Goal: Task Accomplishment & Management: Complete application form

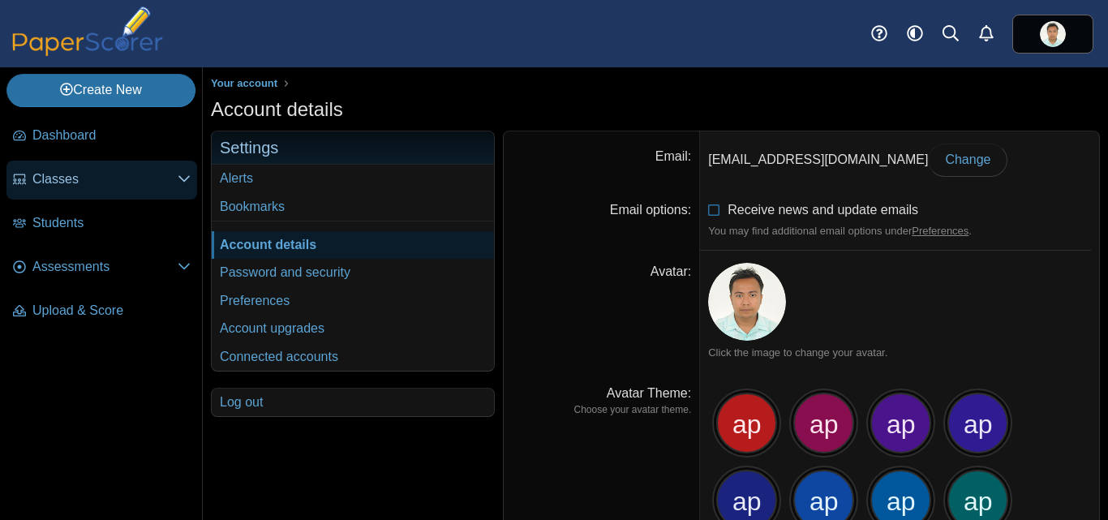
click at [77, 175] on span "Classes" at bounding box center [104, 179] width 145 height 18
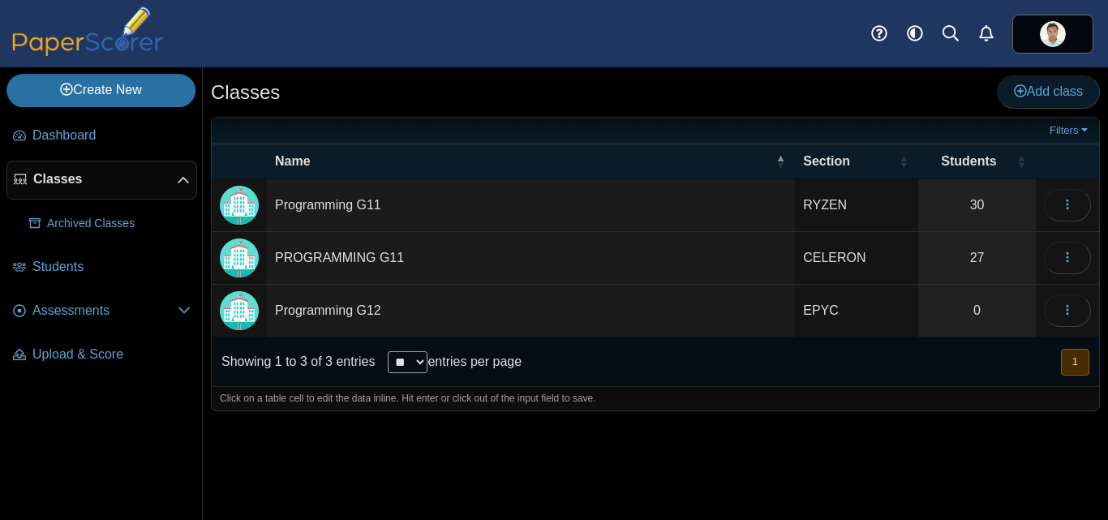
click at [1037, 91] on span "Add class" at bounding box center [1048, 91] width 69 height 14
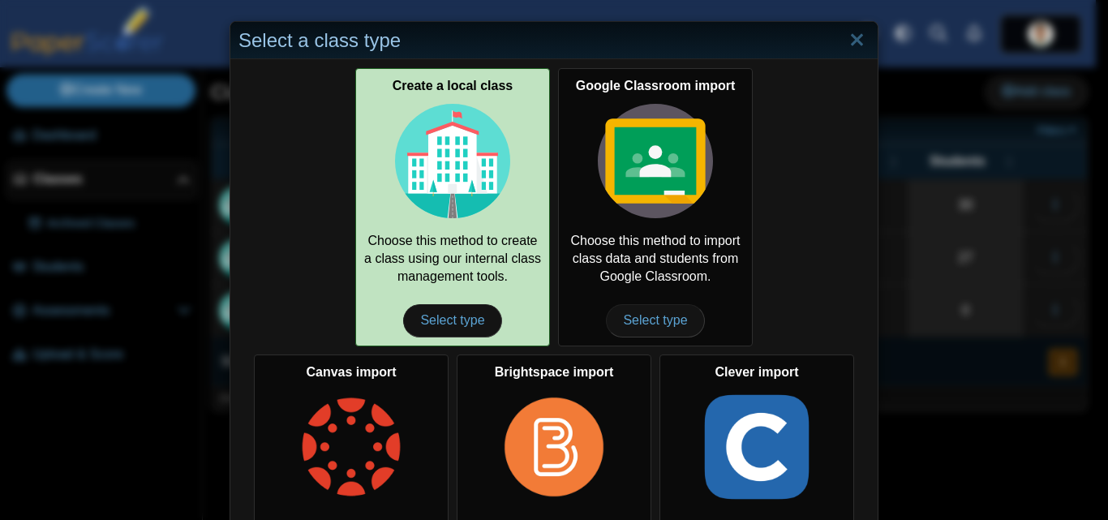
click at [468, 188] on img at bounding box center [452, 161] width 115 height 115
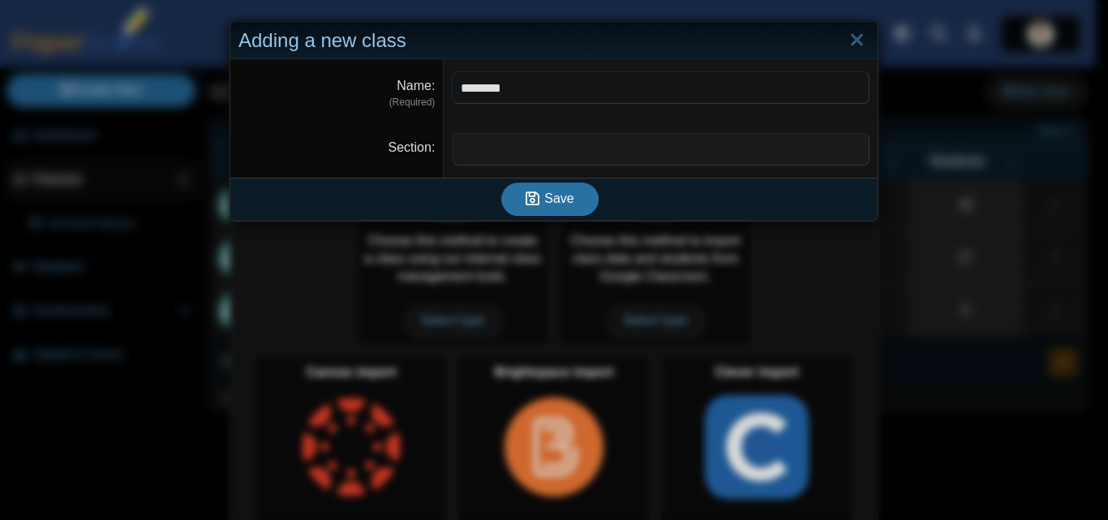
click at [455, 88] on input "********" at bounding box center [661, 87] width 418 height 32
type input "**********"
click at [486, 137] on input "Section" at bounding box center [661, 149] width 418 height 32
type input "********"
click at [553, 204] on span "Save" at bounding box center [558, 198] width 29 height 14
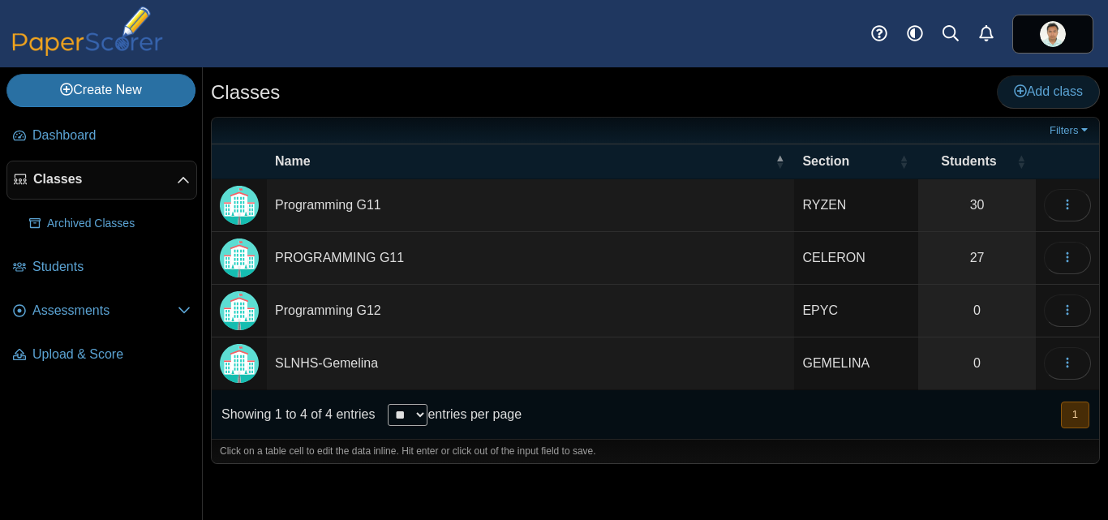
click at [1040, 94] on span "Add class" at bounding box center [1048, 91] width 69 height 14
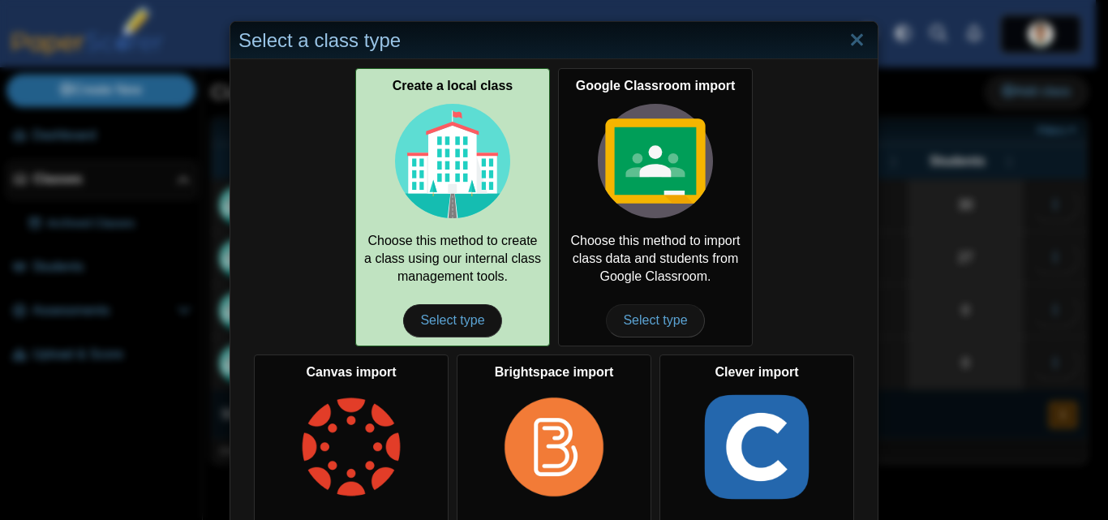
click at [427, 179] on img at bounding box center [452, 161] width 115 height 115
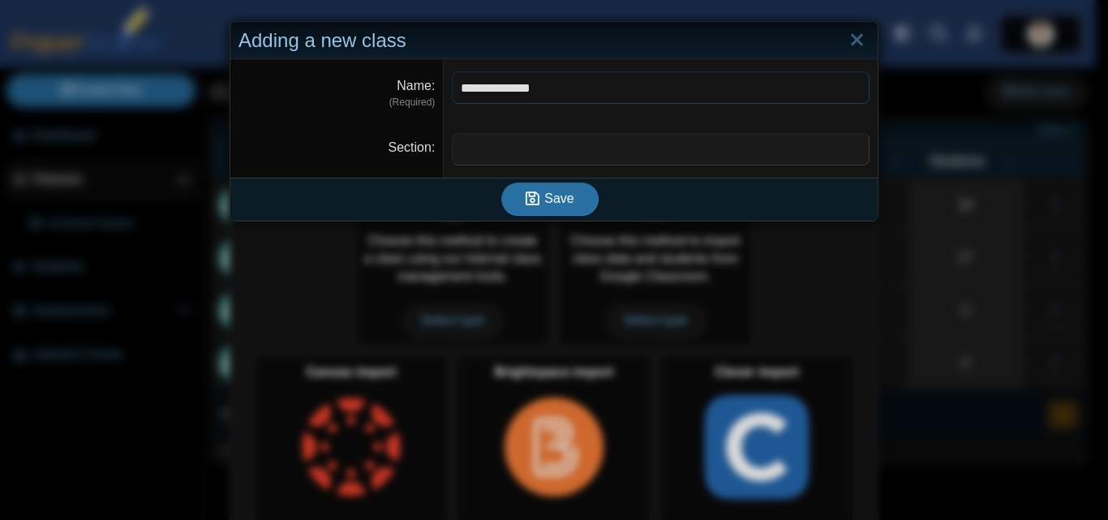
type input "**********"
click at [463, 148] on input "Section" at bounding box center [661, 149] width 418 height 32
type input "********"
click at [547, 200] on span "Save" at bounding box center [558, 198] width 29 height 14
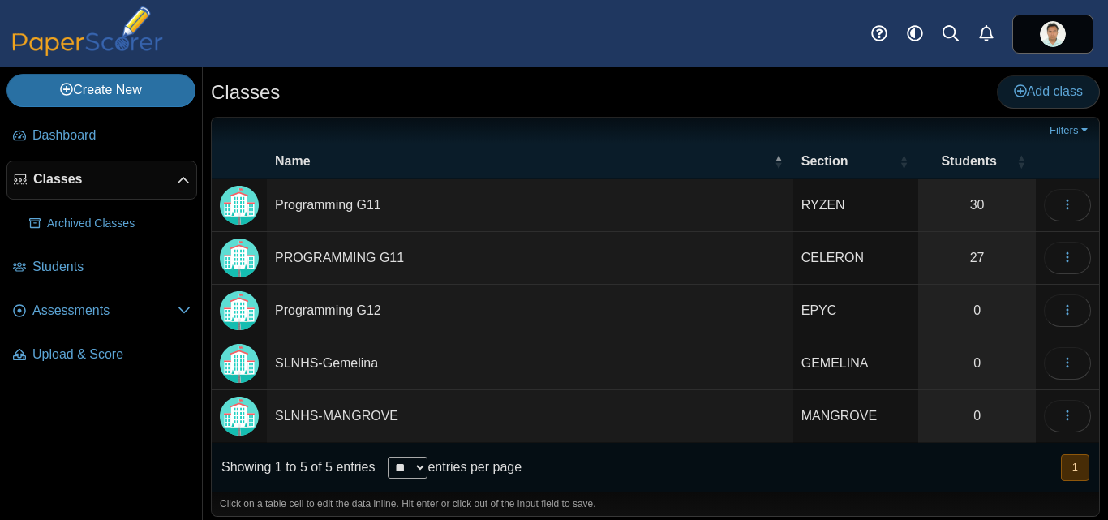
click at [1054, 96] on span "Add class" at bounding box center [1048, 91] width 69 height 14
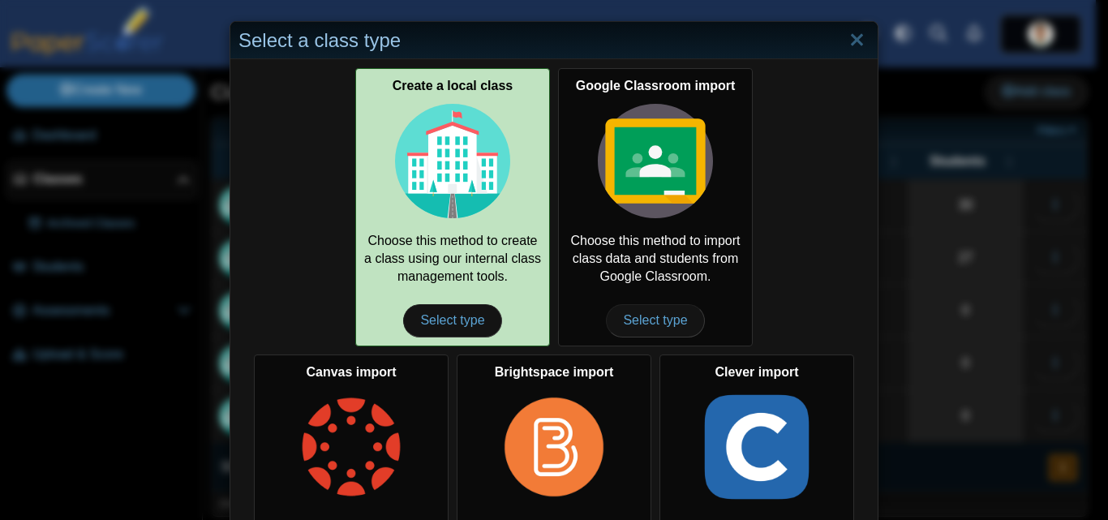
click at [481, 152] on img at bounding box center [452, 161] width 115 height 115
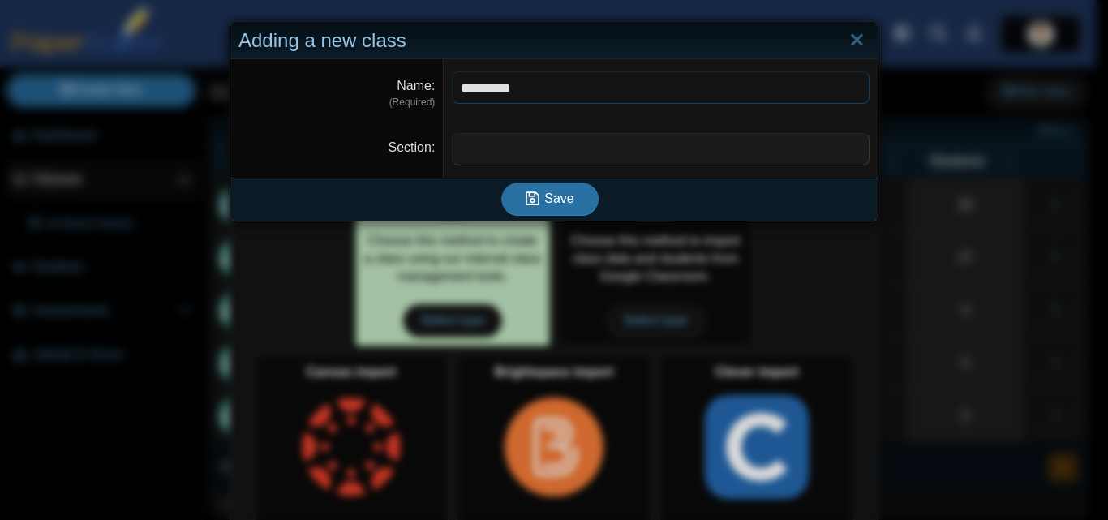
type input "**********"
click at [481, 152] on input "Section" at bounding box center [661, 149] width 418 height 32
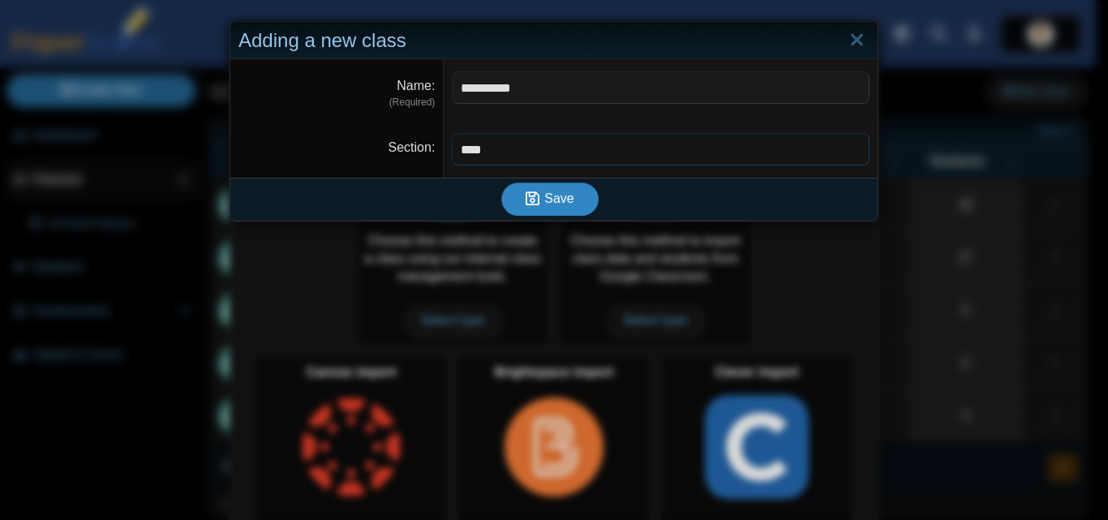
type input "****"
click at [544, 195] on span "Save" at bounding box center [558, 198] width 29 height 14
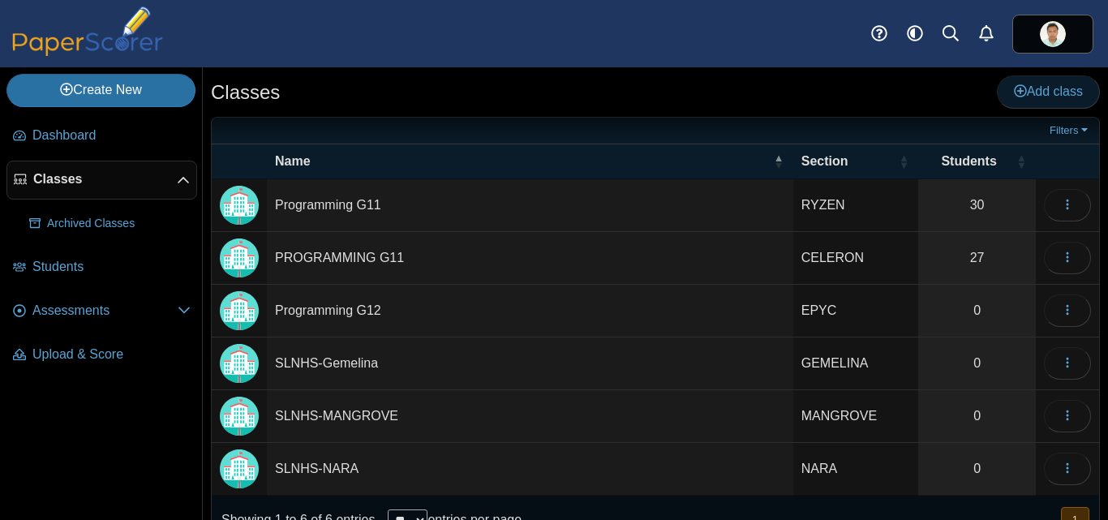
click at [1051, 86] on span "Add class" at bounding box center [1048, 91] width 69 height 14
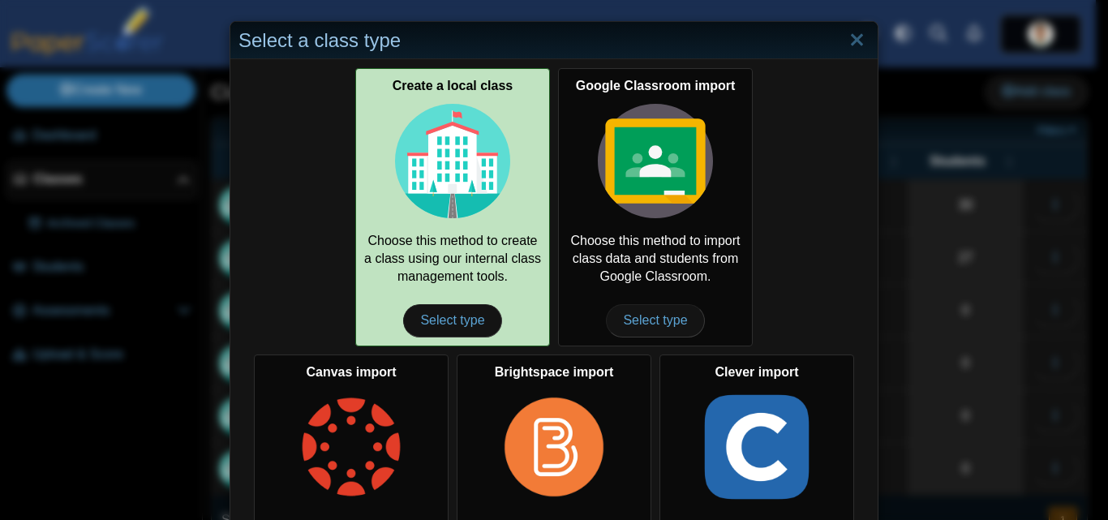
click at [471, 148] on img at bounding box center [452, 161] width 115 height 115
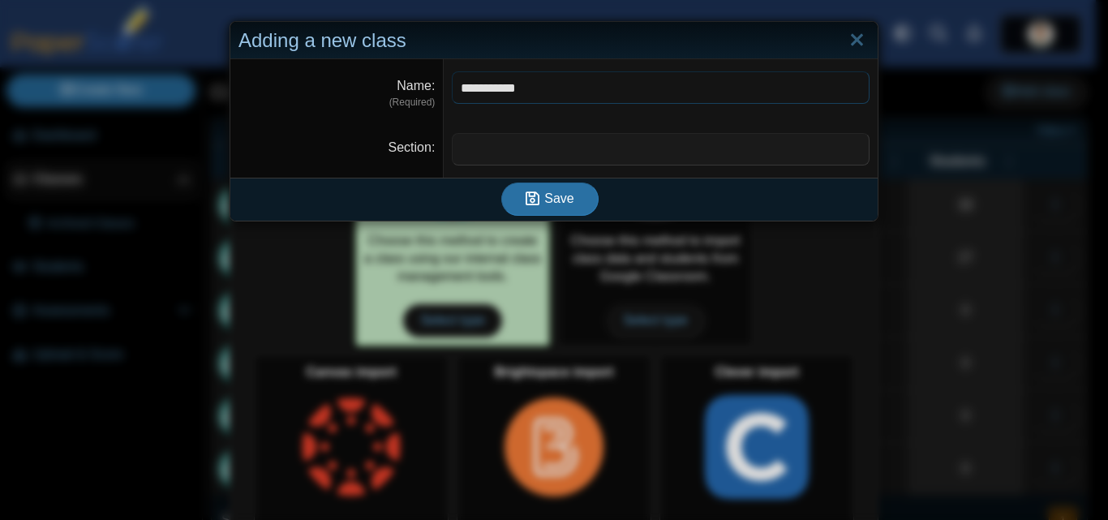
type input "**********"
click at [471, 148] on input "Section" at bounding box center [661, 149] width 418 height 32
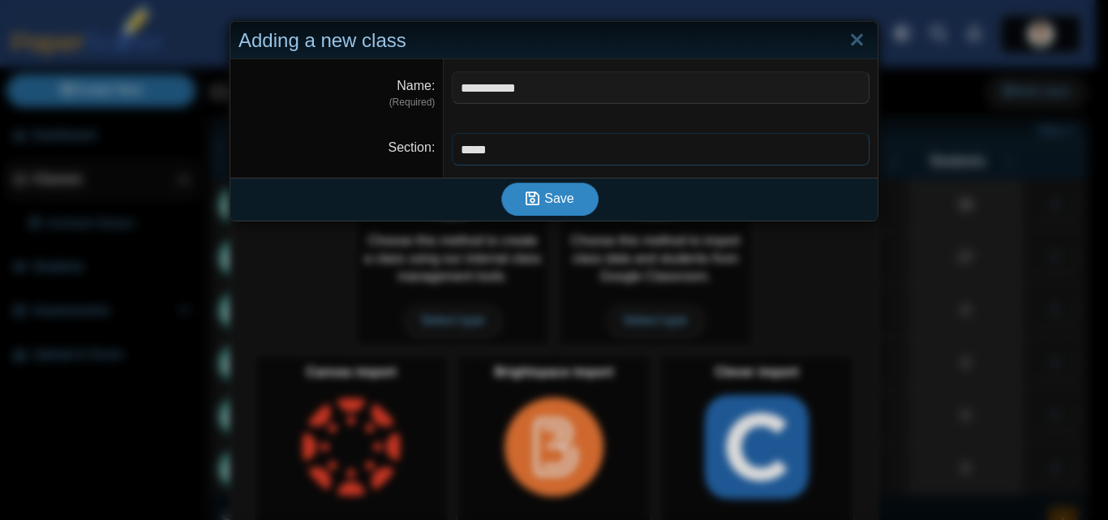
type input "*****"
click at [549, 204] on span "Save" at bounding box center [558, 198] width 29 height 14
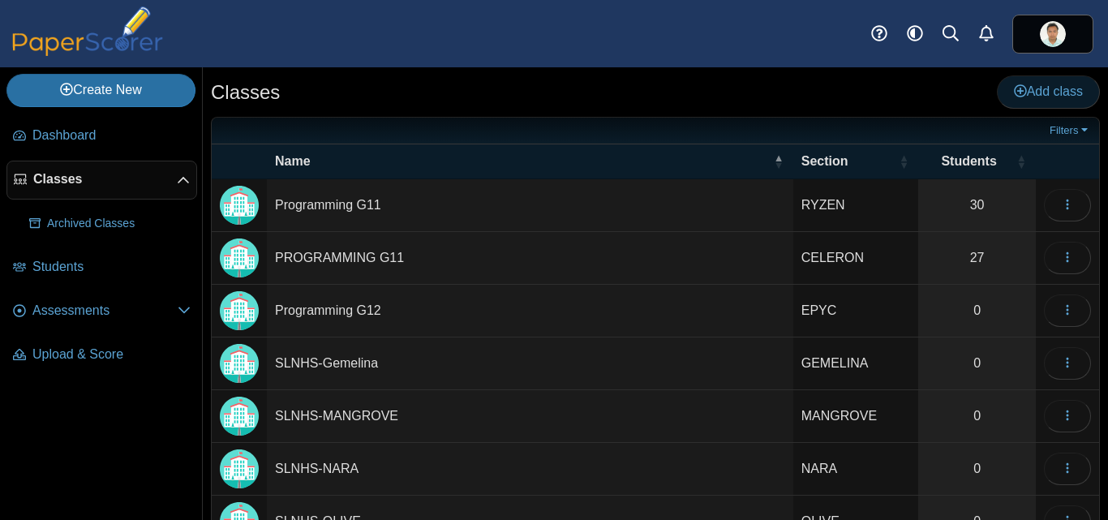
click at [1062, 90] on span "Add class" at bounding box center [1048, 91] width 69 height 14
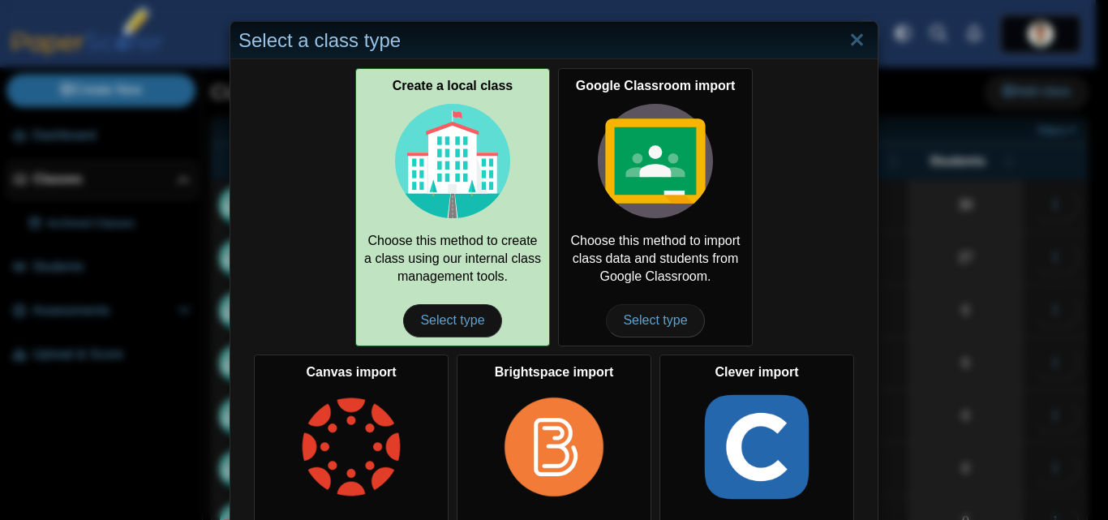
click at [479, 156] on img at bounding box center [452, 161] width 115 height 115
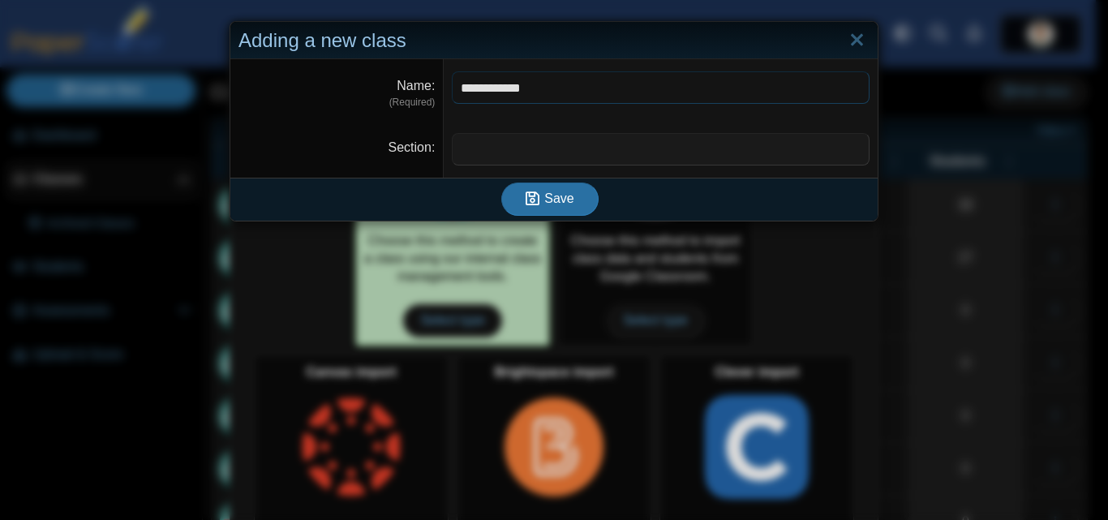
type input "**********"
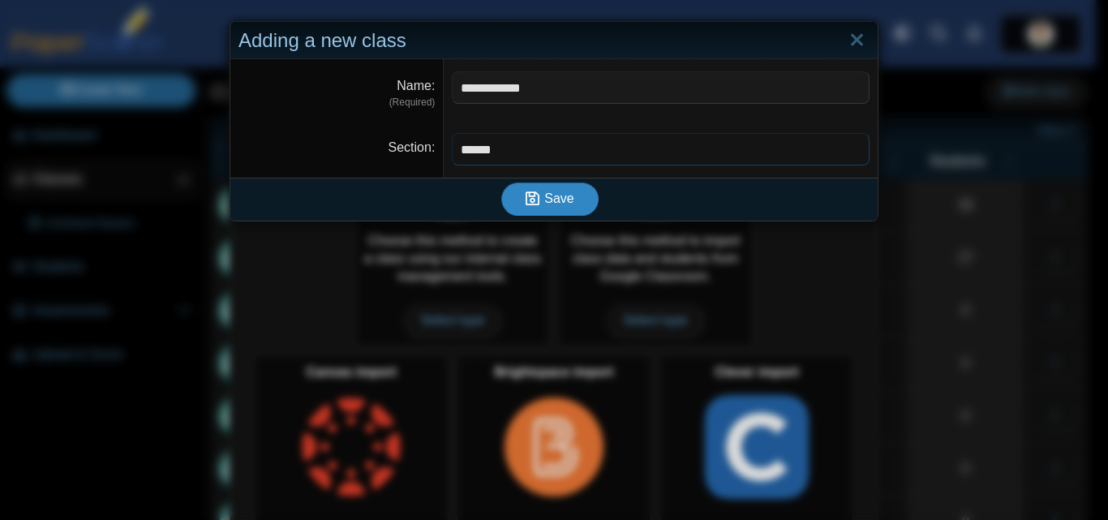
type input "******"
click at [544, 196] on span "Save" at bounding box center [558, 198] width 29 height 14
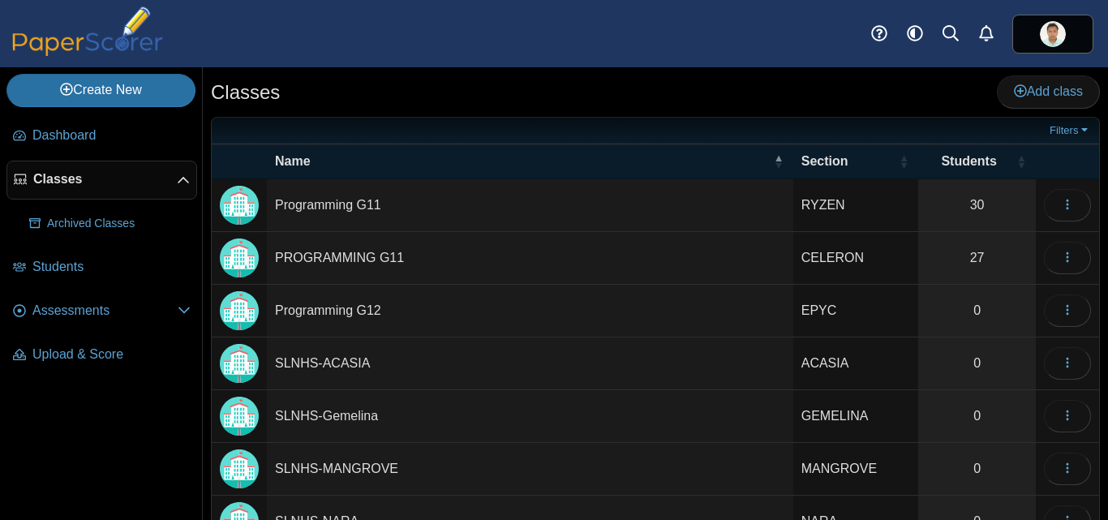
click at [310, 203] on td "Programming G11" at bounding box center [530, 205] width 527 height 53
click at [286, 204] on input "**********" at bounding box center [530, 205] width 510 height 32
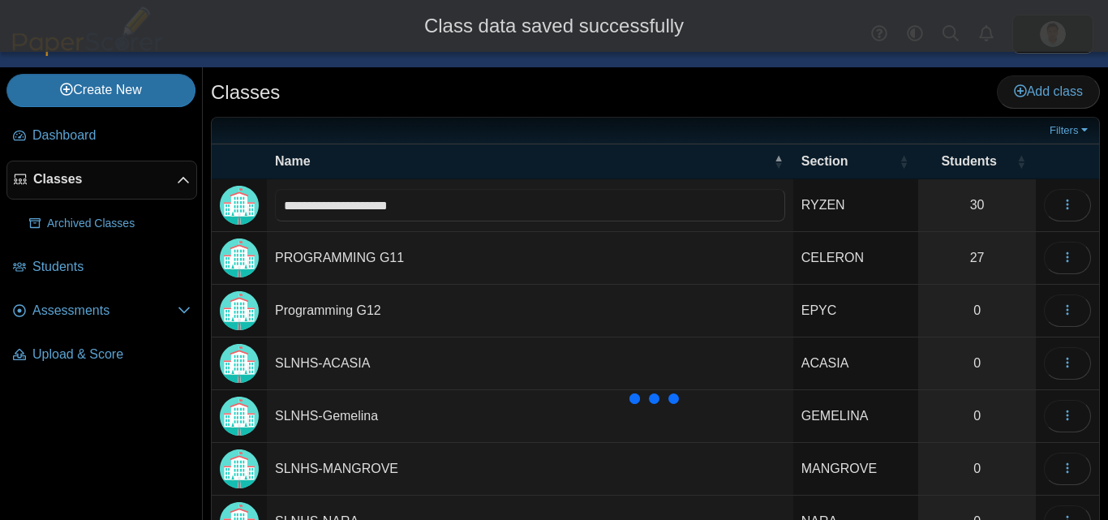
click at [277, 252] on td "PROGRAMMING G11" at bounding box center [530, 258] width 527 height 53
type input "**********"
click at [277, 252] on input "**********" at bounding box center [530, 258] width 510 height 32
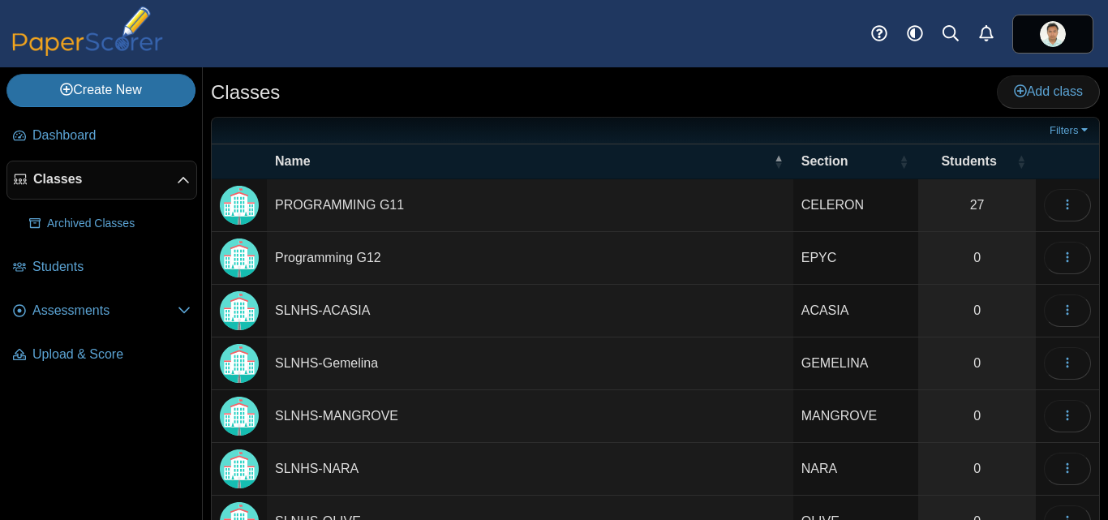
click at [281, 199] on td "PROGRAMMING G11" at bounding box center [530, 205] width 527 height 53
type input "**********"
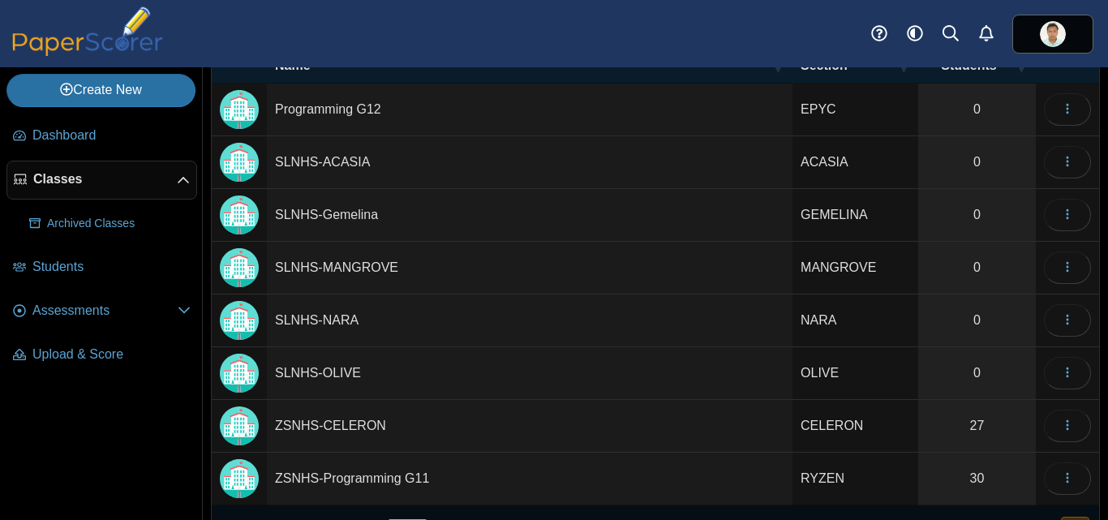
scroll to position [171, 0]
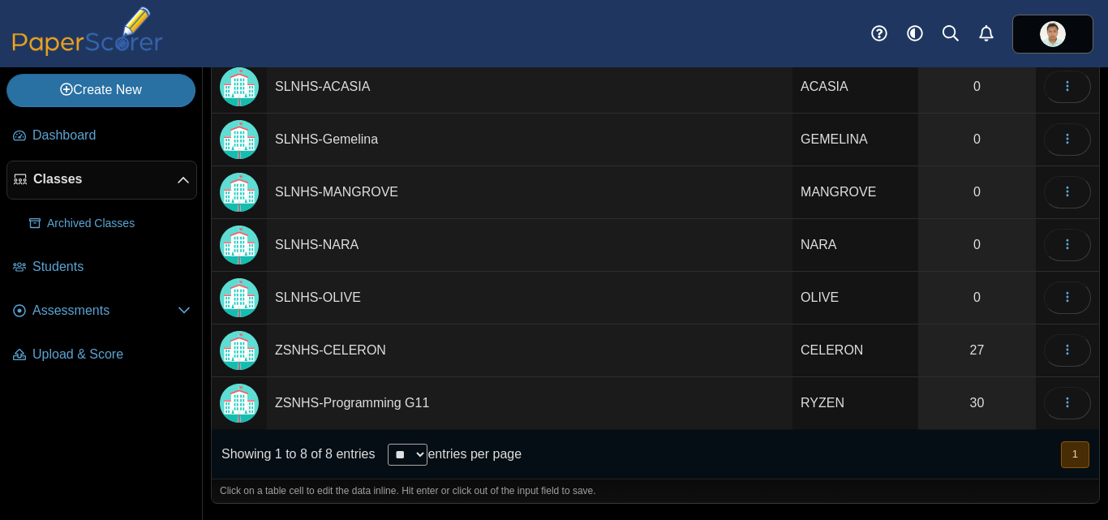
click at [295, 405] on td "ZSNHS-Programming G11" at bounding box center [530, 403] width 526 height 53
click at [335, 402] on input "**********" at bounding box center [530, 403] width 510 height 32
type input "**********"
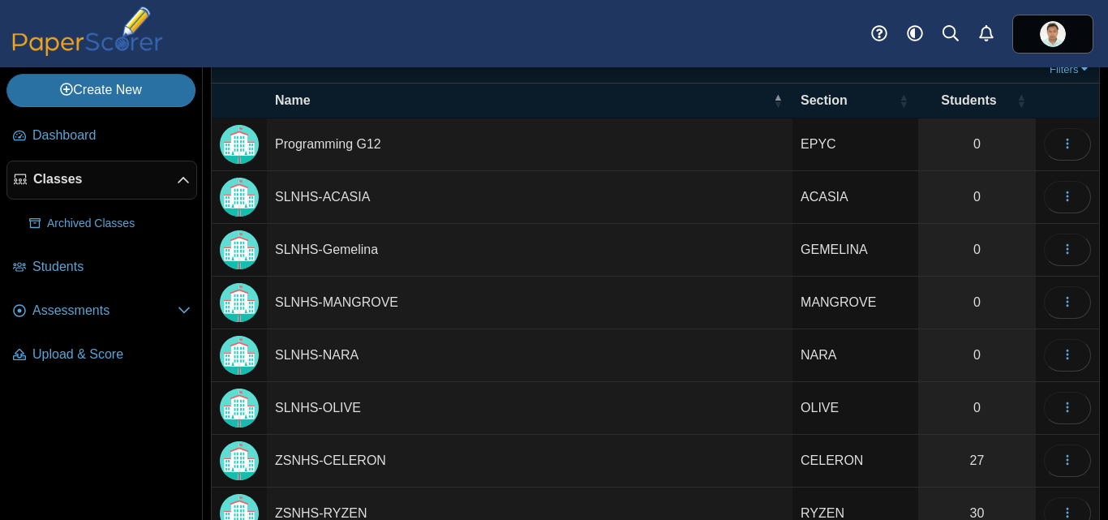
scroll to position [0, 0]
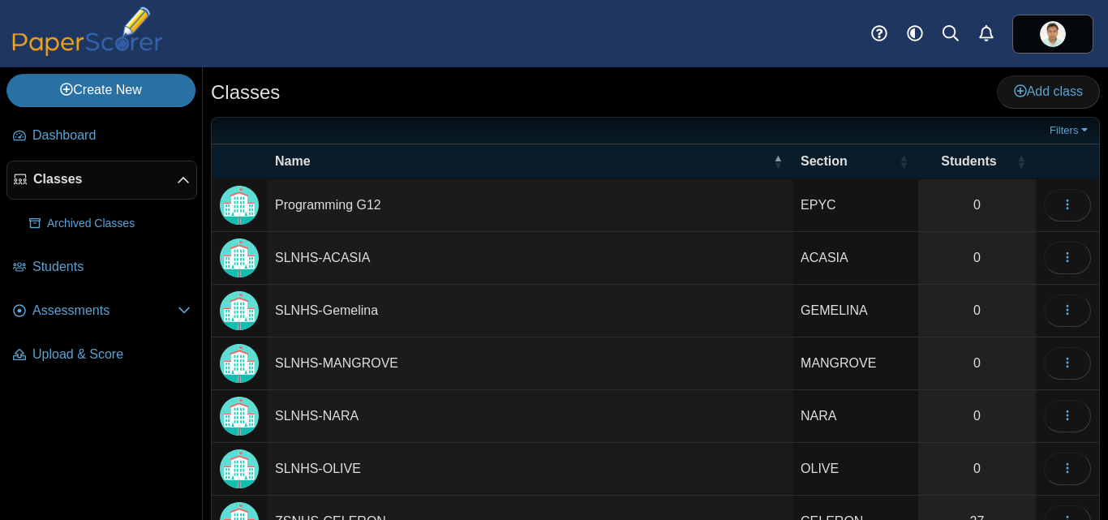
click at [282, 203] on td "Programming G12" at bounding box center [530, 205] width 526 height 53
click at [282, 203] on input "**********" at bounding box center [530, 205] width 510 height 32
type input "**********"
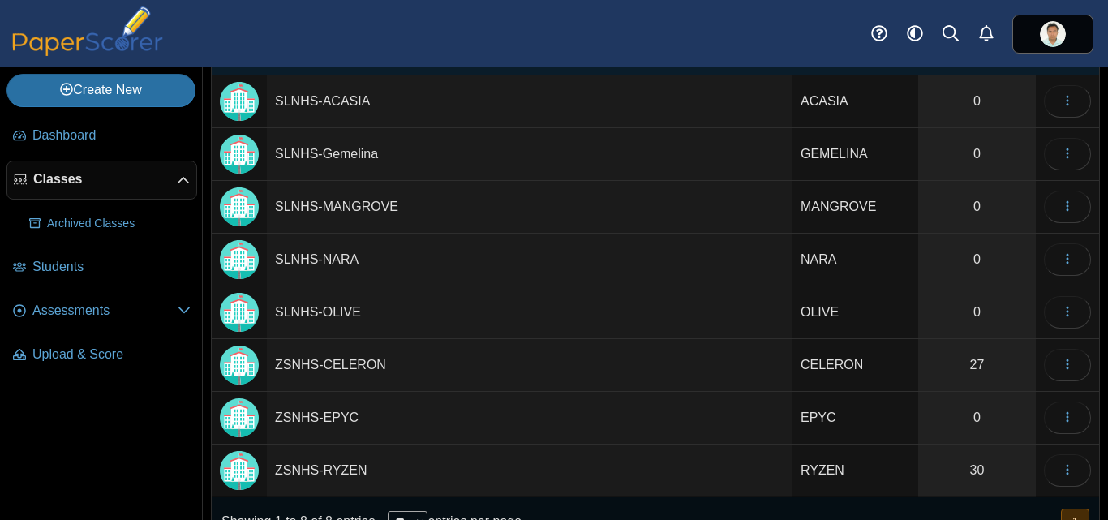
scroll to position [171, 0]
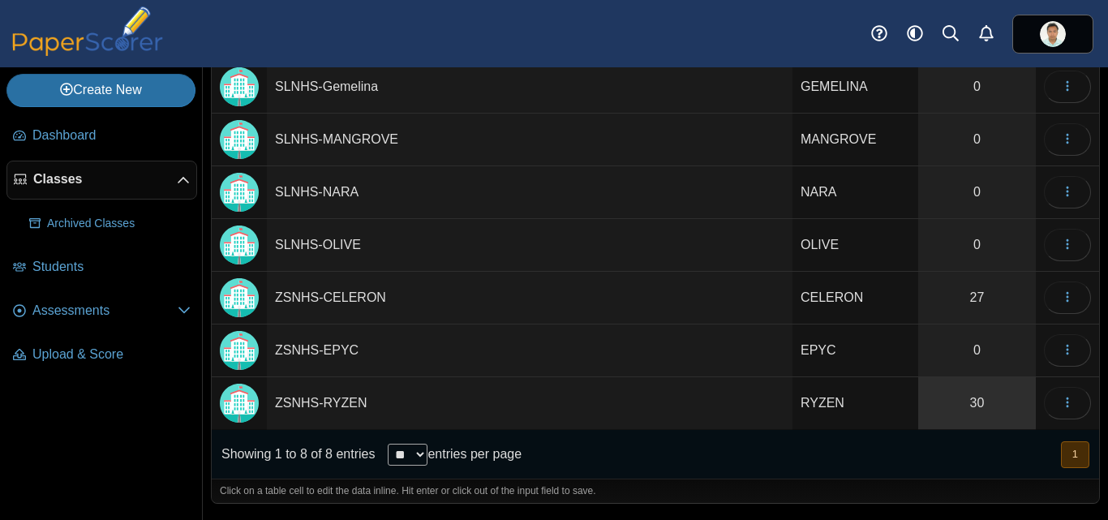
click at [965, 395] on link "30" at bounding box center [977, 403] width 118 height 52
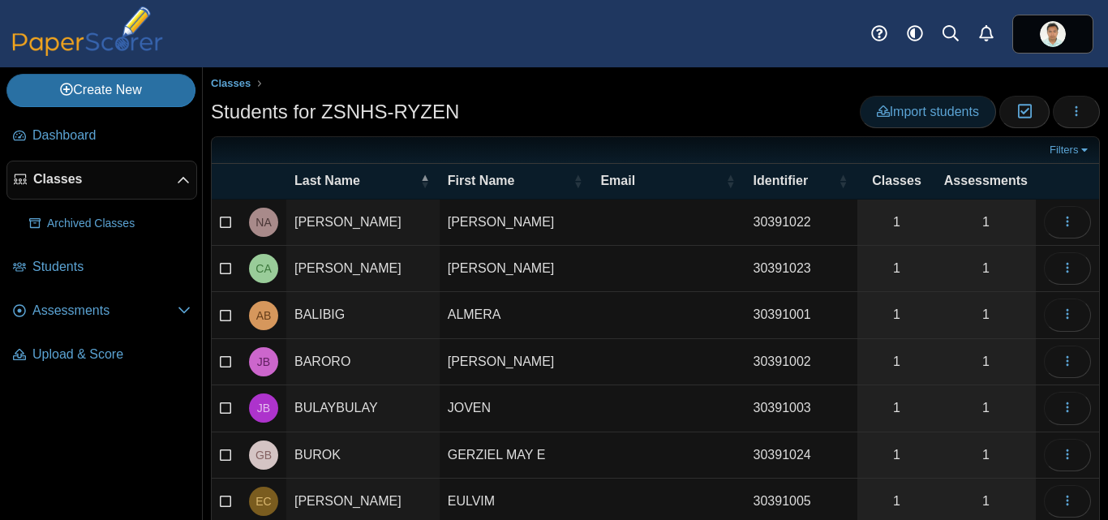
click at [877, 110] on span "Import students" at bounding box center [928, 112] width 102 height 14
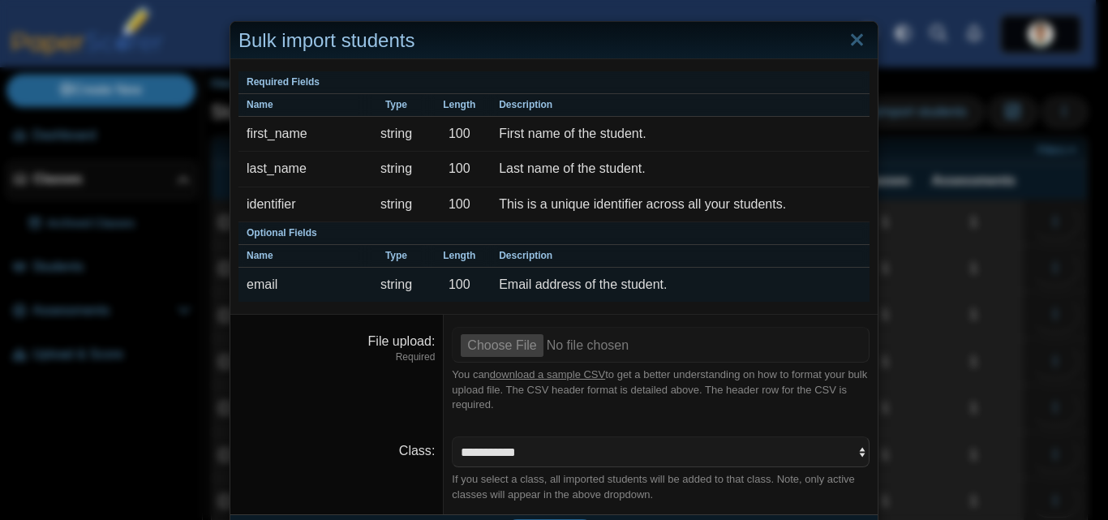
click at [813, 285] on td "Email address of the student." at bounding box center [680, 285] width 379 height 34
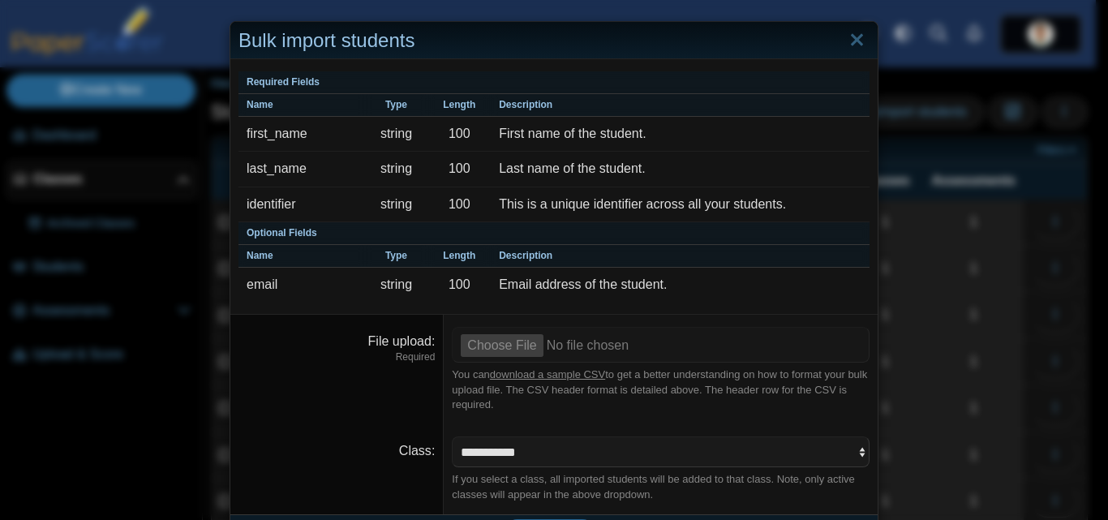
scroll to position [45, 0]
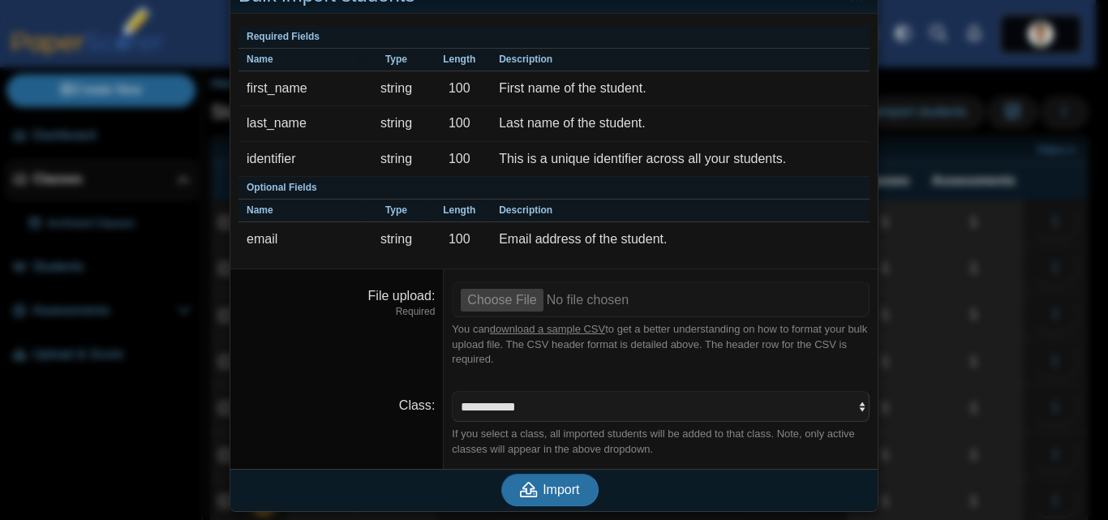
click at [103, 244] on div "Bulk import students Required Fields Name Type Length Description first_name st…" at bounding box center [554, 260] width 1108 height 520
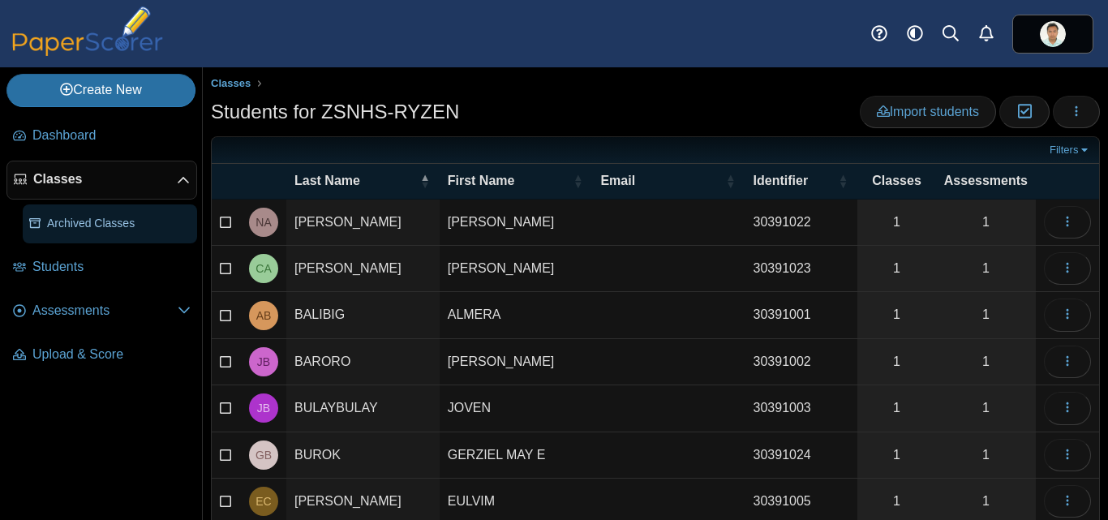
click at [81, 221] on span "Archived Classes" at bounding box center [119, 224] width 144 height 16
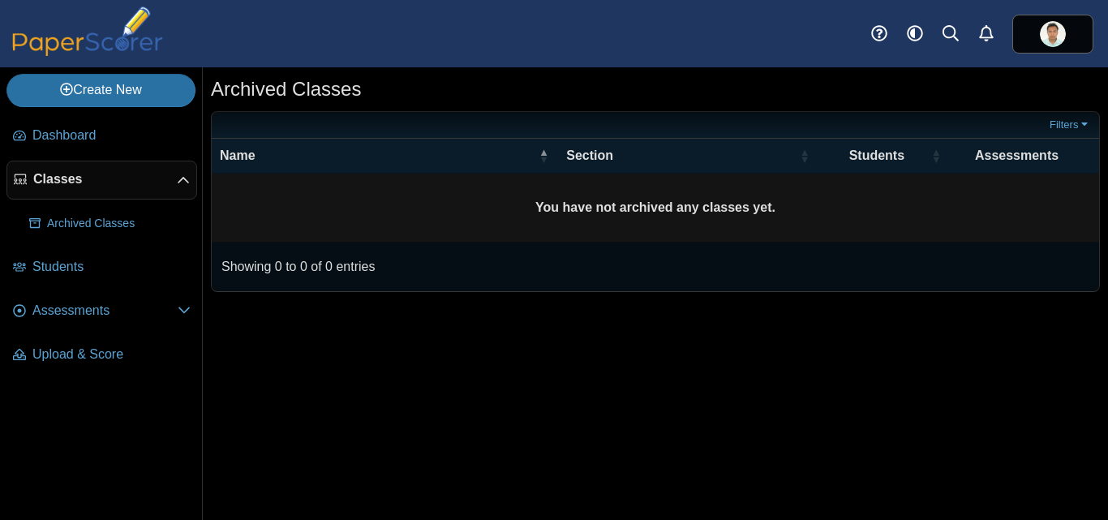
click at [88, 183] on span "Classes" at bounding box center [105, 179] width 144 height 18
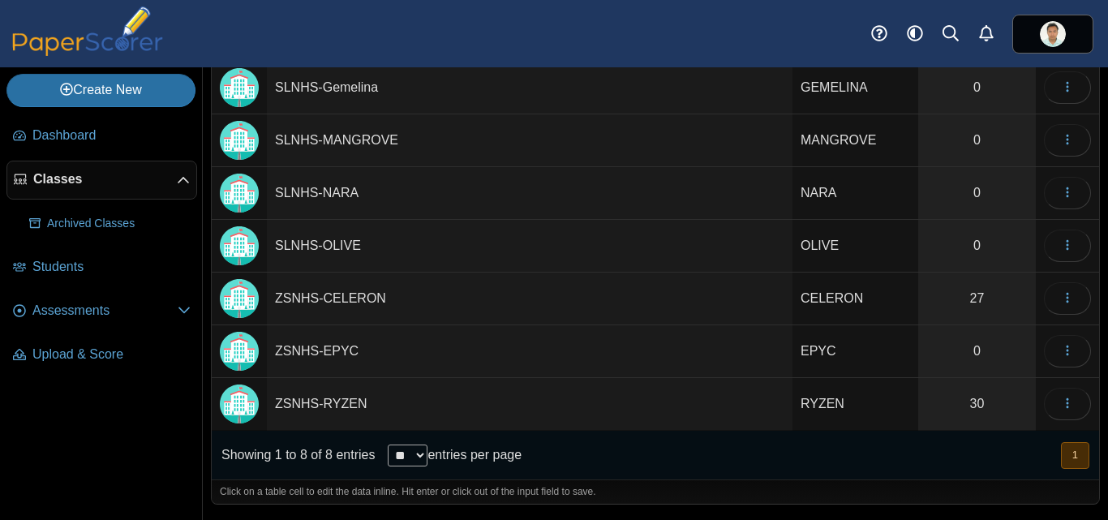
scroll to position [171, 0]
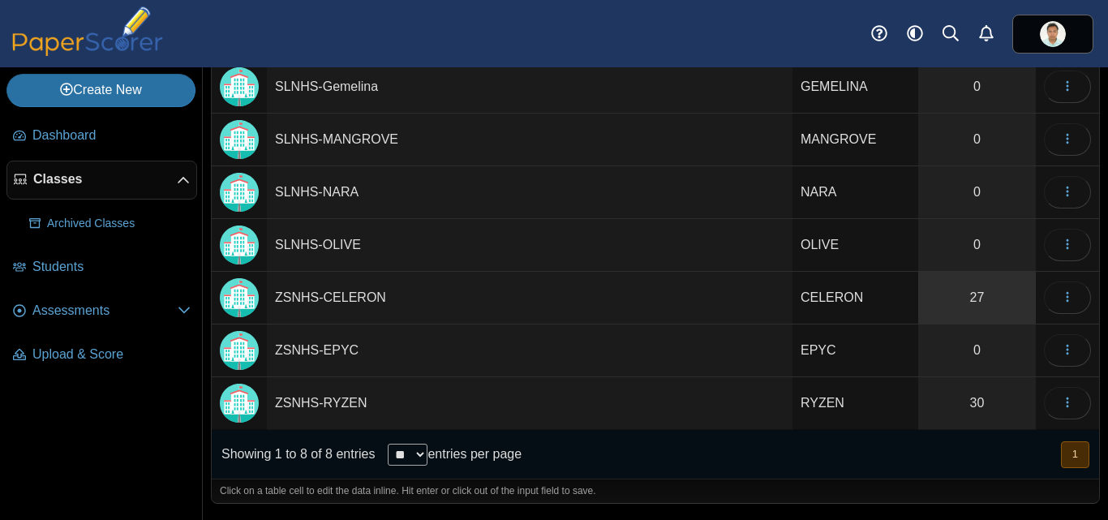
click at [977, 299] on link "27" at bounding box center [977, 298] width 118 height 52
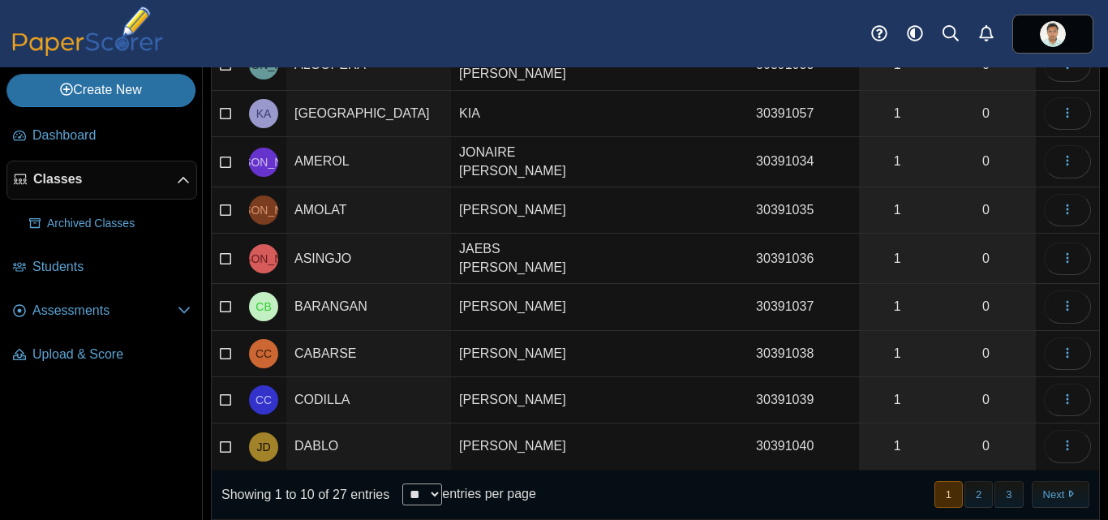
scroll to position [234, 0]
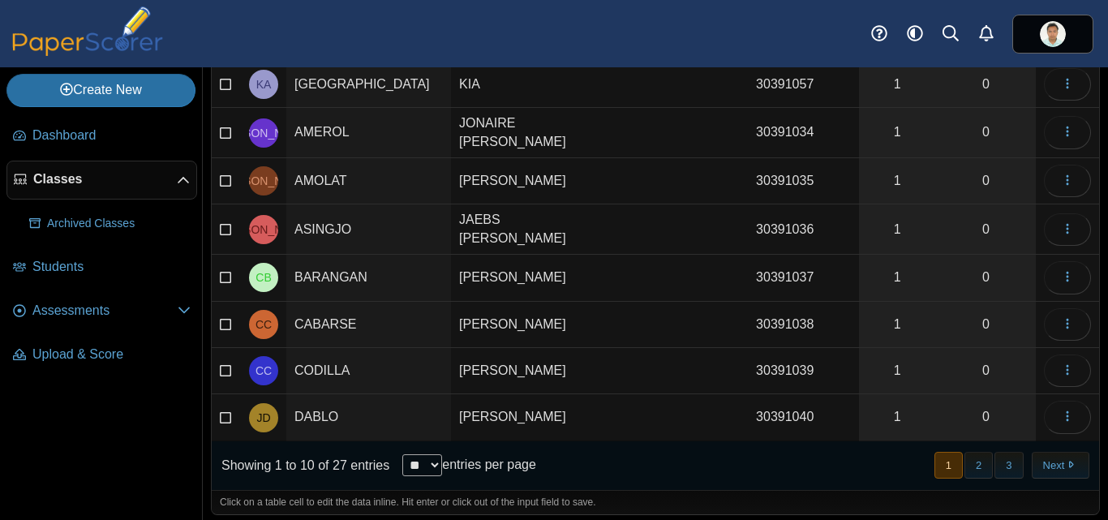
click at [72, 175] on span "Classes" at bounding box center [105, 179] width 144 height 18
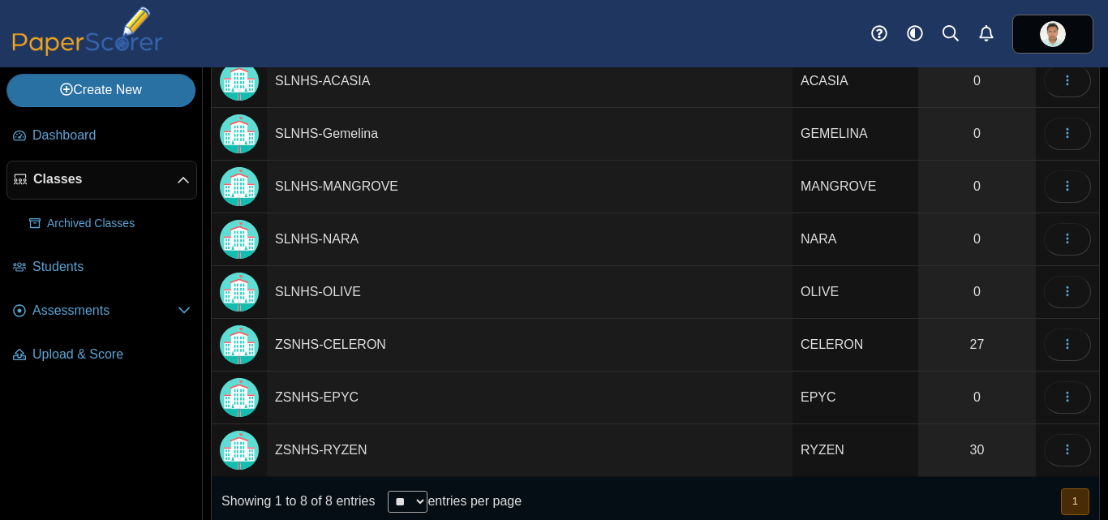
scroll to position [171, 0]
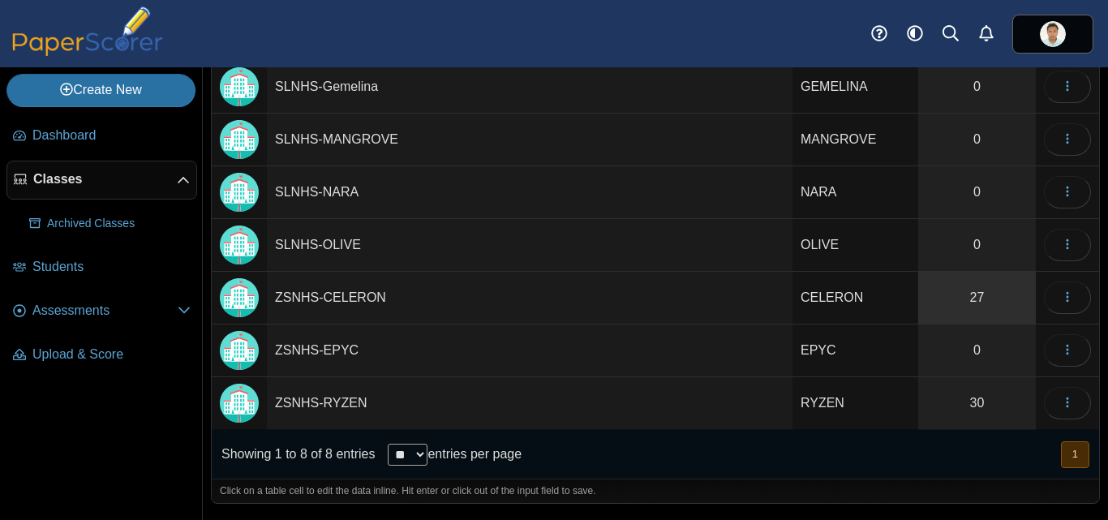
click at [978, 298] on link "27" at bounding box center [977, 298] width 118 height 52
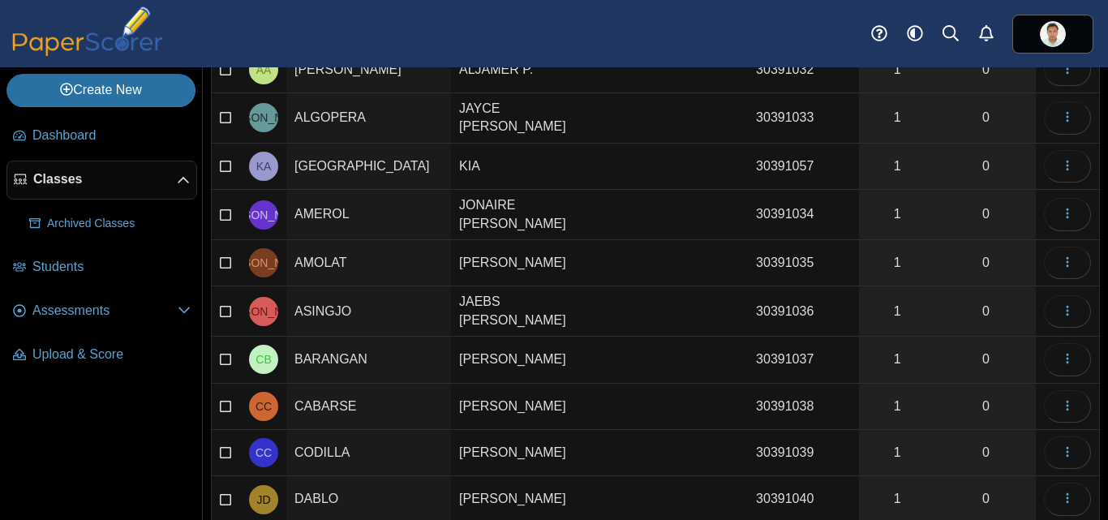
scroll to position [234, 0]
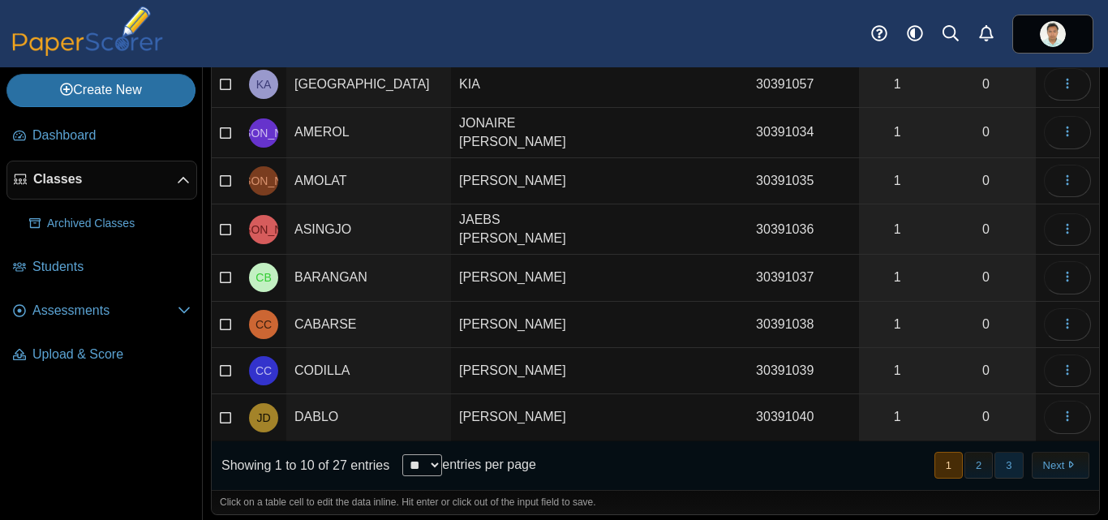
click at [1002, 467] on button "3" at bounding box center [1009, 465] width 28 height 27
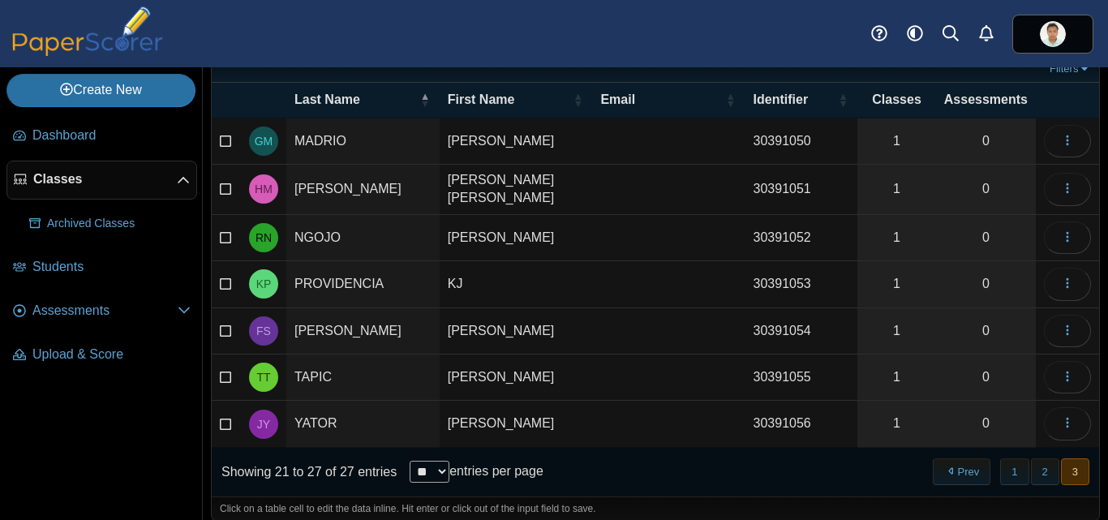
scroll to position [95, 0]
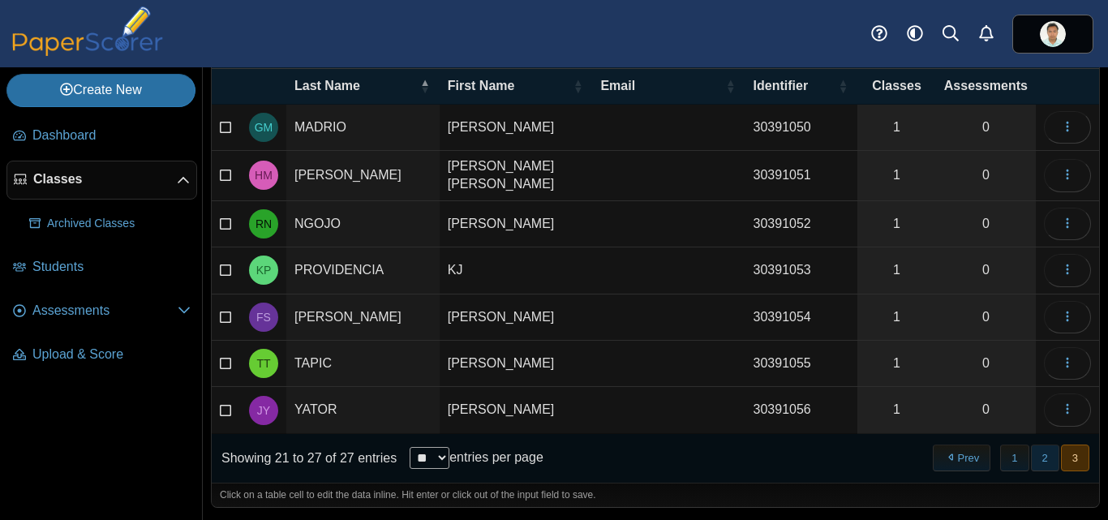
click at [1031, 457] on button "2" at bounding box center [1045, 458] width 28 height 27
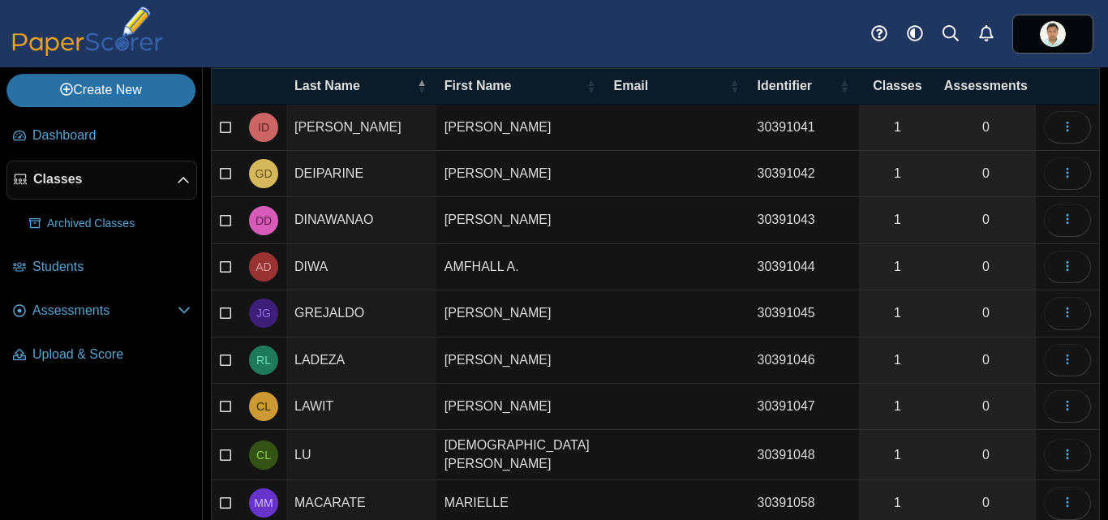
scroll to position [239, 0]
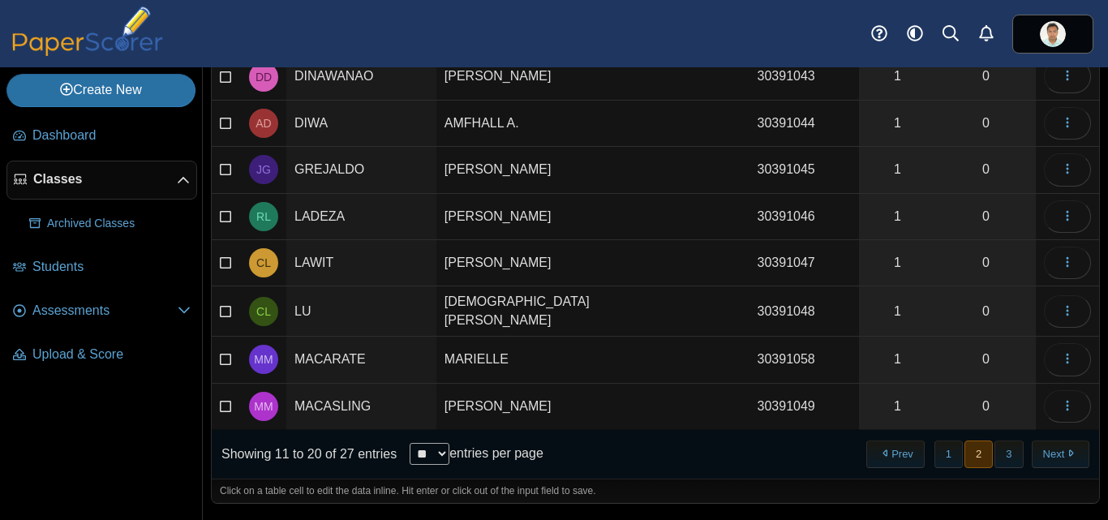
click at [62, 183] on span "Classes" at bounding box center [105, 179] width 144 height 18
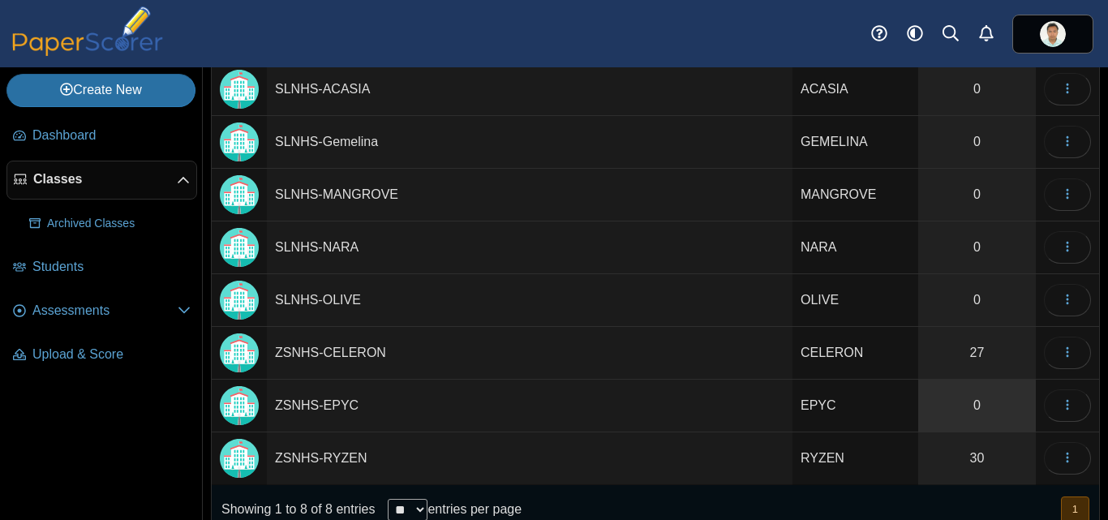
scroll to position [131, 0]
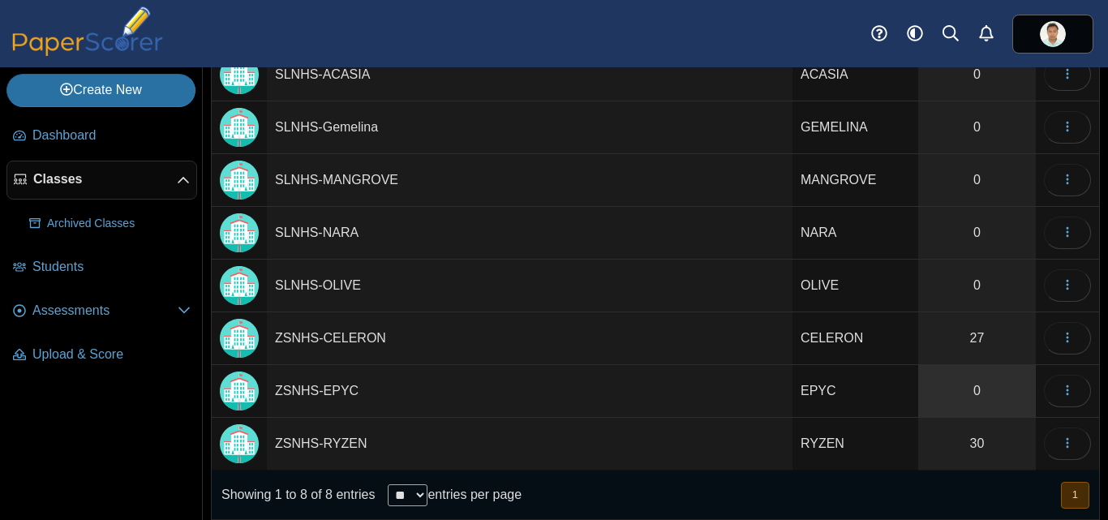
click at [997, 402] on link "0" at bounding box center [977, 391] width 118 height 52
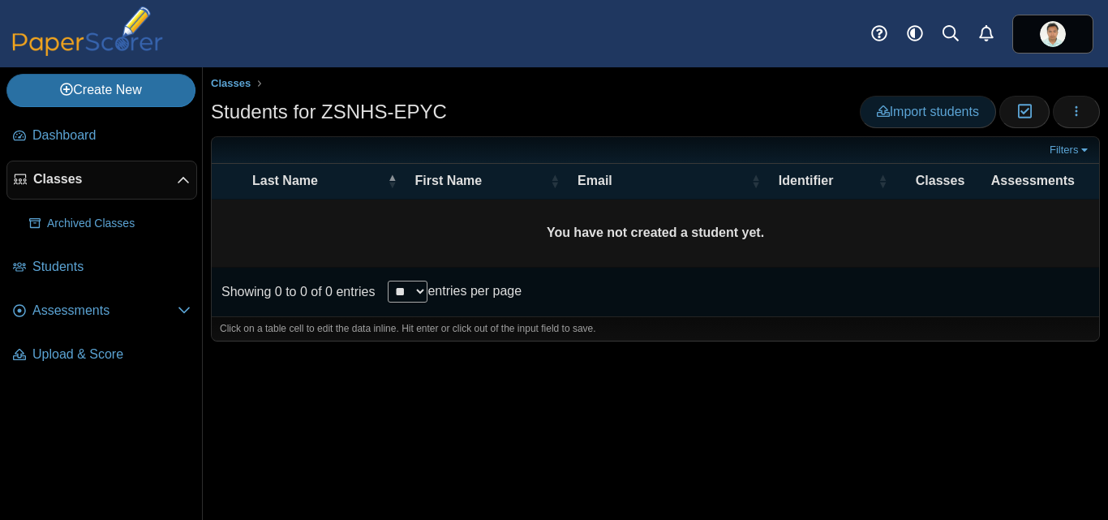
click at [943, 116] on span "Import students" at bounding box center [928, 112] width 102 height 14
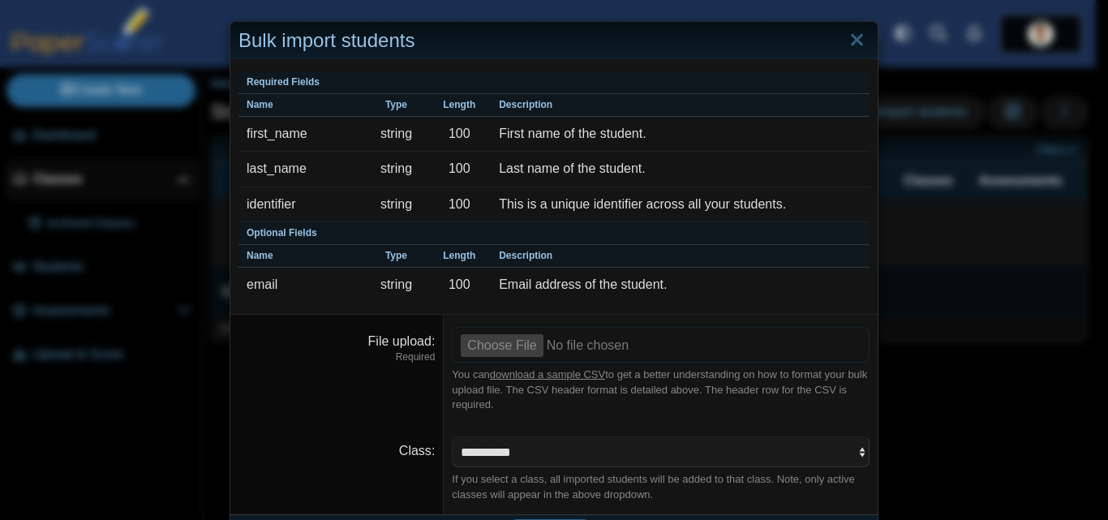
click at [501, 349] on input "File upload" at bounding box center [661, 345] width 418 height 36
type input "**********"
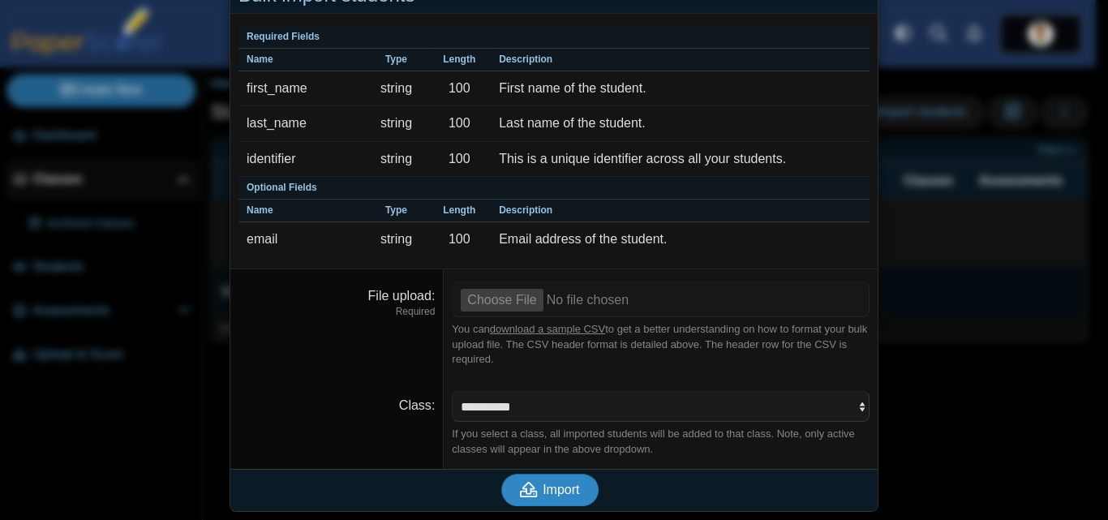
click at [530, 483] on icon "submit" at bounding box center [529, 489] width 18 height 15
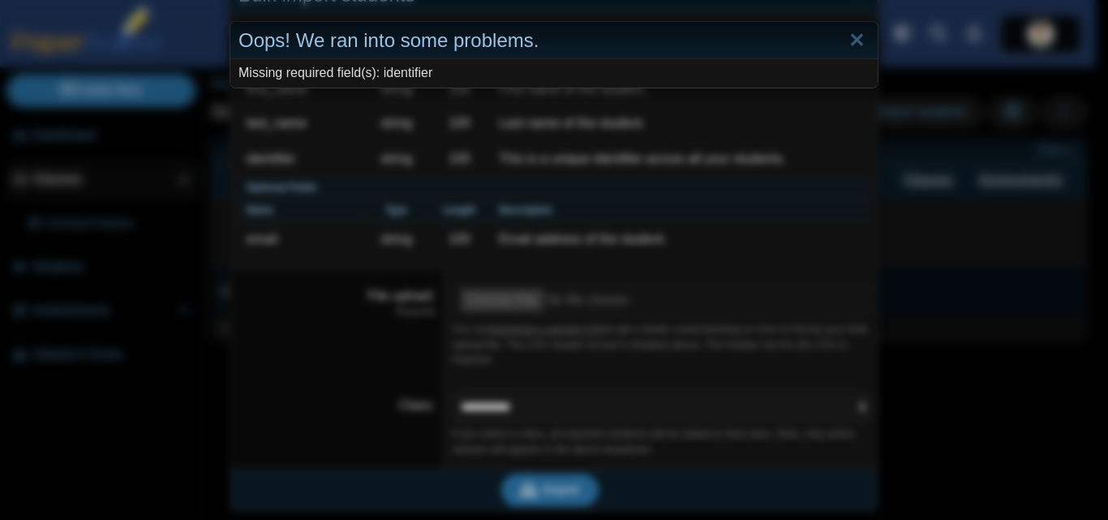
click at [548, 497] on div "Oops! We ran into some problems. Missing required field(s): identifier" at bounding box center [554, 260] width 1108 height 520
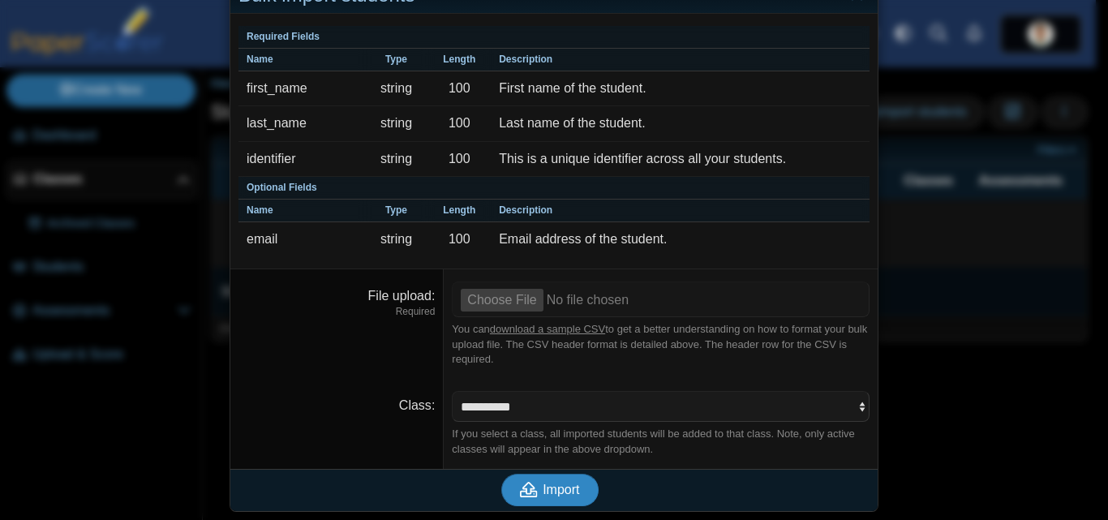
click at [548, 494] on span "Import" at bounding box center [561, 490] width 37 height 14
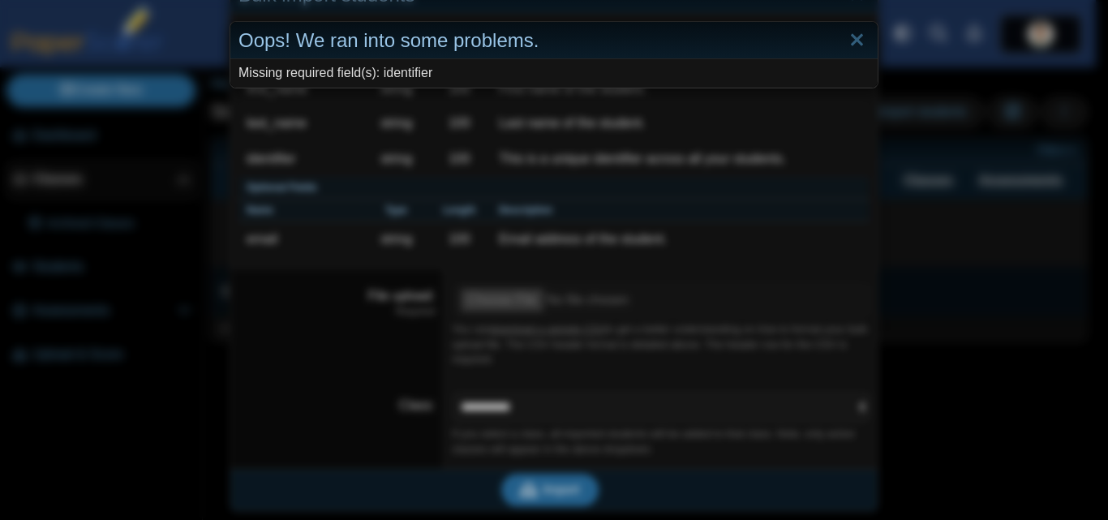
click at [751, 130] on div "Oops! We ran into some problems. Missing required field(s): identifier" at bounding box center [554, 260] width 1108 height 520
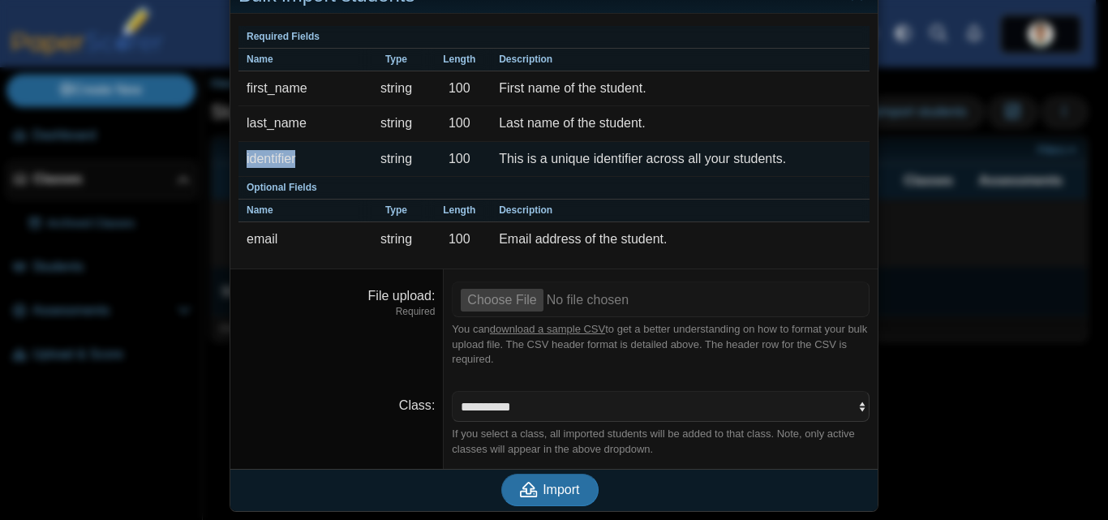
drag, startPoint x: 294, startPoint y: 161, endPoint x: 242, endPoint y: 159, distance: 51.9
click at [242, 159] on td "identifier" at bounding box center [302, 159] width 127 height 35
copy td "identifier"
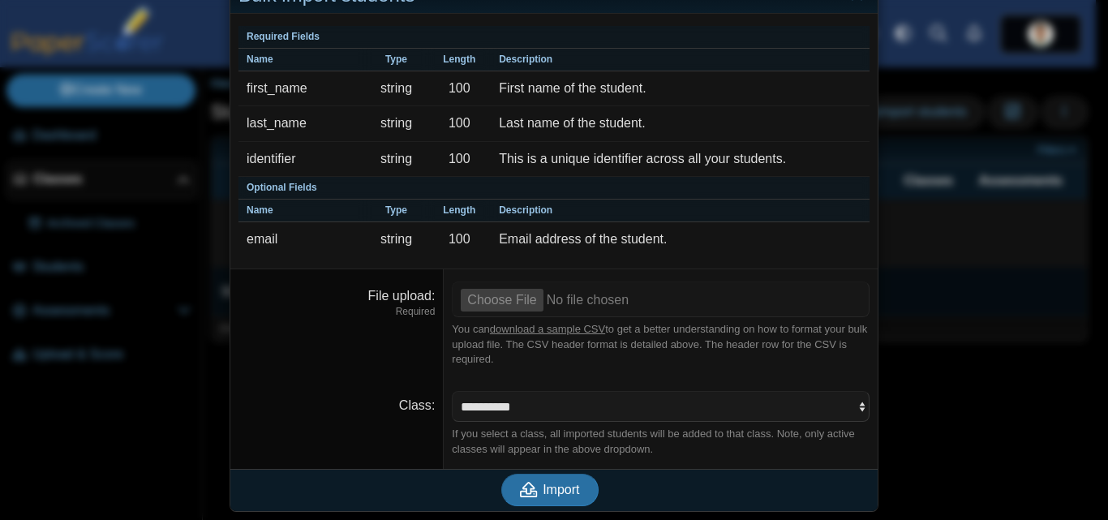
click at [957, 179] on div "Bulk import students Required Fields Name Type Length Description first_name st…" at bounding box center [554, 260] width 1108 height 520
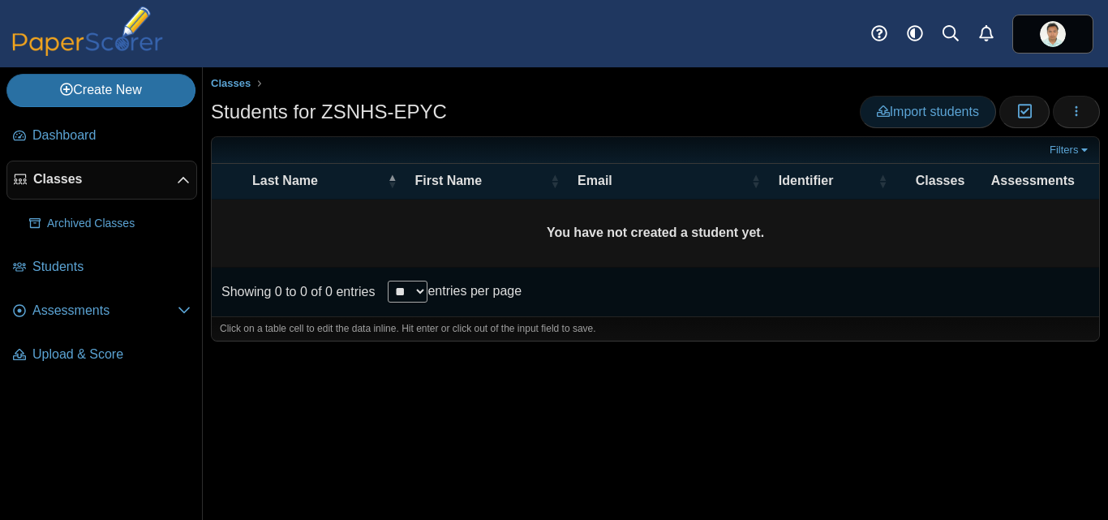
click at [927, 115] on span "Import students" at bounding box center [928, 112] width 102 height 14
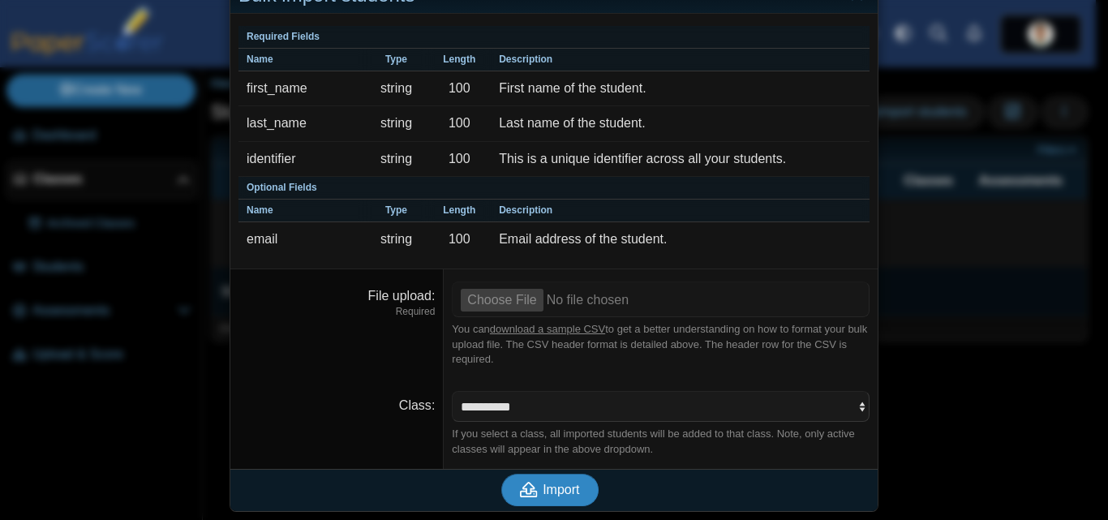
click at [558, 496] on span "Import" at bounding box center [561, 490] width 37 height 14
click at [562, 490] on span "Import" at bounding box center [561, 490] width 37 height 14
click at [500, 300] on input "File upload" at bounding box center [661, 300] width 418 height 36
click at [561, 491] on span "Import" at bounding box center [561, 490] width 37 height 14
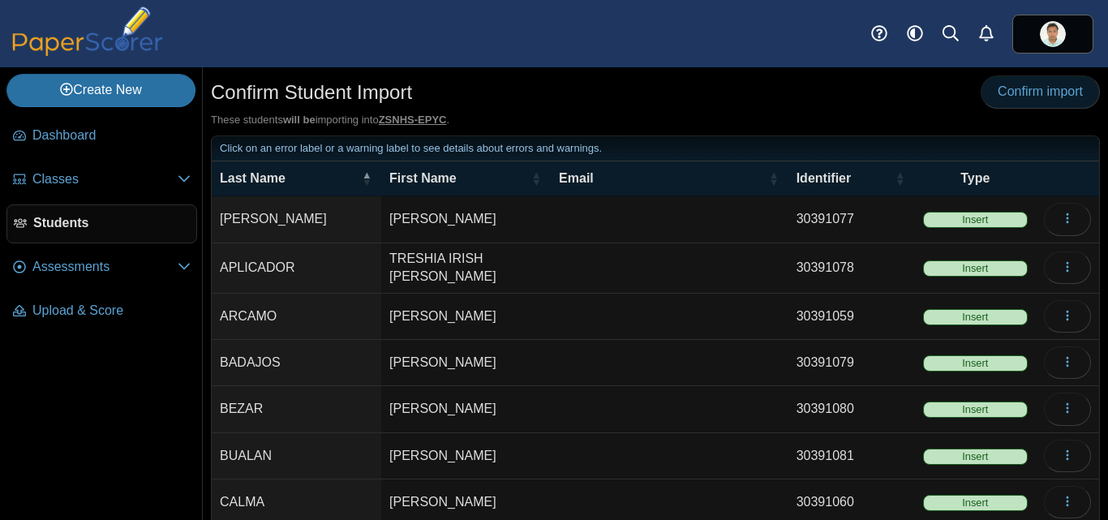
click at [1025, 89] on span "Confirm import" at bounding box center [1040, 91] width 85 height 14
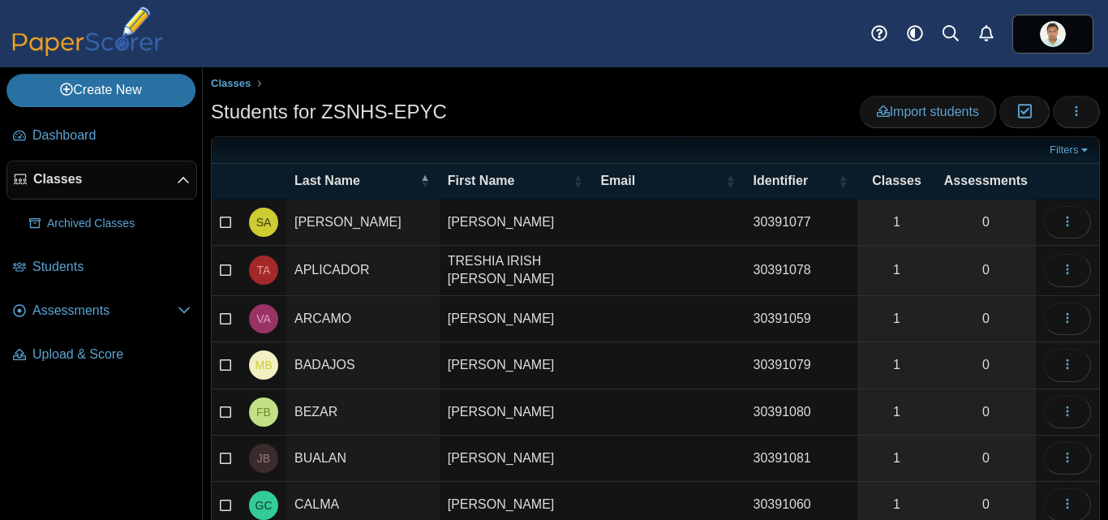
click at [761, 100] on div "Students for ZSNHS-EPYC Import students Moderation 0 Loading…" at bounding box center [655, 114] width 889 height 37
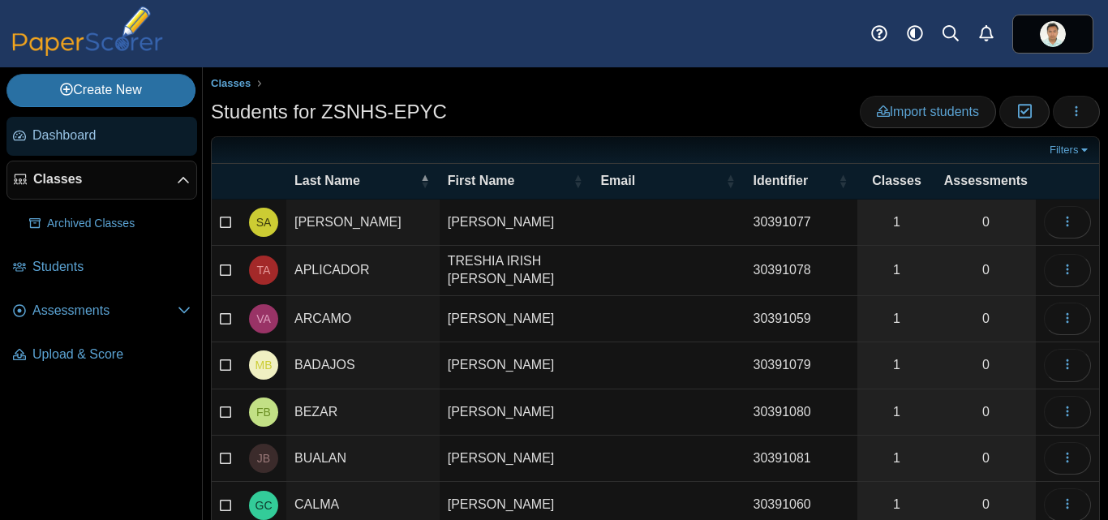
click at [79, 131] on span "Dashboard" at bounding box center [111, 136] width 158 height 18
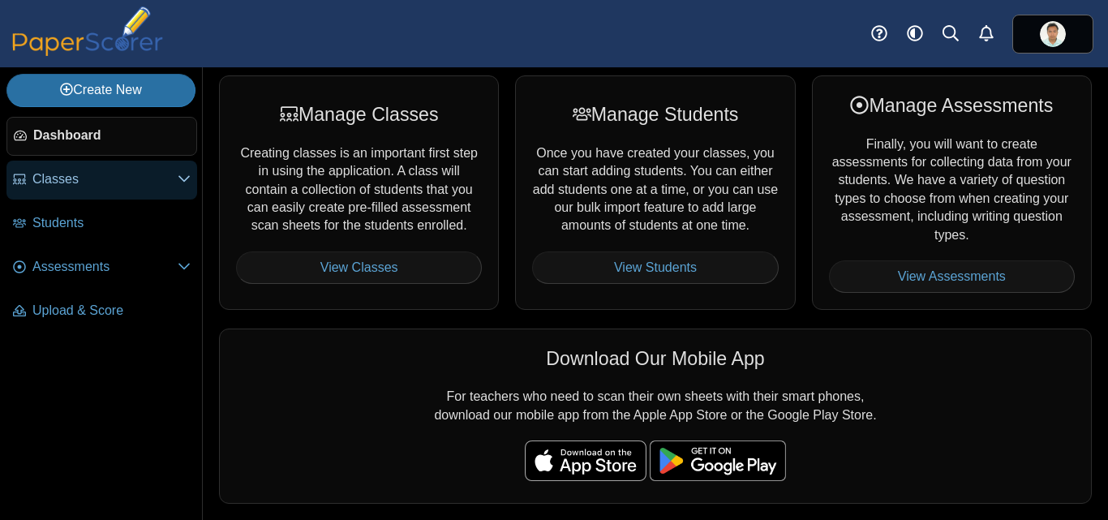
click at [97, 188] on span "Classes" at bounding box center [104, 179] width 145 height 18
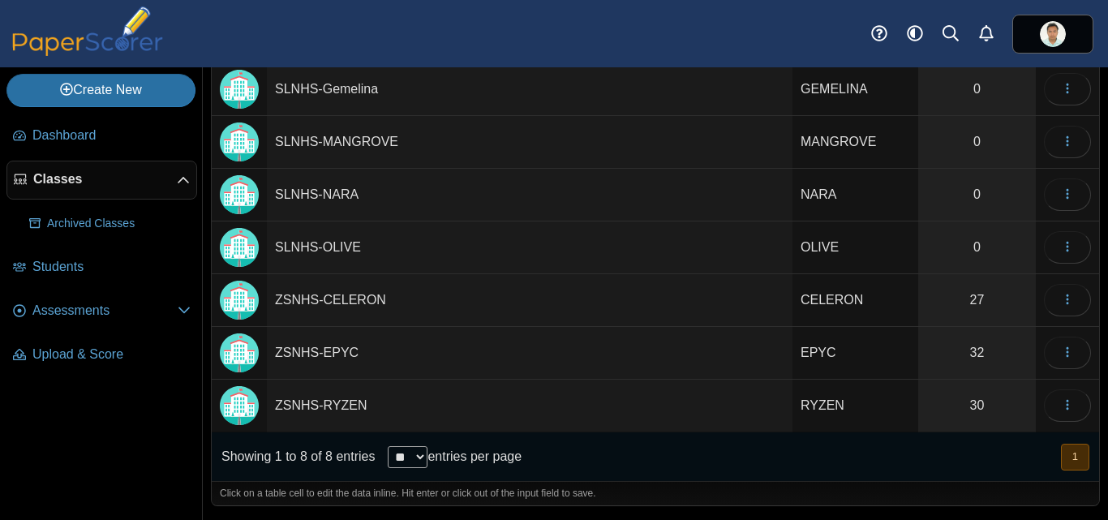
scroll to position [171, 0]
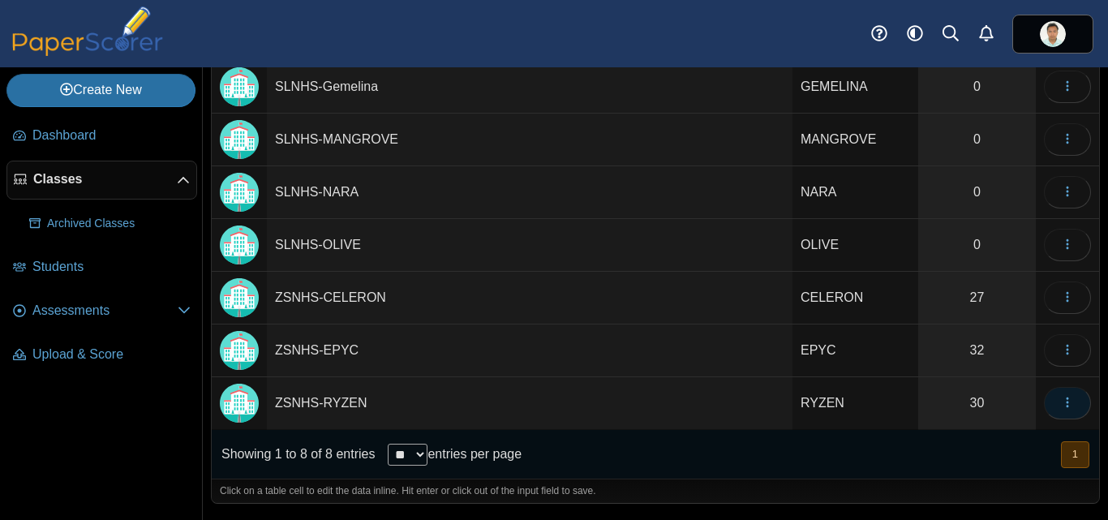
click at [1066, 403] on use "button" at bounding box center [1067, 403] width 2 height 11
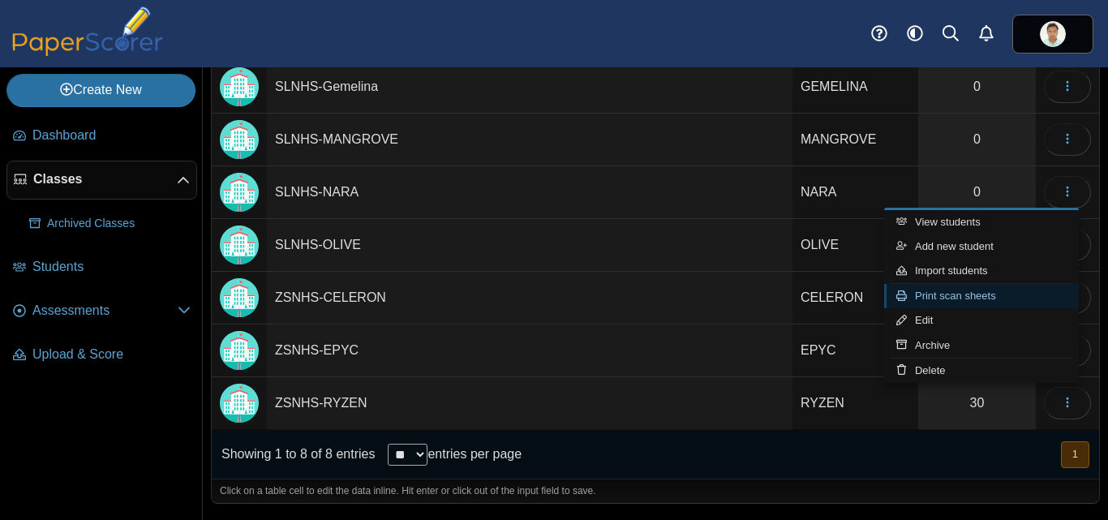
click at [960, 298] on link "Print scan sheets" at bounding box center [981, 296] width 195 height 24
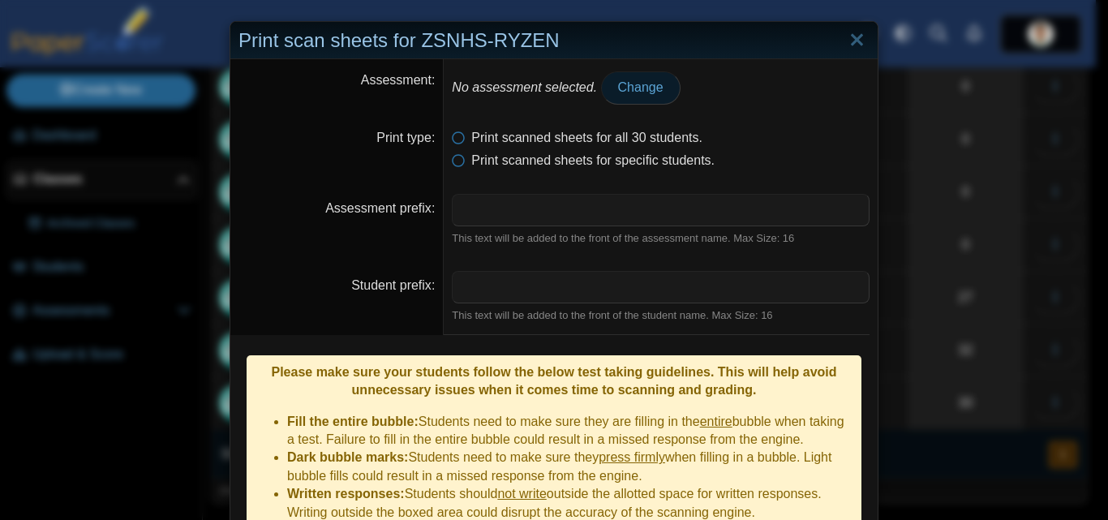
click at [648, 88] on span "Change" at bounding box center [640, 87] width 45 height 14
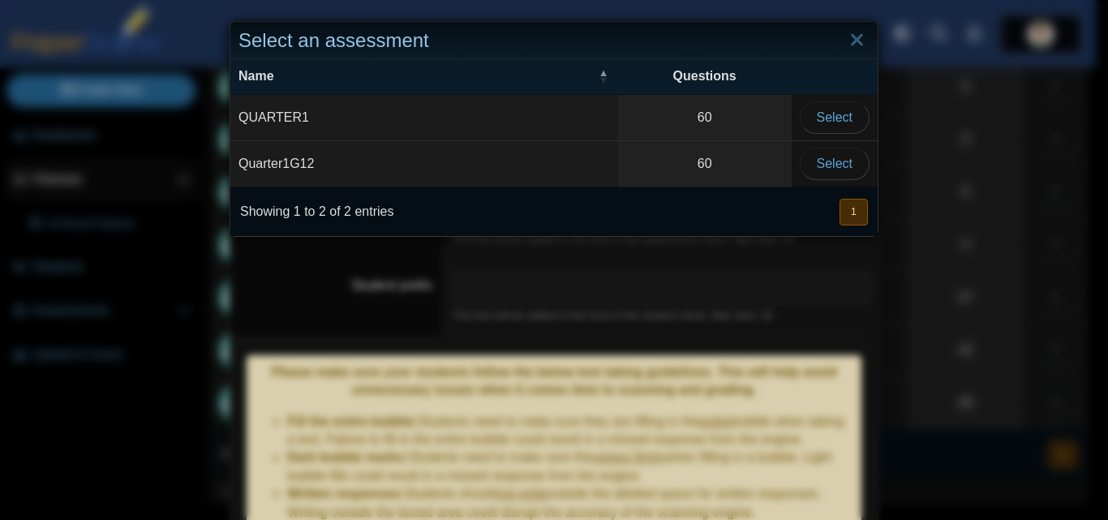
click at [312, 160] on td "Quarter1G12" at bounding box center [424, 164] width 388 height 46
click at [841, 166] on span "Select" at bounding box center [835, 164] width 36 height 14
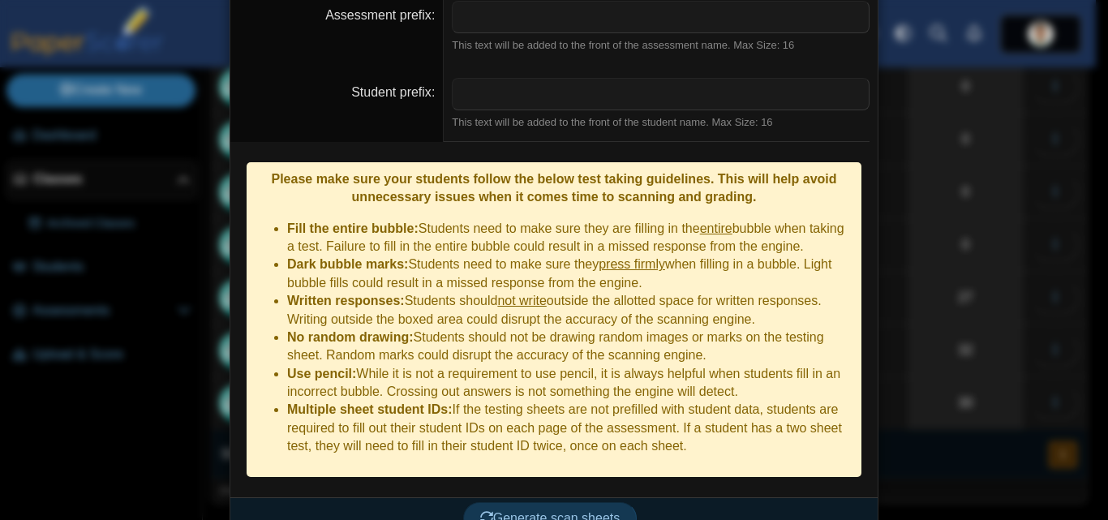
scroll to position [196, 0]
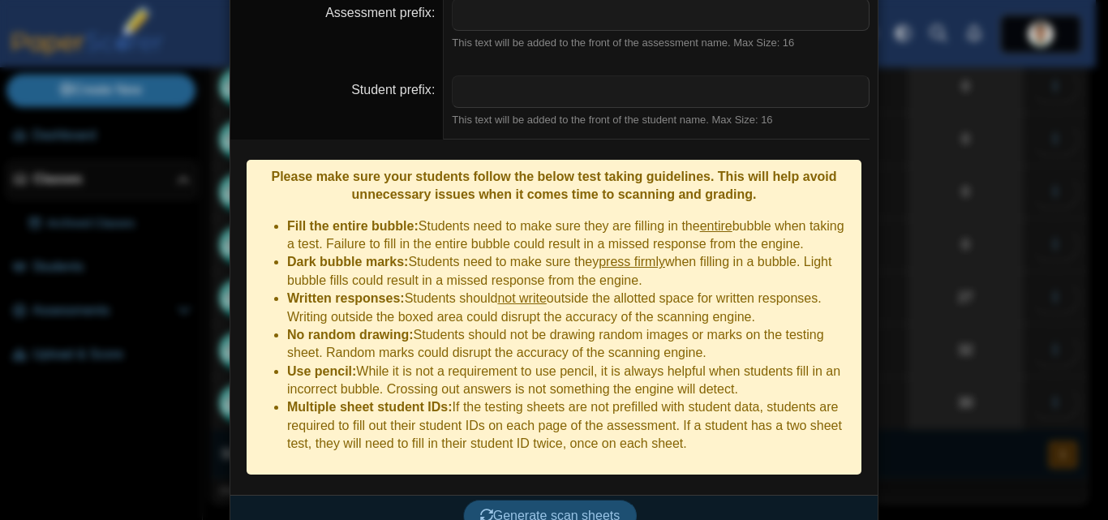
click at [562, 509] on span "Generate scan sheets" at bounding box center [550, 516] width 140 height 14
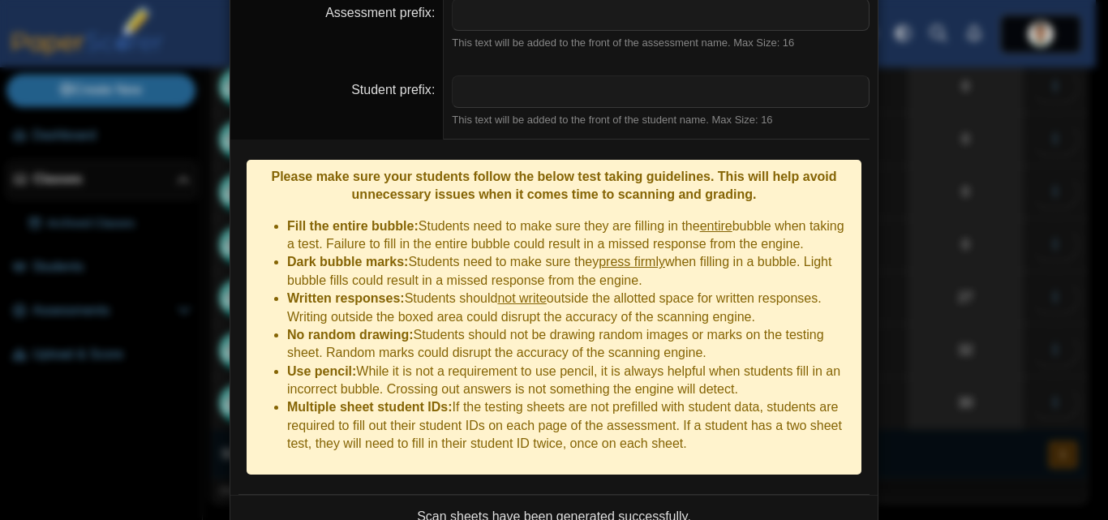
scroll to position [290, 0]
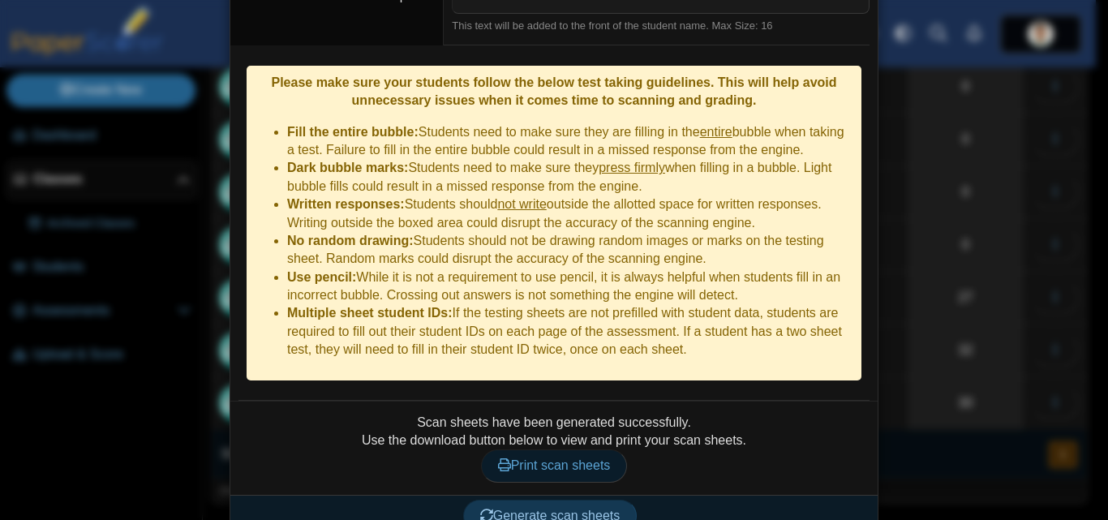
click at [548, 458] on span "Print scan sheets" at bounding box center [554, 465] width 113 height 14
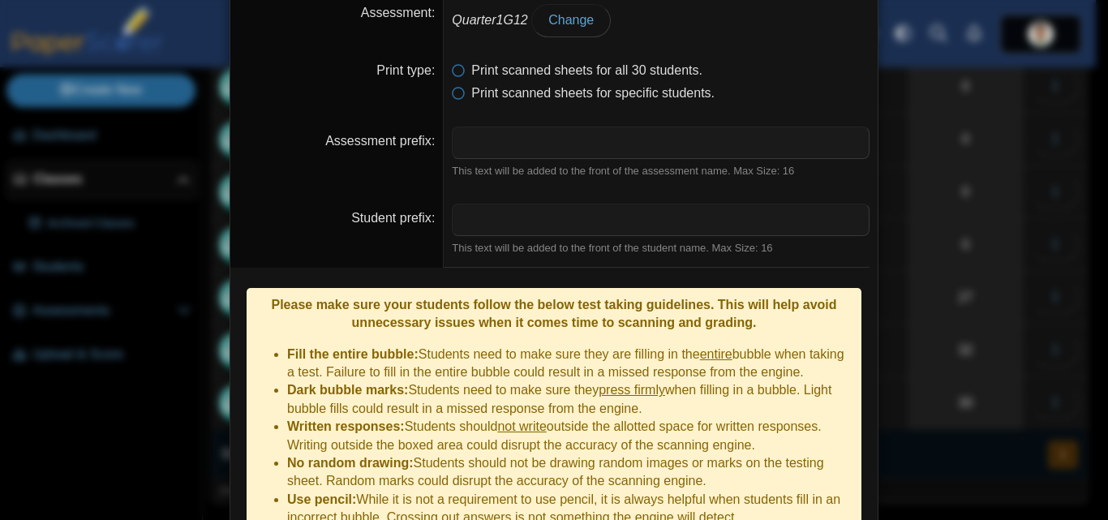
scroll to position [0, 0]
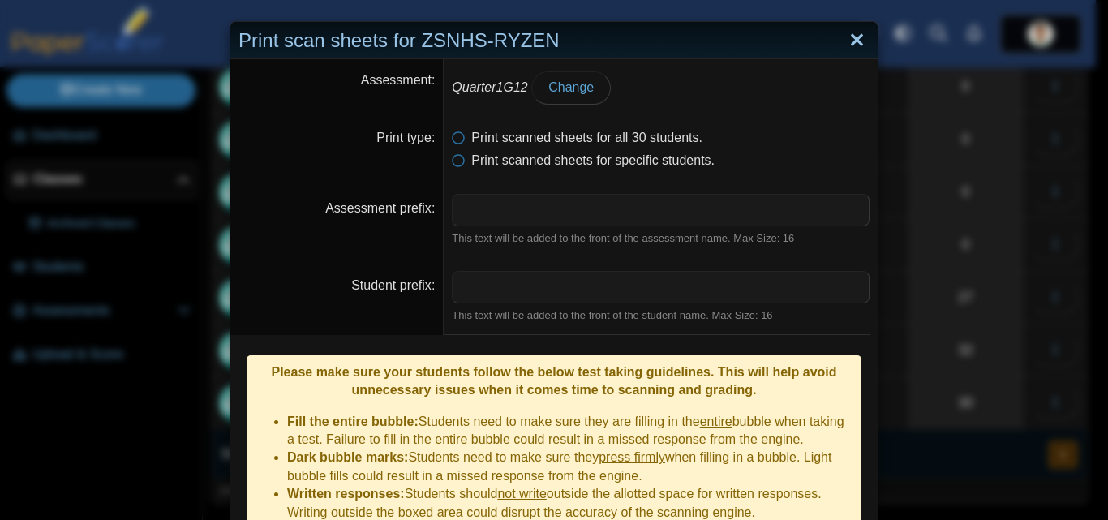
click at [850, 44] on link "Close" at bounding box center [857, 41] width 25 height 28
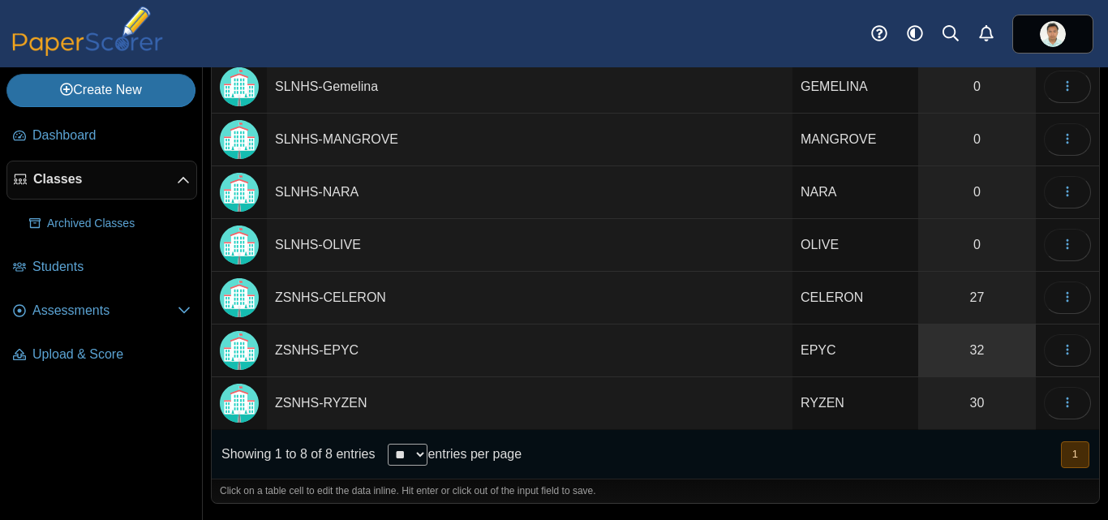
click at [962, 349] on link "32" at bounding box center [977, 351] width 118 height 52
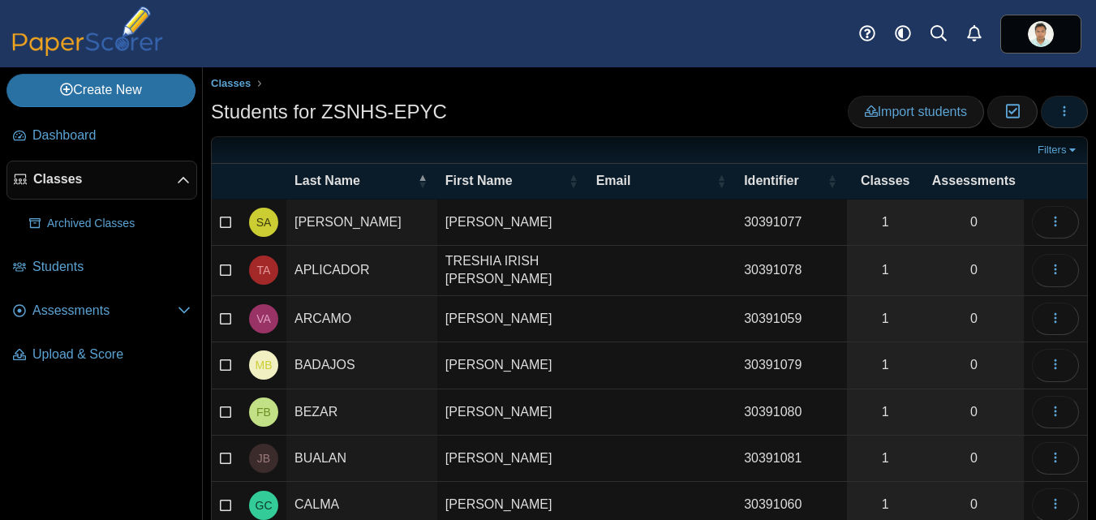
click at [1062, 106] on button "button" at bounding box center [1064, 112] width 47 height 32
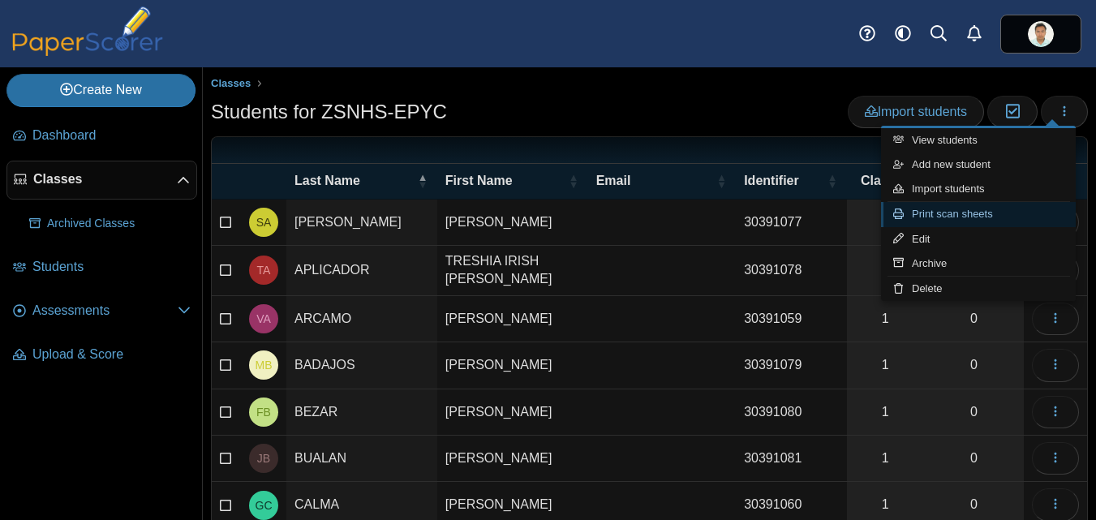
click at [1012, 212] on link "Print scan sheets" at bounding box center [978, 214] width 195 height 24
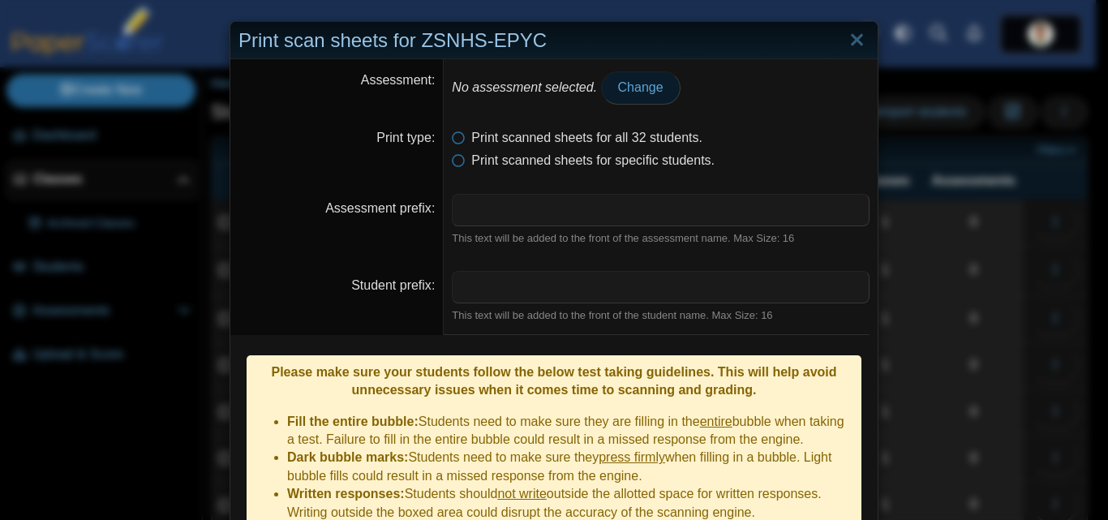
click at [646, 101] on link "Change" at bounding box center [641, 87] width 80 height 32
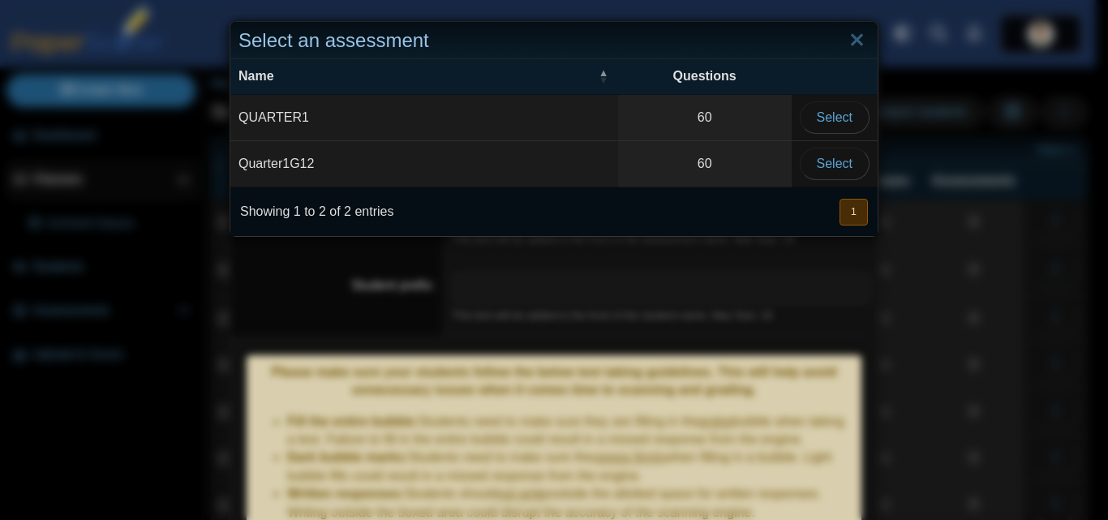
click at [293, 182] on td "Quarter1G12" at bounding box center [424, 164] width 388 height 46
click at [817, 170] on span "Select" at bounding box center [835, 164] width 36 height 14
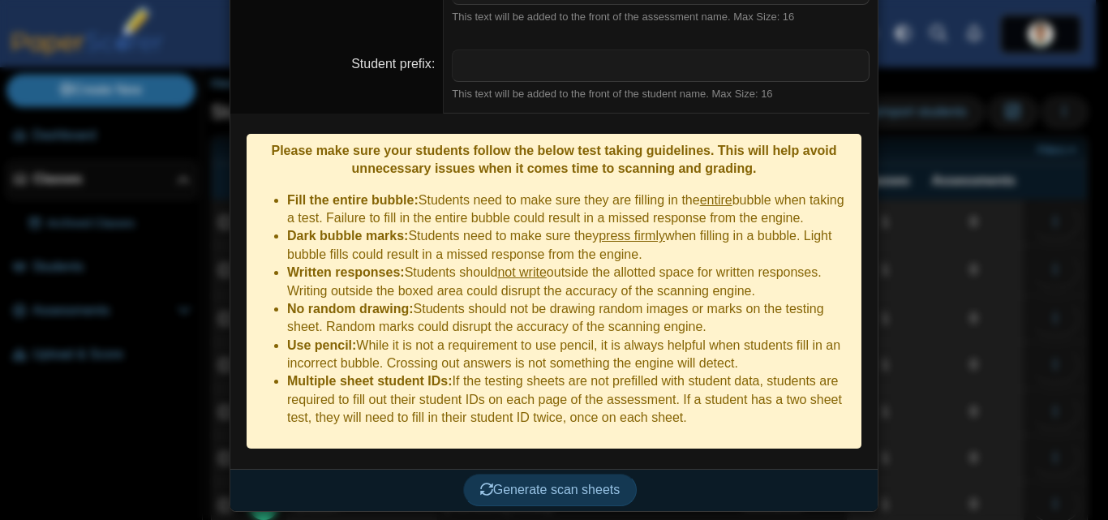
scroll to position [333, 0]
click at [504, 486] on span "Generate scan sheets" at bounding box center [550, 490] width 140 height 14
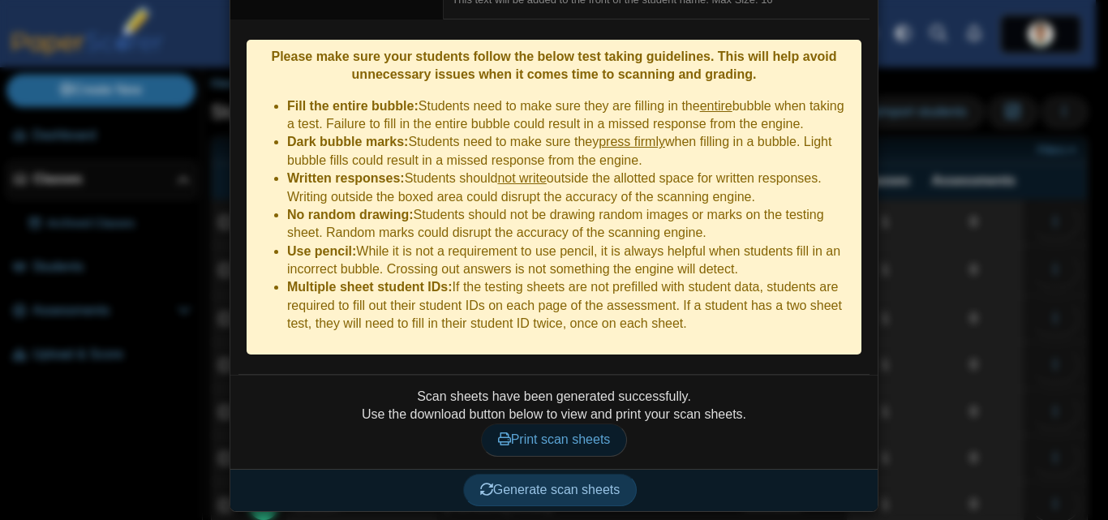
click at [498, 432] on span "Print scan sheets" at bounding box center [554, 439] width 113 height 14
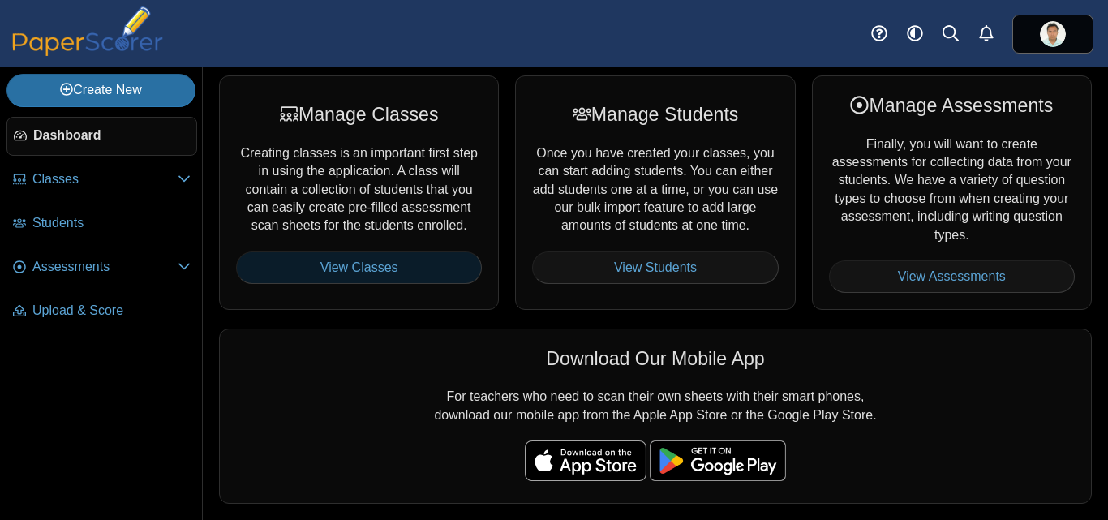
click at [381, 267] on link "View Classes" at bounding box center [359, 268] width 246 height 32
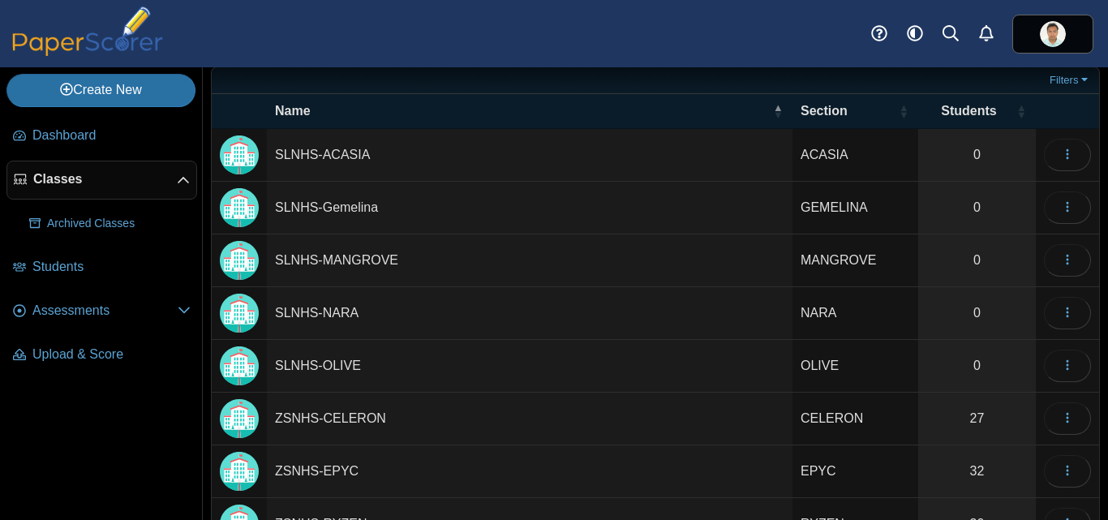
scroll to position [49, 0]
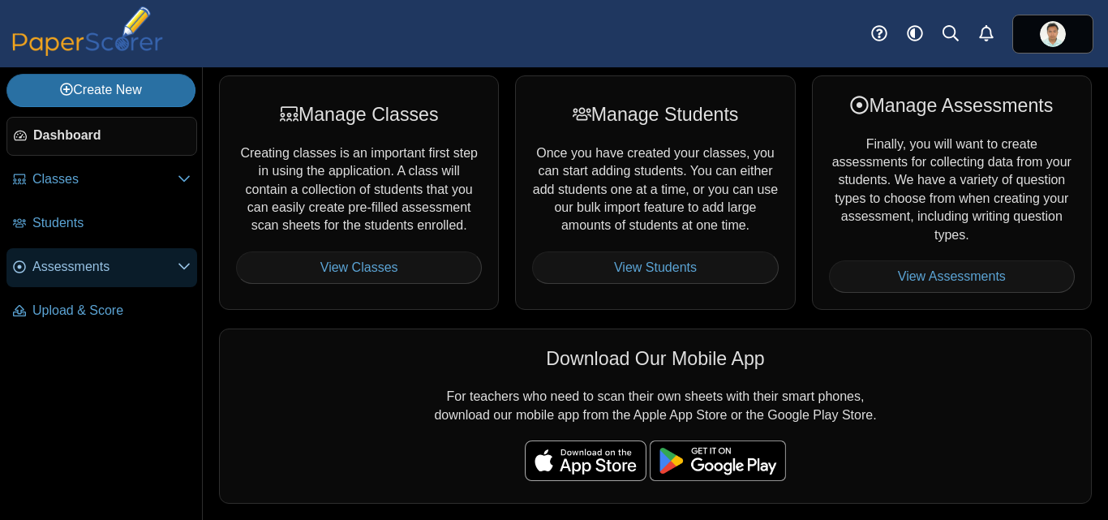
click at [101, 275] on span "Assessments" at bounding box center [104, 267] width 145 height 18
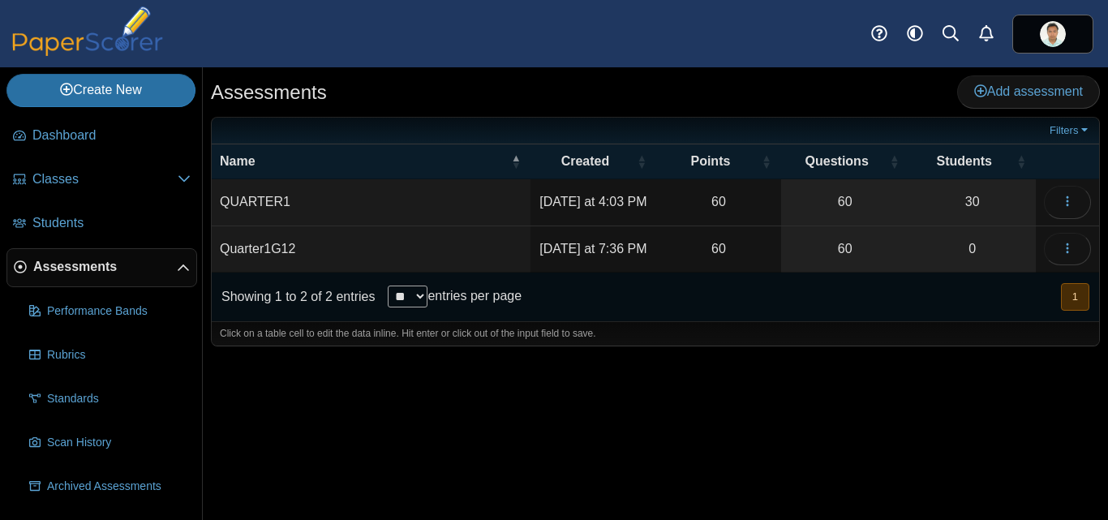
click at [336, 252] on td "Quarter1G12" at bounding box center [371, 249] width 319 height 46
click at [847, 269] on link "60" at bounding box center [845, 248] width 128 height 45
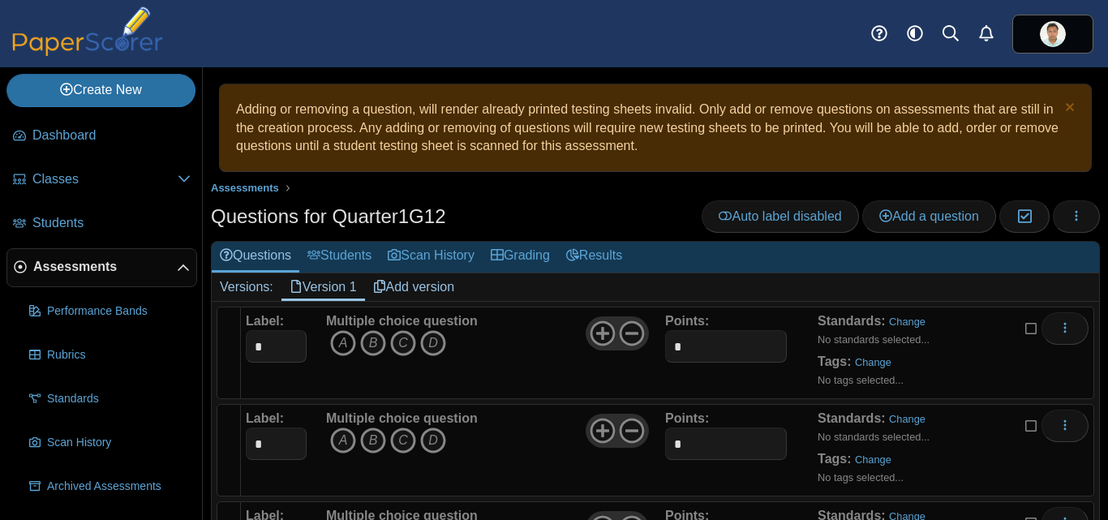
click at [348, 352] on icon "A" at bounding box center [343, 343] width 26 height 26
click at [339, 445] on icon "A" at bounding box center [343, 441] width 26 height 26
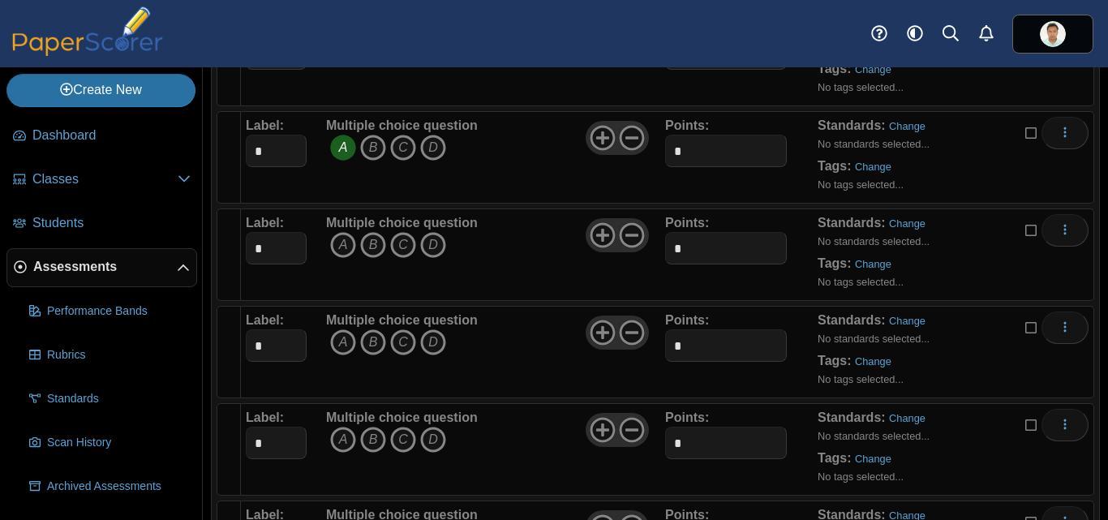
scroll to position [269, 0]
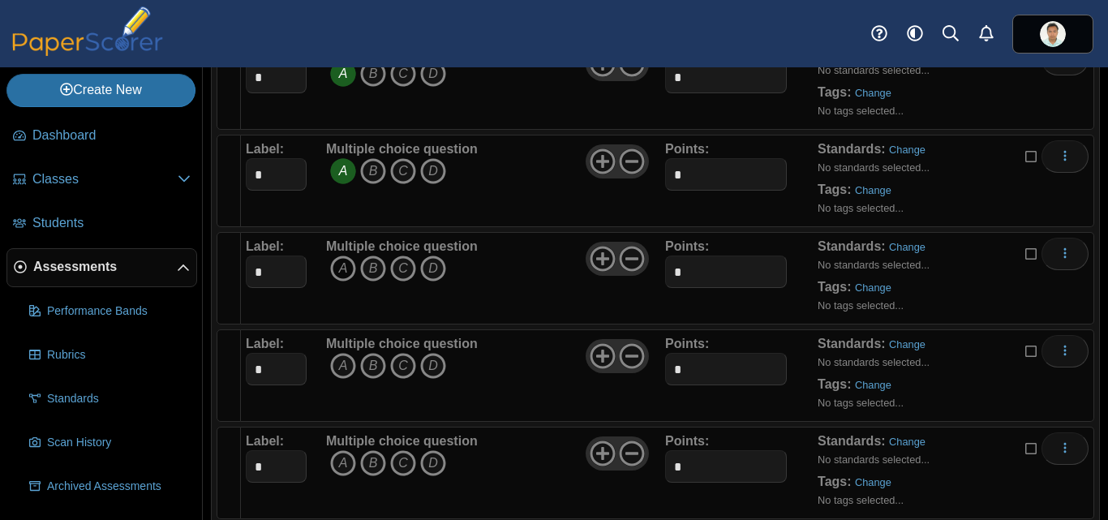
click at [340, 270] on icon "A" at bounding box center [343, 269] width 26 height 26
click at [406, 367] on icon "C" at bounding box center [403, 366] width 26 height 26
click at [406, 463] on icon "C" at bounding box center [403, 463] width 26 height 26
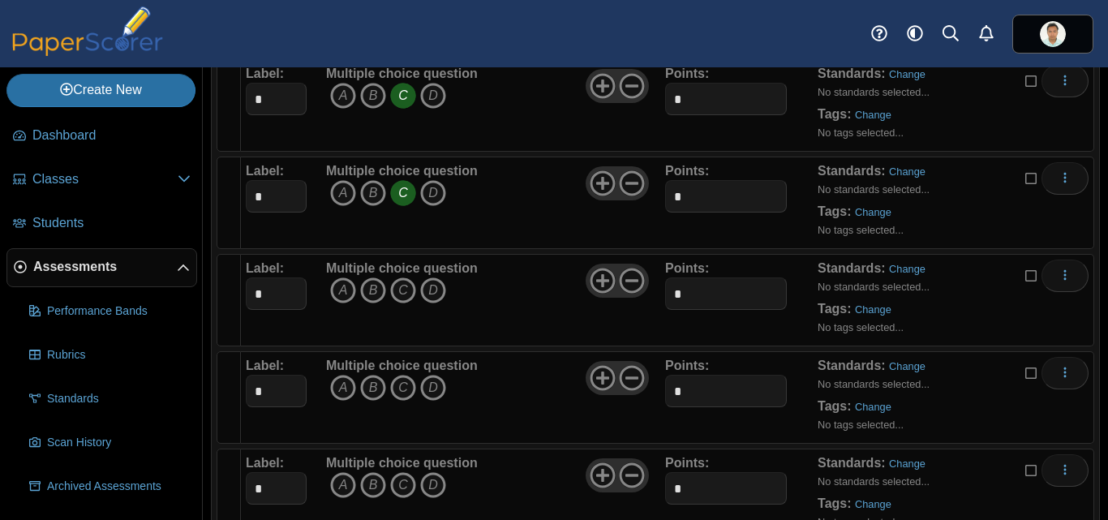
scroll to position [551, 0]
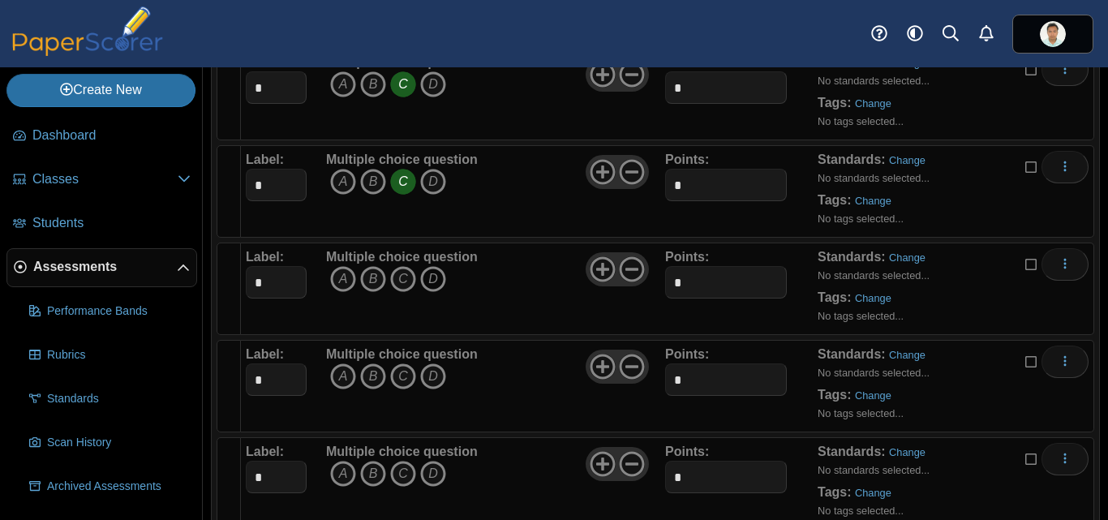
click at [432, 278] on icon "D" at bounding box center [433, 279] width 26 height 26
click at [371, 377] on icon "B" at bounding box center [373, 376] width 26 height 26
click at [369, 478] on icon "B" at bounding box center [373, 474] width 26 height 26
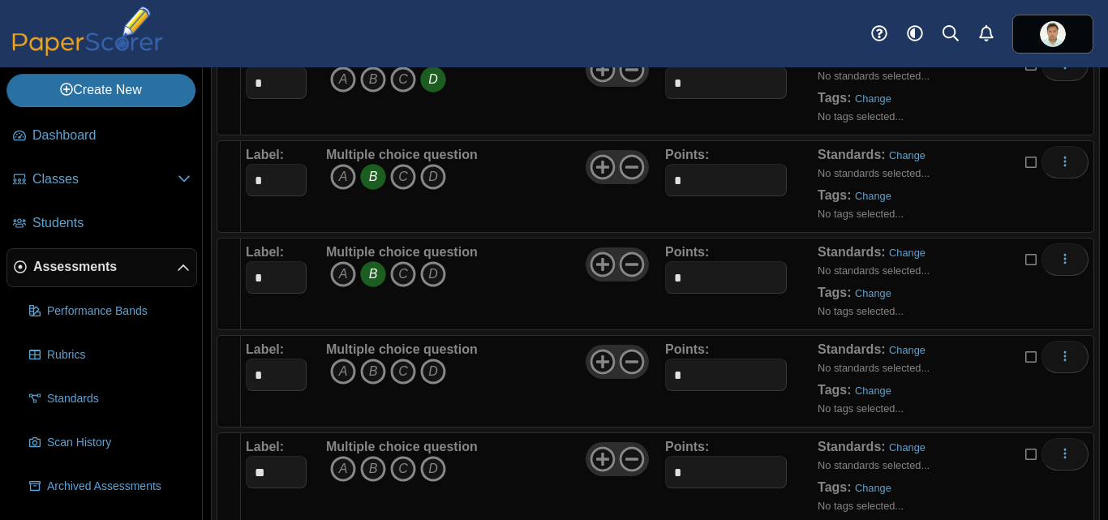
scroll to position [867, 0]
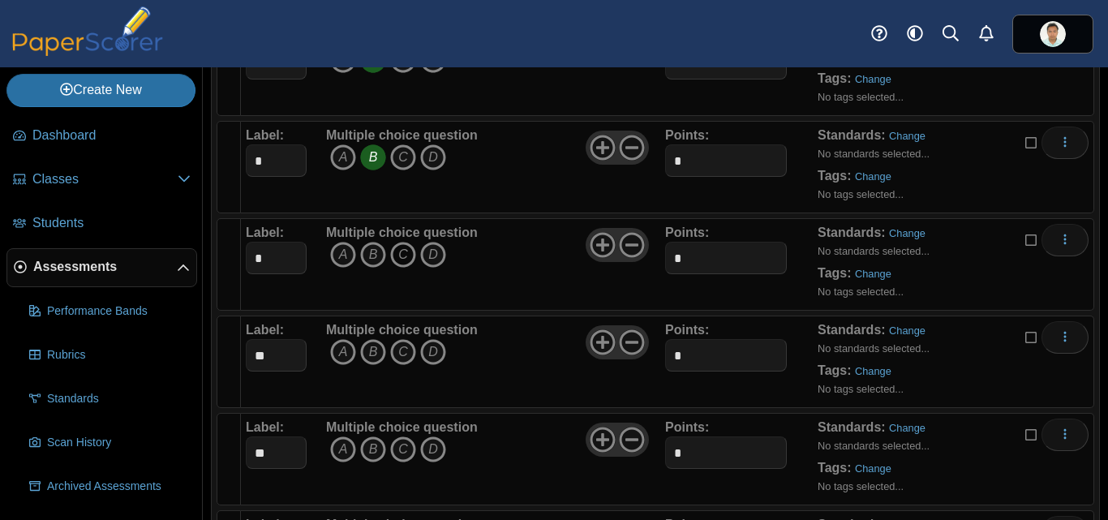
click at [401, 257] on icon "C" at bounding box center [403, 255] width 26 height 26
click at [428, 353] on icon "D" at bounding box center [433, 352] width 26 height 26
click at [401, 452] on icon "C" at bounding box center [403, 449] width 26 height 26
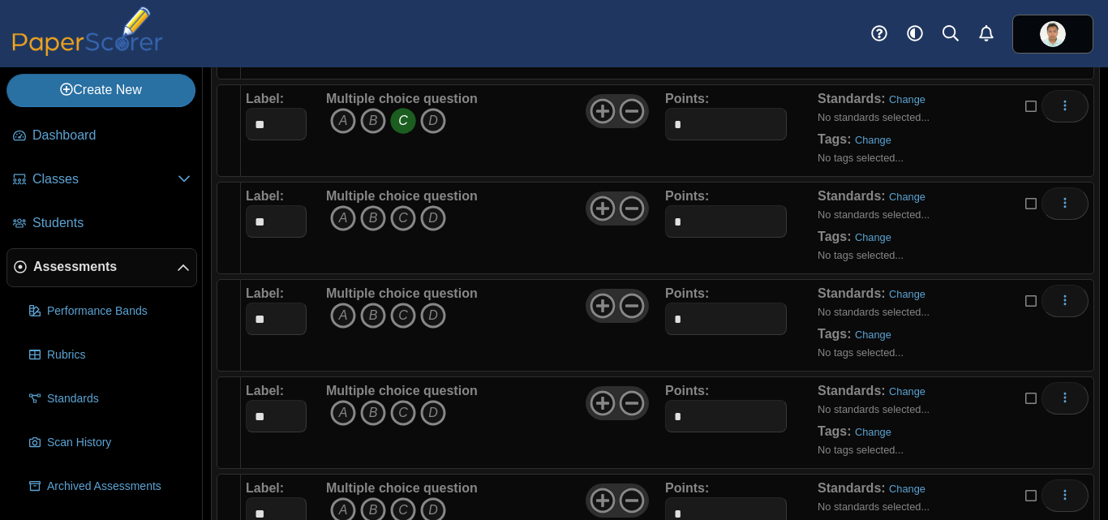
scroll to position [1184, 0]
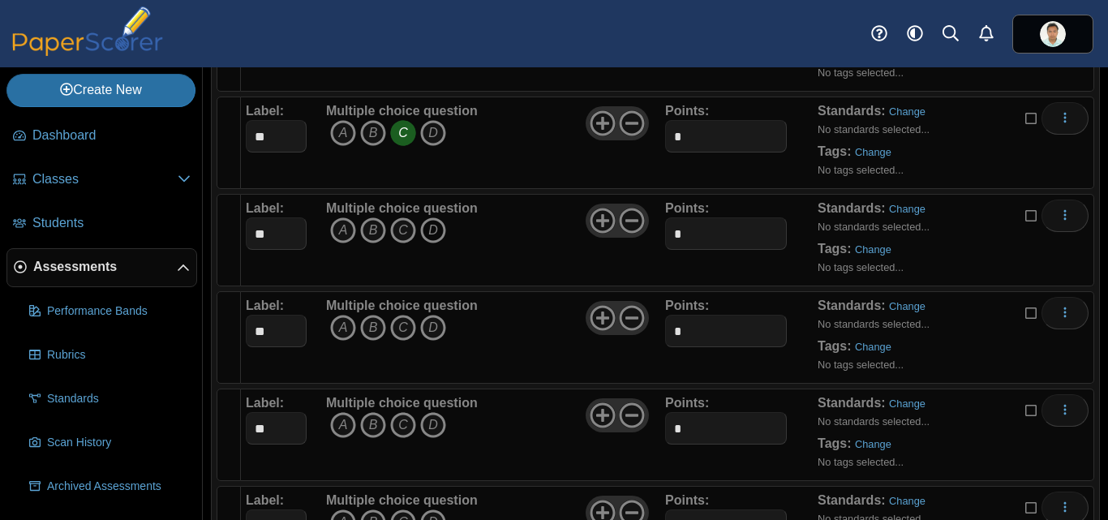
click at [436, 230] on icon "D" at bounding box center [433, 230] width 26 height 26
click at [344, 333] on icon "A" at bounding box center [343, 328] width 26 height 26
click at [338, 422] on icon "A" at bounding box center [343, 425] width 26 height 26
click at [339, 511] on icon "A" at bounding box center [343, 523] width 26 height 26
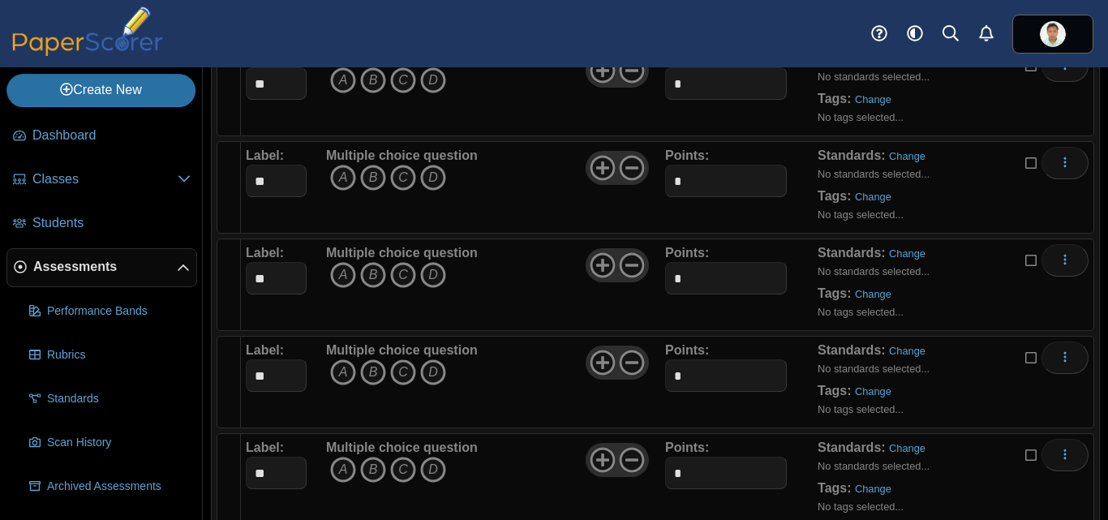
scroll to position [1711, 0]
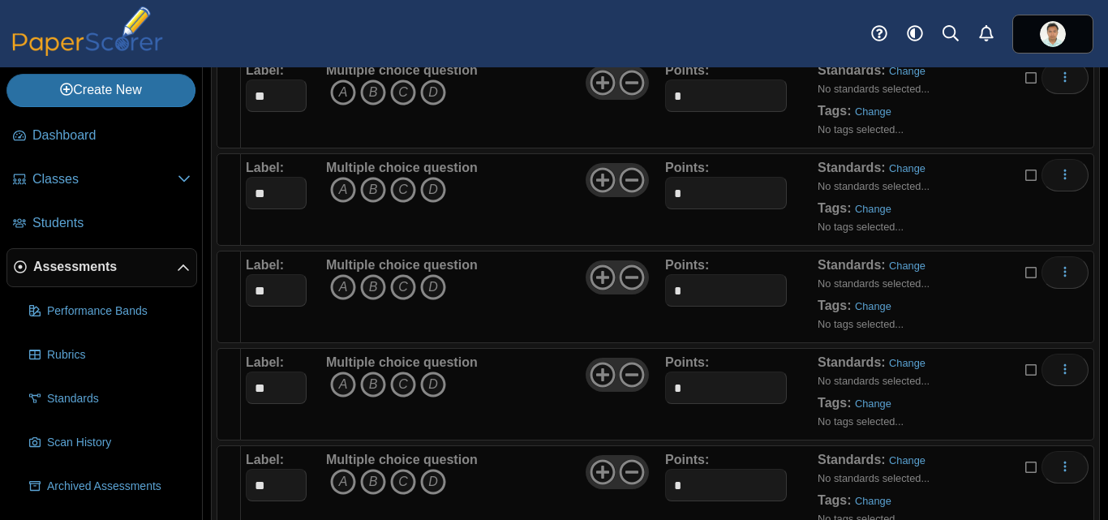
click at [341, 93] on icon "A" at bounding box center [343, 93] width 26 height 26
click at [377, 196] on icon "B" at bounding box center [373, 190] width 26 height 26
click at [436, 292] on icon "D" at bounding box center [433, 287] width 26 height 26
click at [376, 388] on icon "B" at bounding box center [373, 385] width 26 height 26
click at [401, 485] on icon "C" at bounding box center [403, 482] width 26 height 26
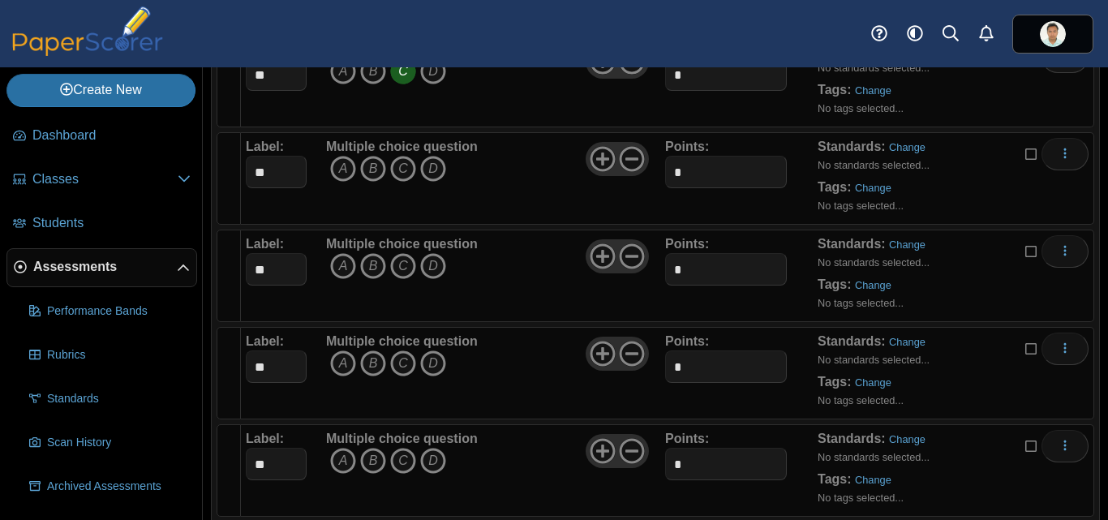
scroll to position [2156, 0]
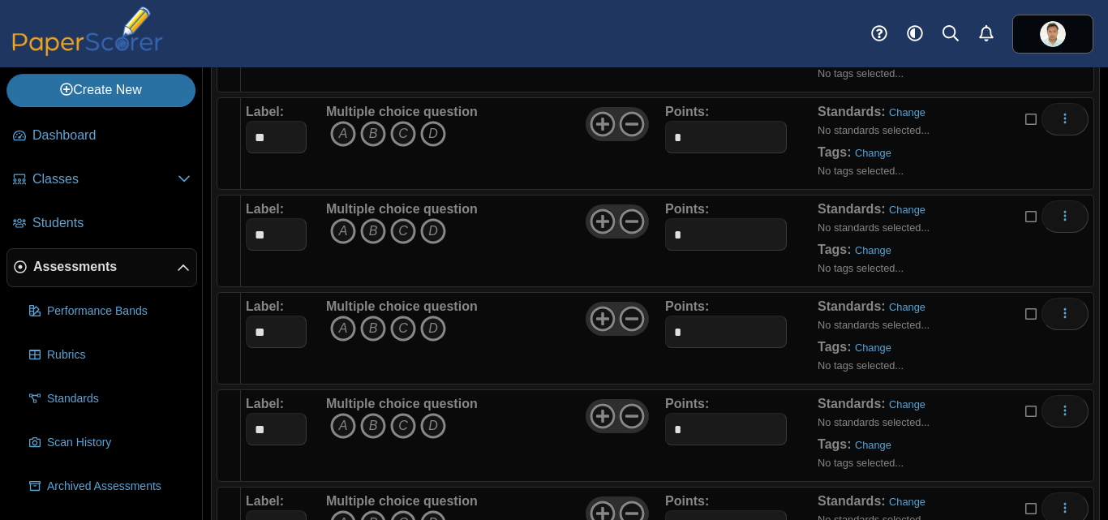
click at [433, 130] on icon "D" at bounding box center [433, 134] width 26 height 26
click at [432, 231] on icon "D" at bounding box center [433, 231] width 26 height 26
click at [403, 325] on icon "C" at bounding box center [403, 329] width 26 height 26
click at [435, 428] on icon "D" at bounding box center [433, 426] width 26 height 26
click at [436, 514] on icon "D" at bounding box center [433, 523] width 26 height 26
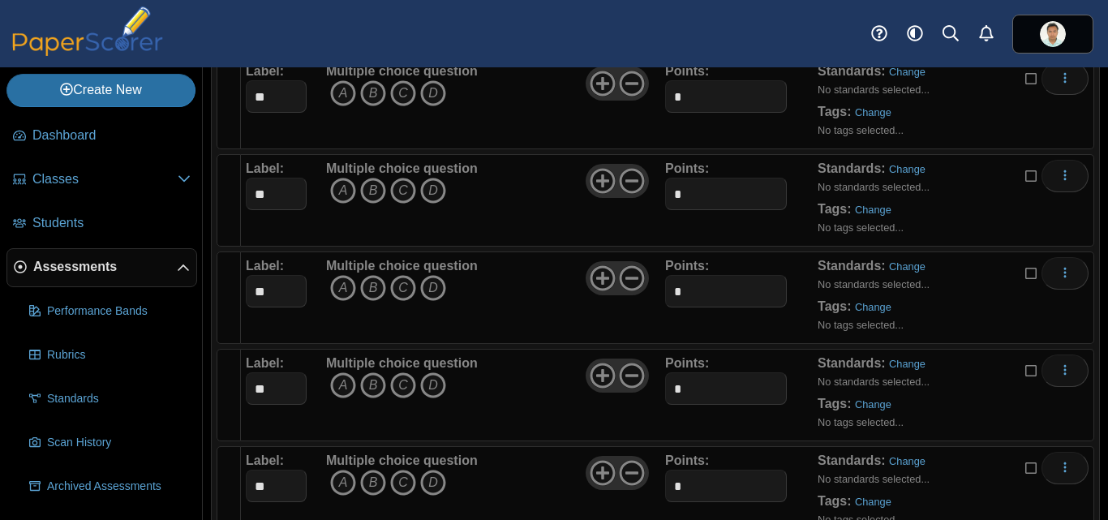
scroll to position [2661, 0]
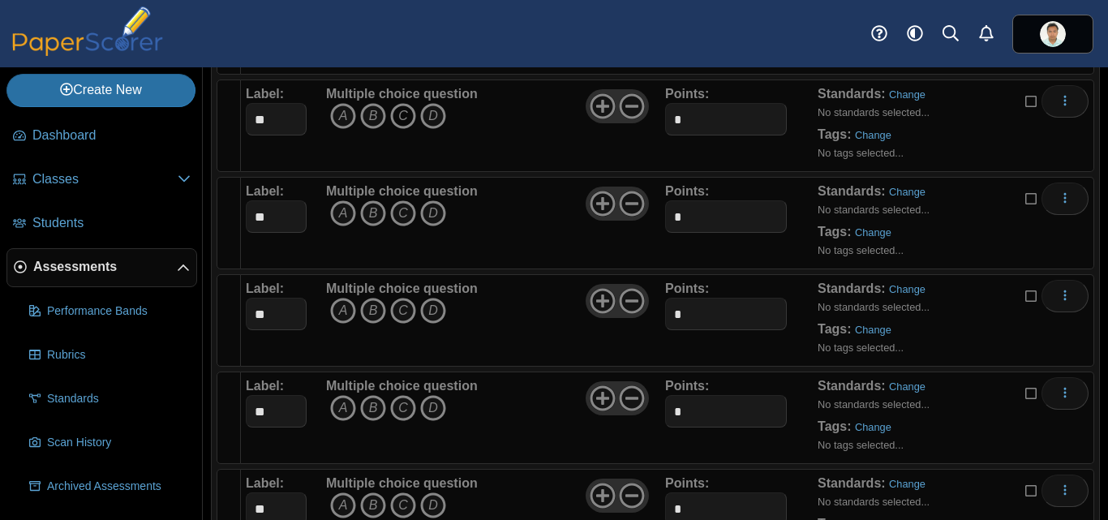
click at [405, 118] on icon "C" at bounding box center [403, 116] width 26 height 26
click at [402, 216] on icon "C" at bounding box center [403, 213] width 26 height 26
click at [429, 304] on icon "D" at bounding box center [433, 311] width 26 height 26
click at [432, 415] on icon "D" at bounding box center [433, 408] width 26 height 26
click at [406, 510] on icon "C" at bounding box center [403, 505] width 26 height 26
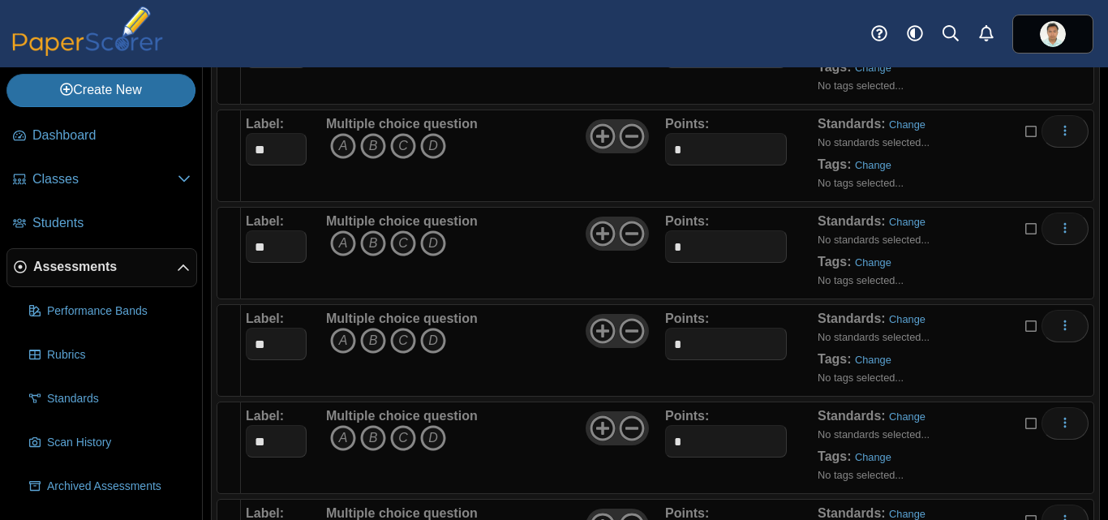
scroll to position [3165, 0]
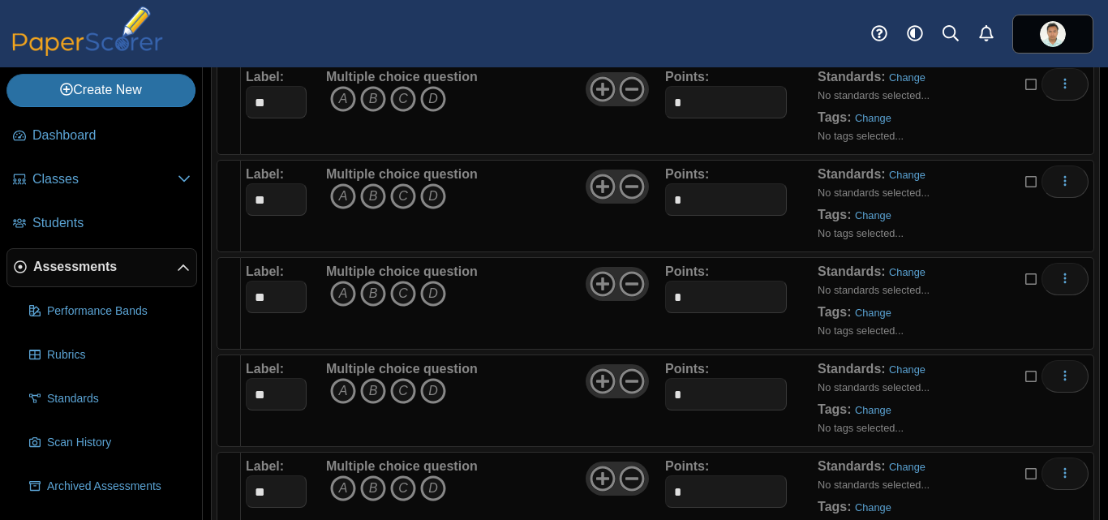
click at [439, 90] on icon "D" at bounding box center [433, 99] width 26 height 26
click at [434, 209] on icon "D" at bounding box center [433, 196] width 26 height 26
click at [433, 296] on icon "D" at bounding box center [433, 294] width 26 height 26
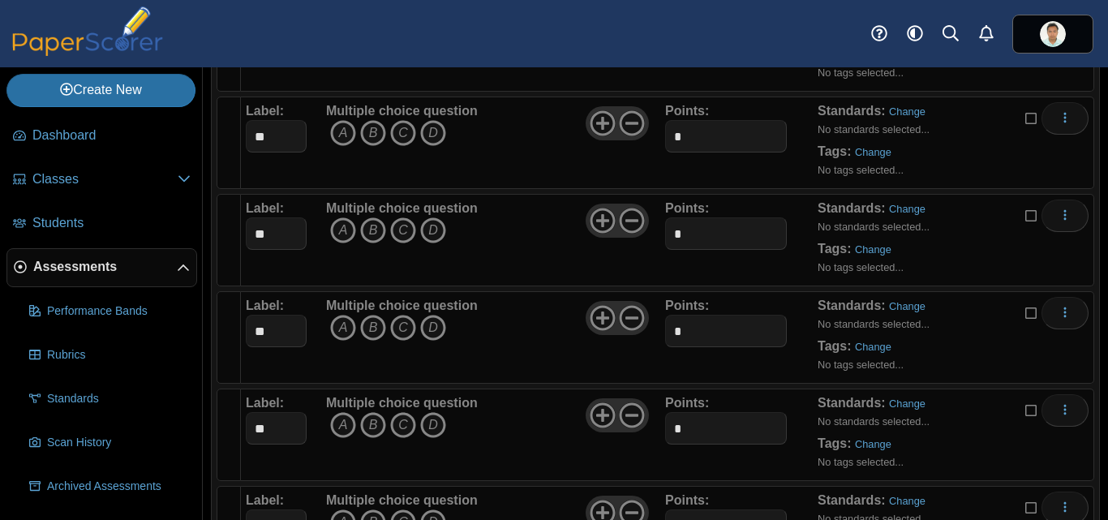
scroll to position [3434, 0]
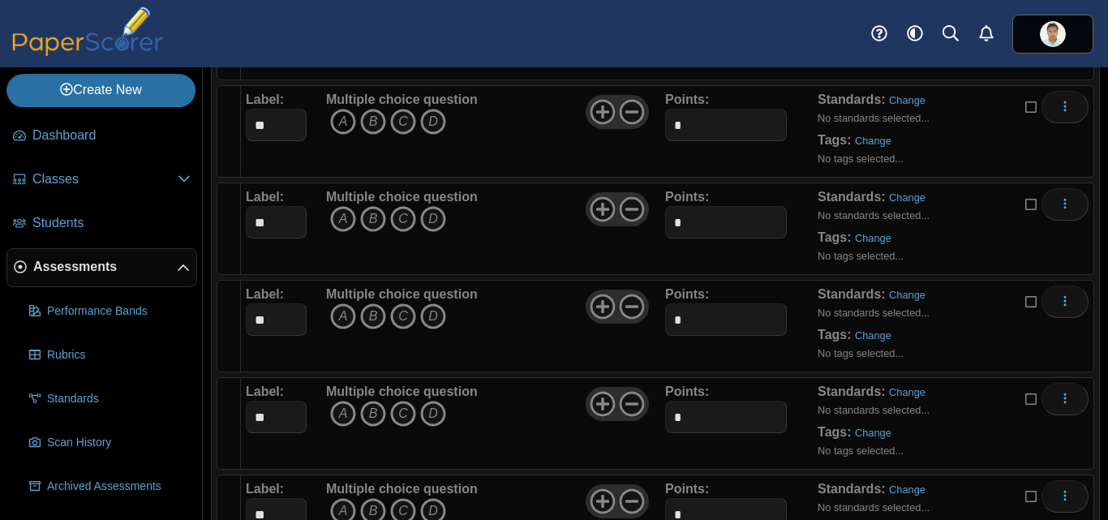
click at [337, 126] on icon "A" at bounding box center [343, 122] width 26 height 26
click at [346, 226] on icon "A" at bounding box center [343, 219] width 26 height 26
click at [344, 321] on icon "A" at bounding box center [343, 316] width 26 height 26
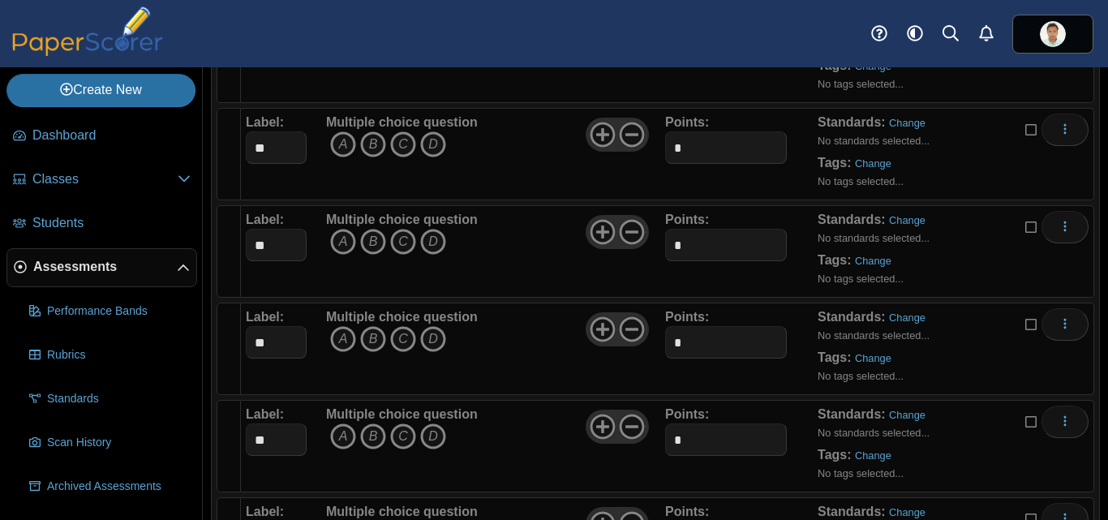
scroll to position [3739, 0]
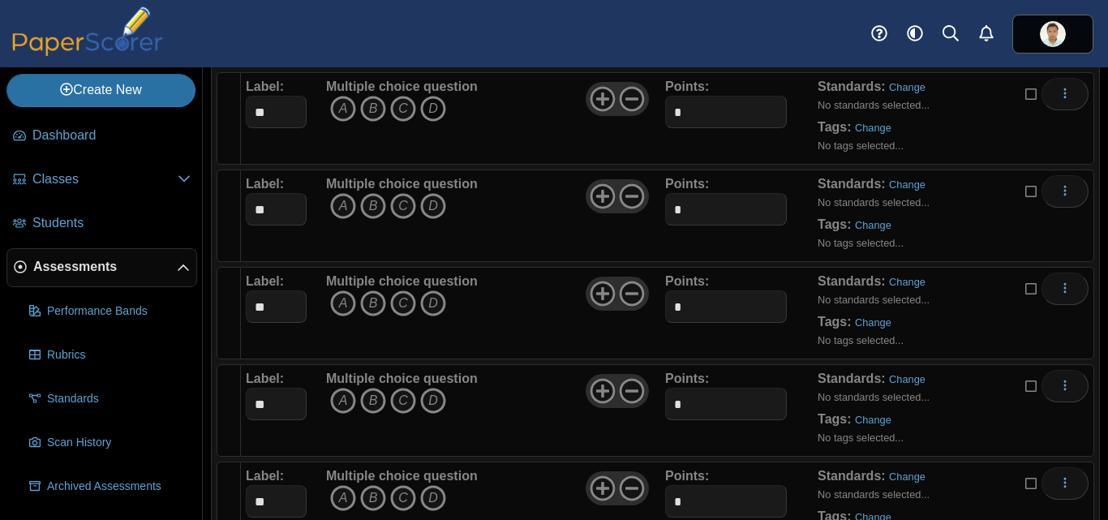
click at [436, 110] on icon "D" at bounding box center [433, 109] width 26 height 26
click at [345, 209] on icon "A" at bounding box center [343, 206] width 26 height 26
click at [338, 303] on icon "A" at bounding box center [343, 303] width 26 height 26
click at [402, 401] on icon "C" at bounding box center [403, 401] width 26 height 26
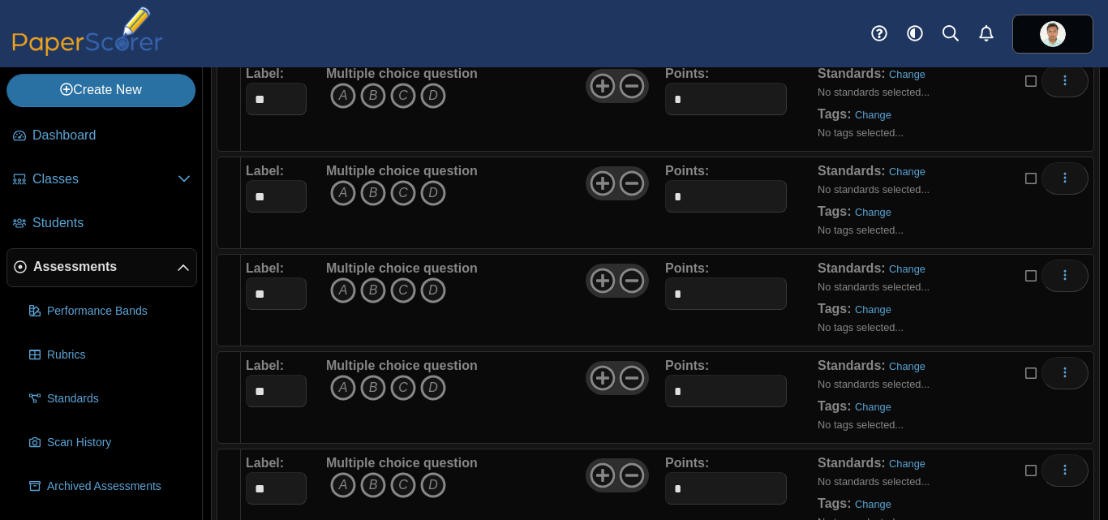
scroll to position [4161, 0]
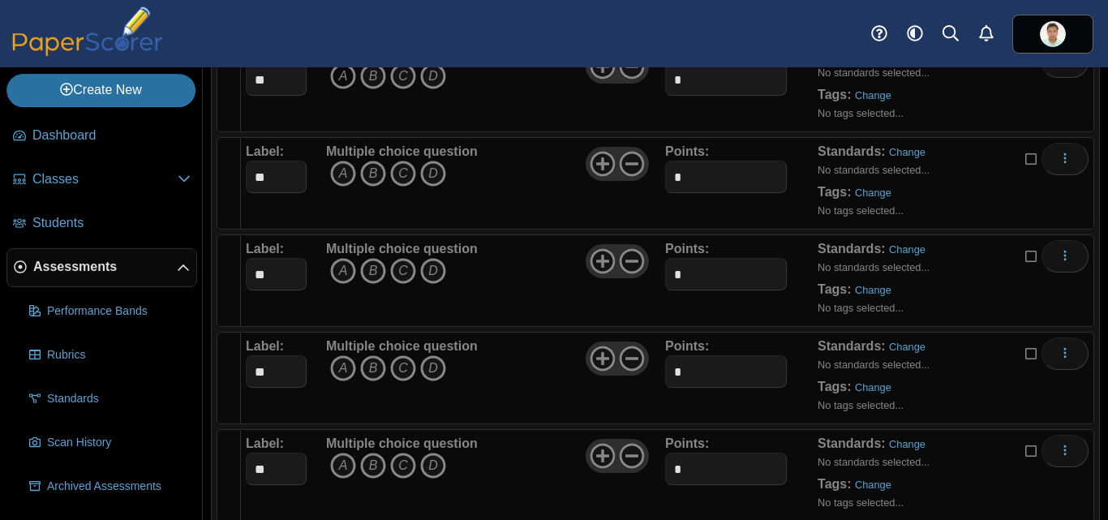
click at [342, 74] on icon "A" at bounding box center [343, 76] width 26 height 26
click at [400, 175] on icon "C" at bounding box center [403, 174] width 26 height 26
click at [431, 273] on icon "D" at bounding box center [433, 271] width 26 height 26
click at [374, 367] on icon "B" at bounding box center [373, 368] width 26 height 26
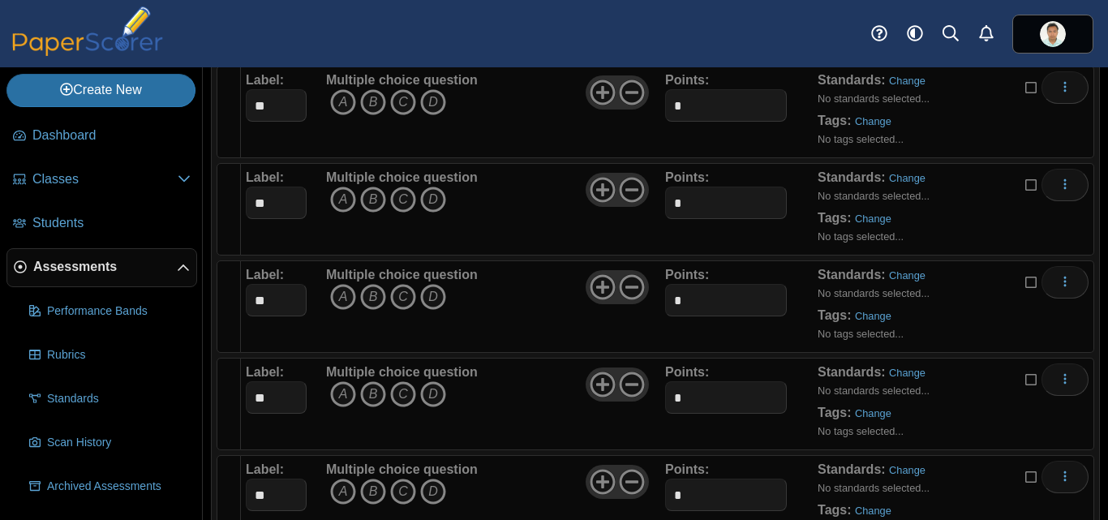
scroll to position [4513, 0]
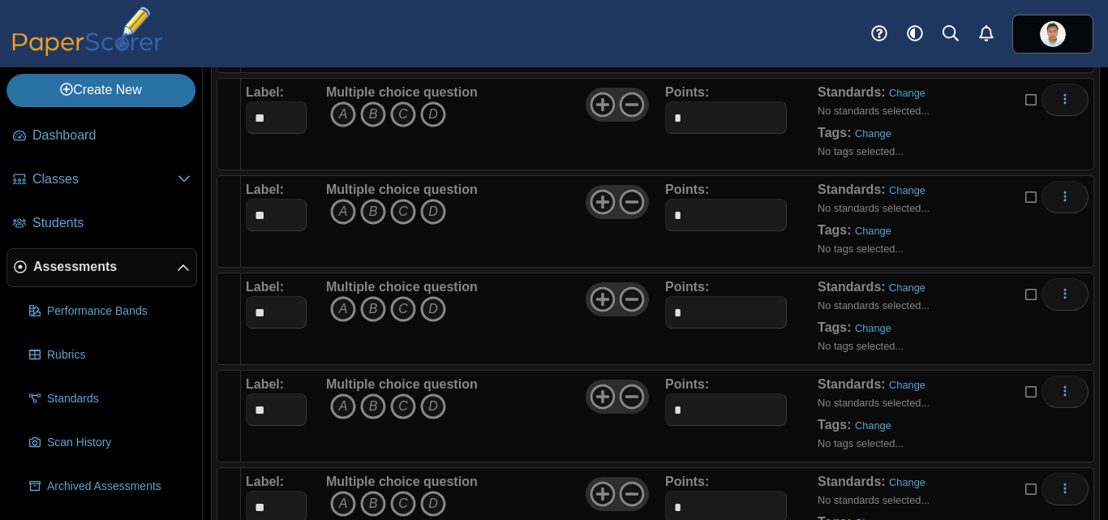
click at [424, 120] on icon "D" at bounding box center [433, 114] width 26 height 26
click at [433, 205] on icon "D" at bounding box center [433, 212] width 26 height 26
click at [434, 317] on icon "D" at bounding box center [433, 309] width 26 height 26
click at [350, 407] on icon "A" at bounding box center [343, 406] width 26 height 26
click at [435, 502] on icon "D" at bounding box center [433, 504] width 26 height 26
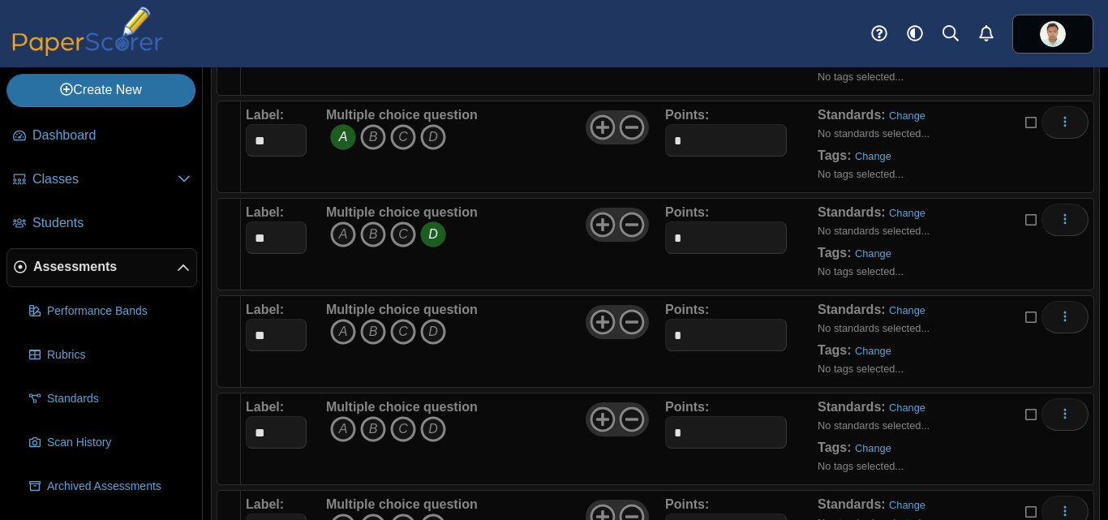
scroll to position [4794, 0]
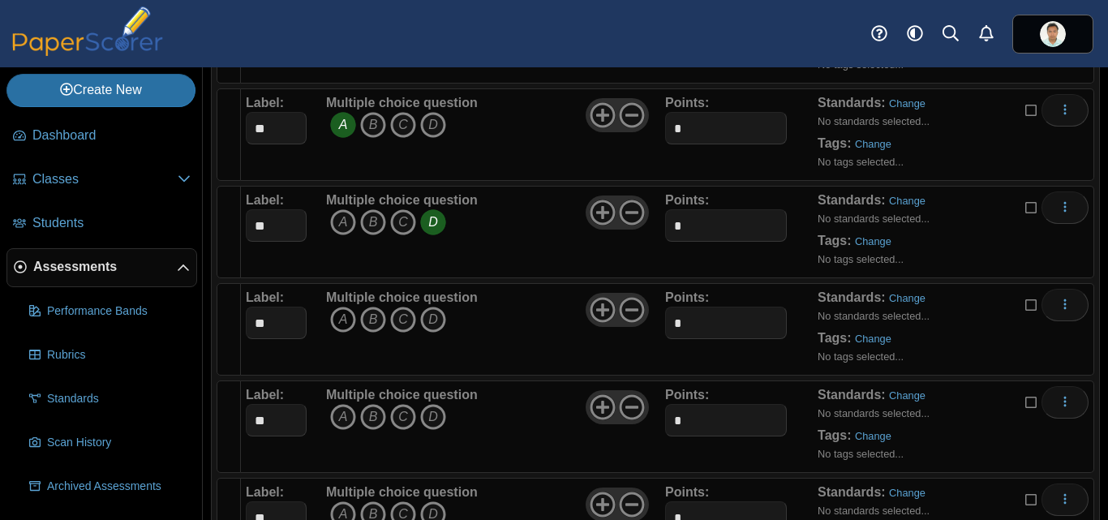
click at [342, 314] on icon "A" at bounding box center [343, 320] width 26 height 26
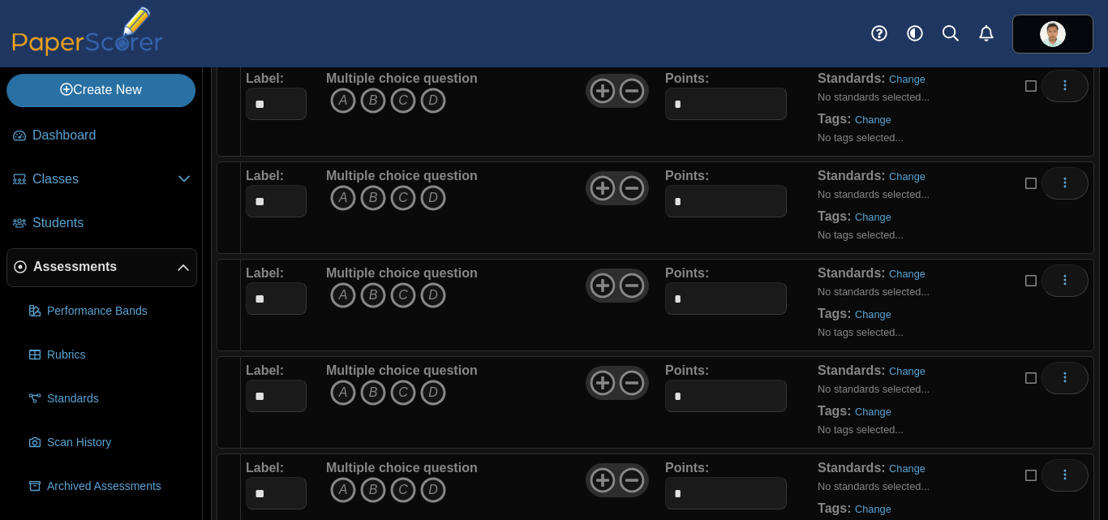
scroll to position [5099, 0]
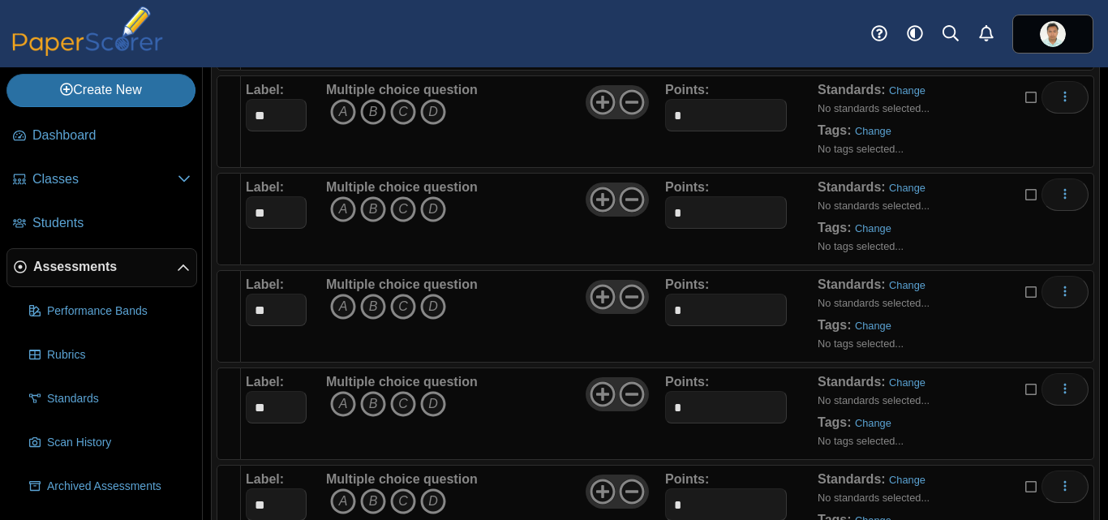
click at [366, 109] on icon "B" at bounding box center [373, 112] width 26 height 26
click at [340, 211] on icon "A" at bounding box center [343, 209] width 26 height 26
click at [432, 307] on icon "D" at bounding box center [433, 307] width 26 height 26
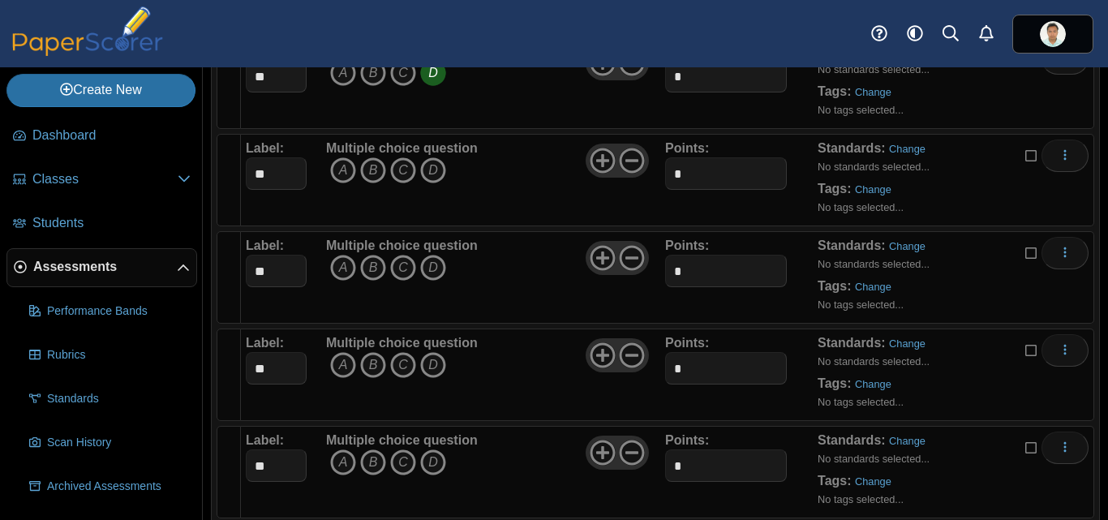
scroll to position [5345, 0]
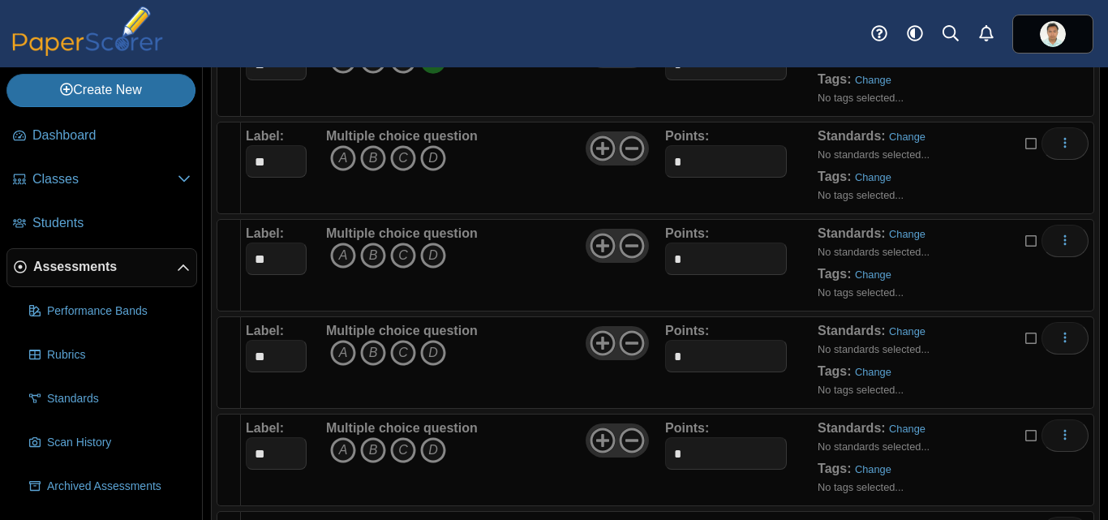
click at [436, 154] on icon "D" at bounding box center [433, 158] width 26 height 26
click at [432, 256] on icon "D" at bounding box center [433, 256] width 26 height 26
click at [436, 356] on icon "D" at bounding box center [433, 353] width 26 height 26
click at [433, 449] on icon "D" at bounding box center [433, 450] width 26 height 26
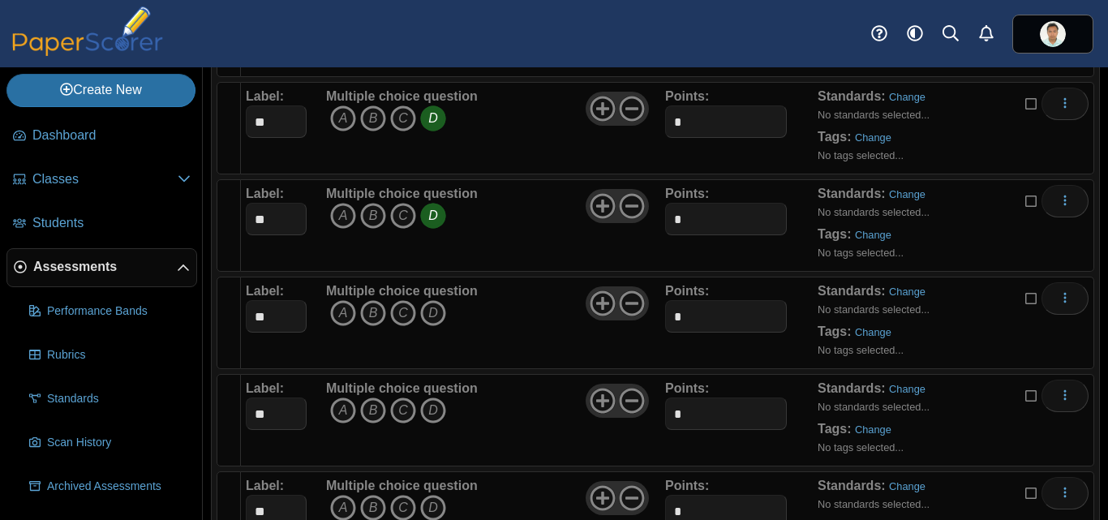
scroll to position [5661, 0]
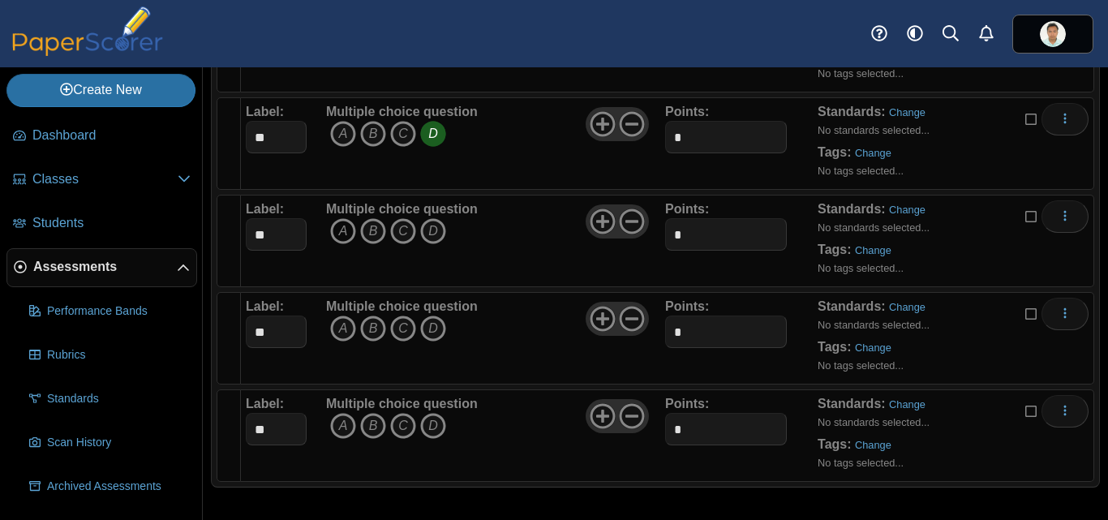
click at [341, 227] on icon "A" at bounding box center [343, 231] width 26 height 26
click at [372, 339] on icon "B" at bounding box center [373, 329] width 26 height 26
click at [436, 428] on icon "D" at bounding box center [433, 426] width 26 height 26
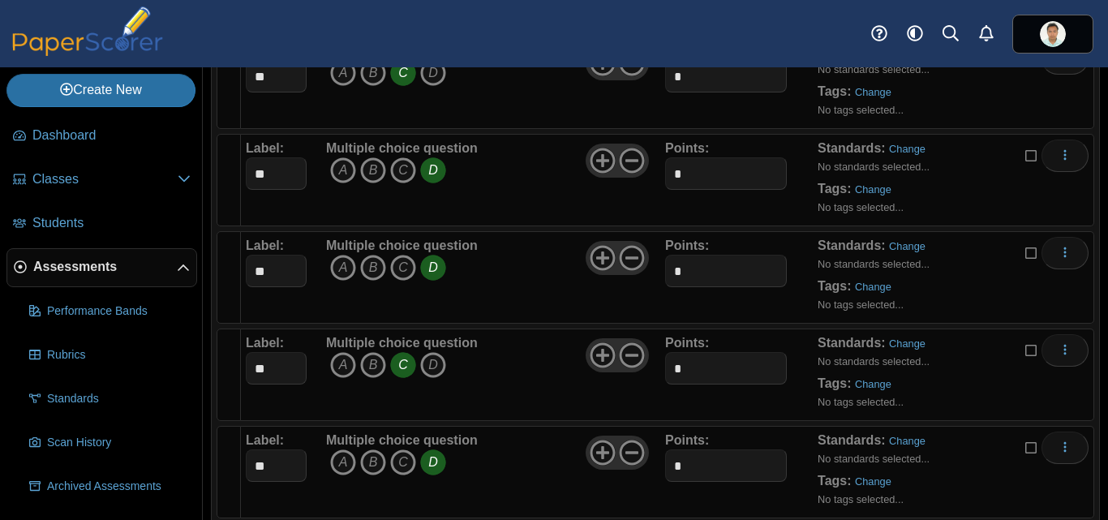
scroll to position [1407, 0]
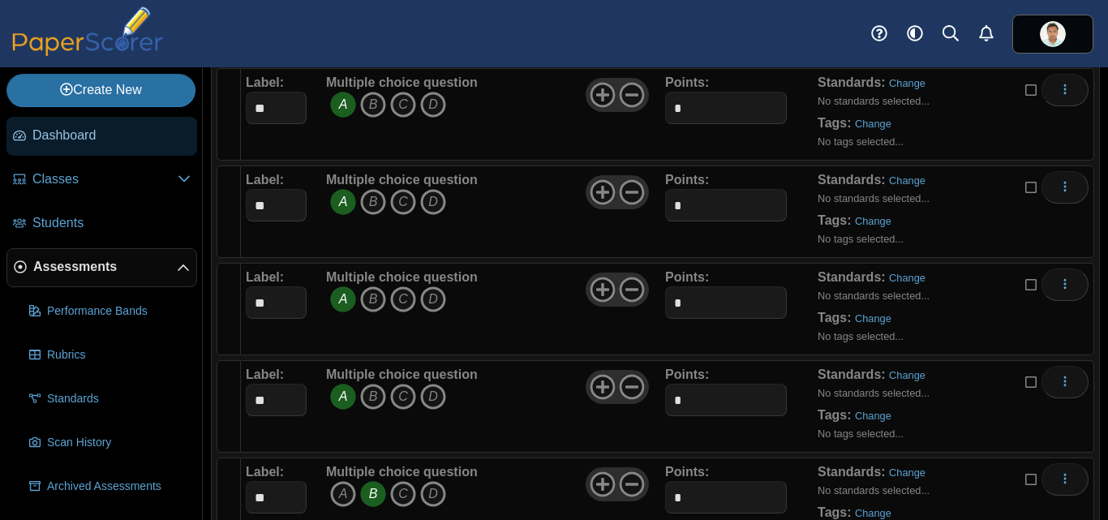
click at [92, 121] on link "Dashboard" at bounding box center [101, 136] width 191 height 39
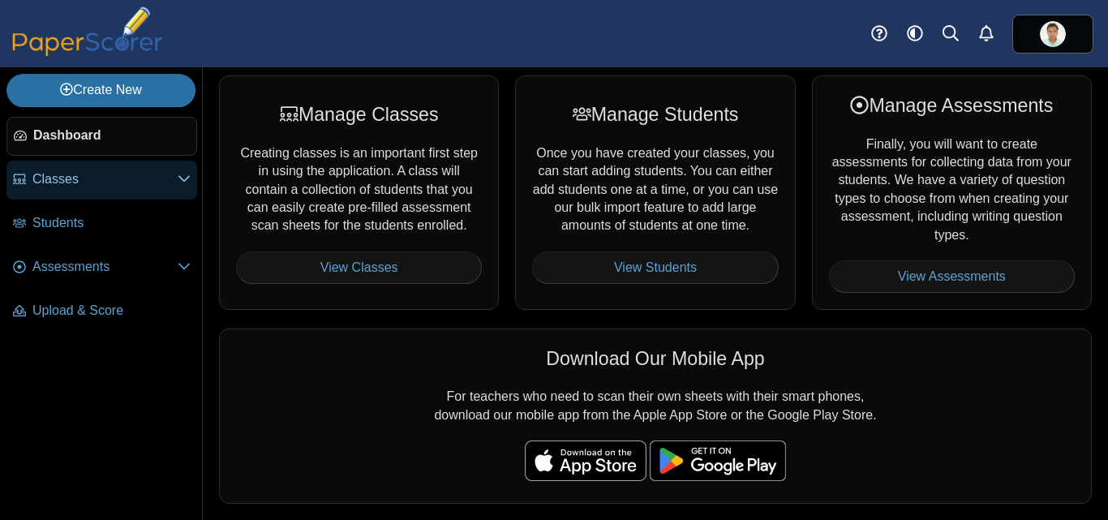
click at [65, 183] on span "Classes" at bounding box center [104, 179] width 145 height 18
